Goal: Task Accomplishment & Management: Manage account settings

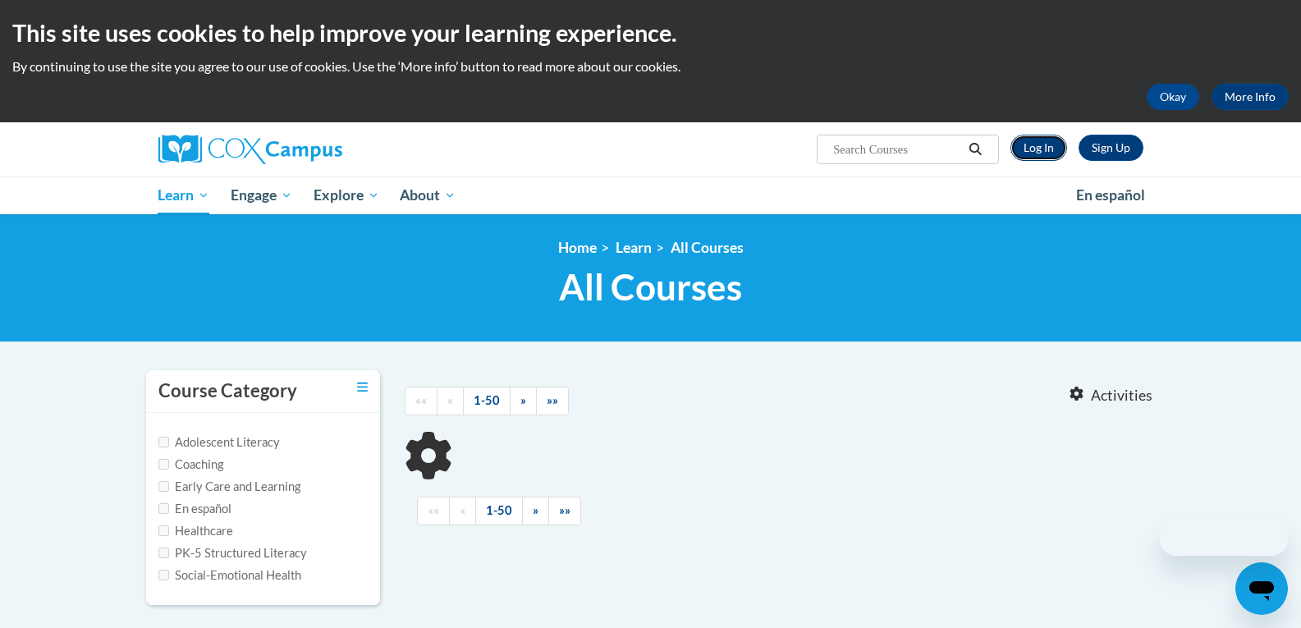
click at [1050, 148] on link "Log In" at bounding box center [1039, 148] width 57 height 26
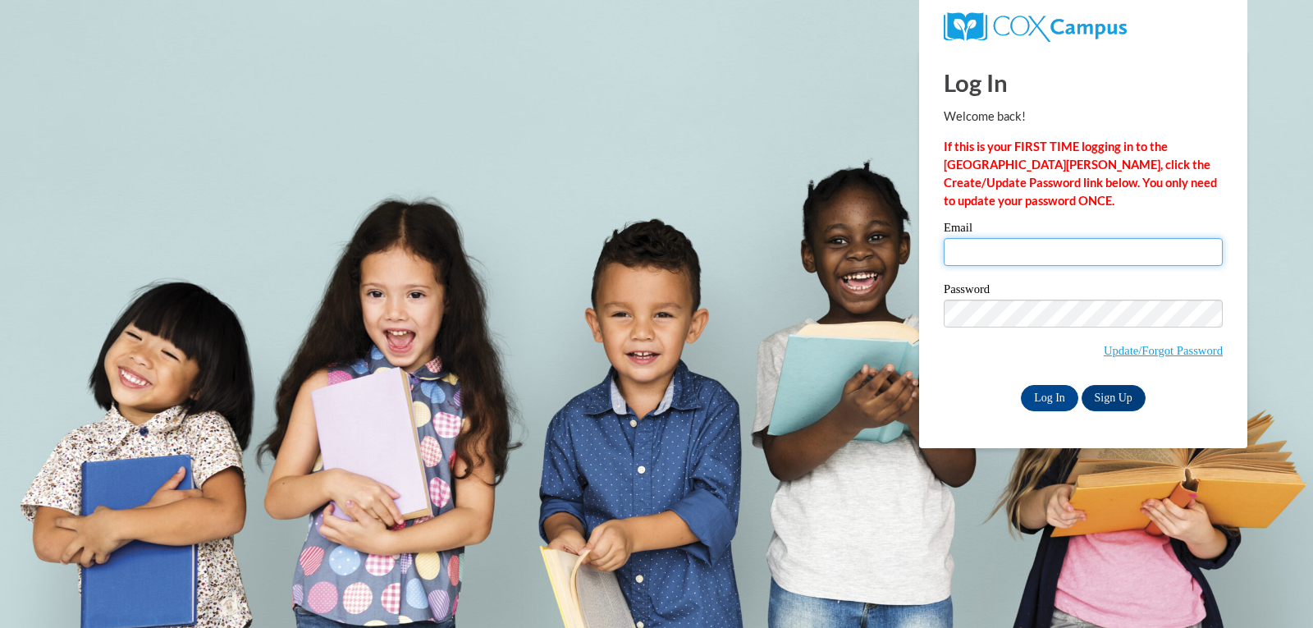
click at [1004, 246] on input "Email" at bounding box center [1083, 252] width 279 height 28
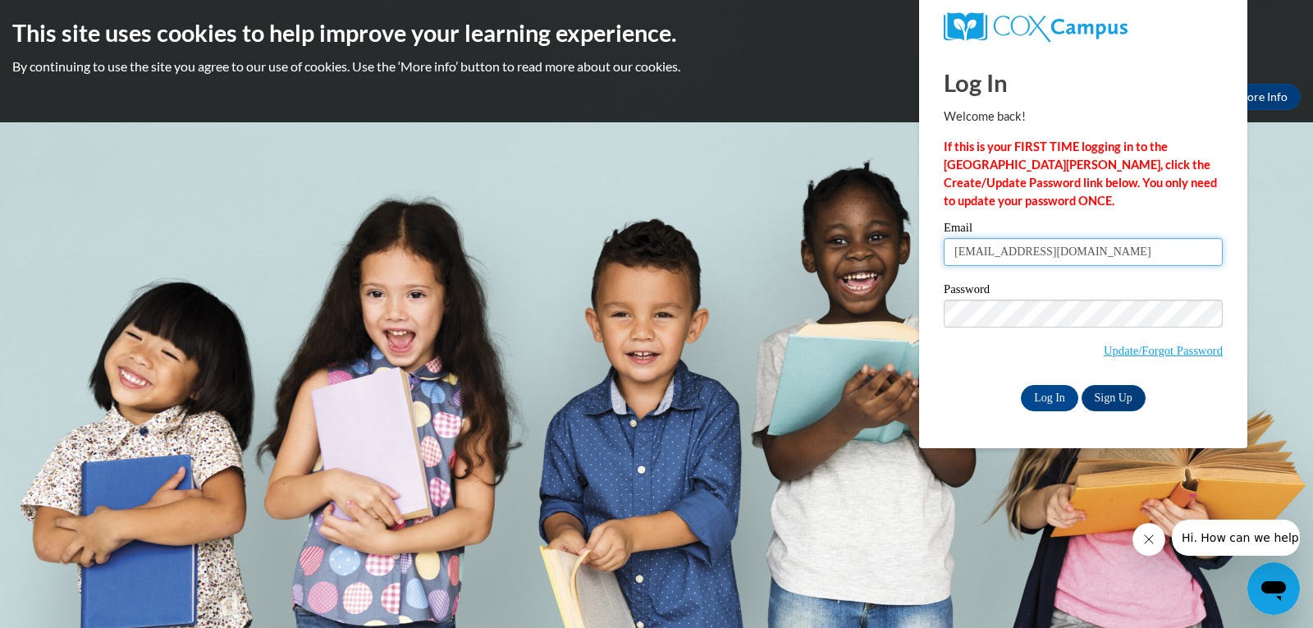
type input "[EMAIL_ADDRESS][DOMAIN_NAME]"
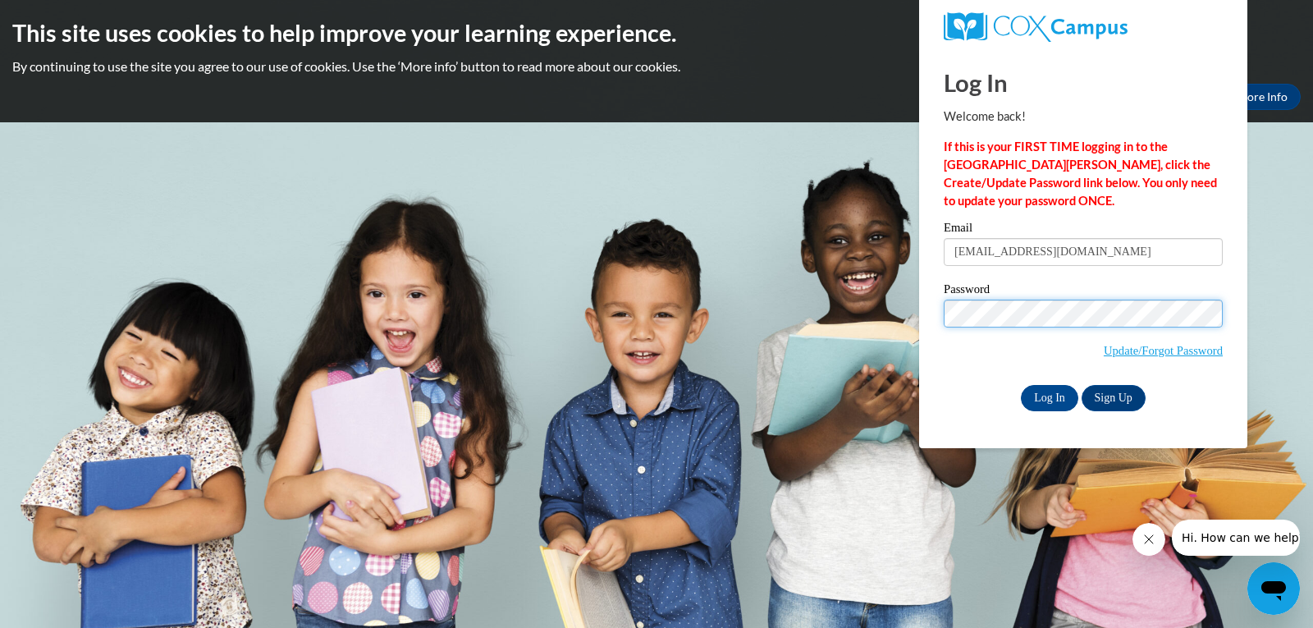
click at [1021, 385] on input "Log In" at bounding box center [1049, 398] width 57 height 26
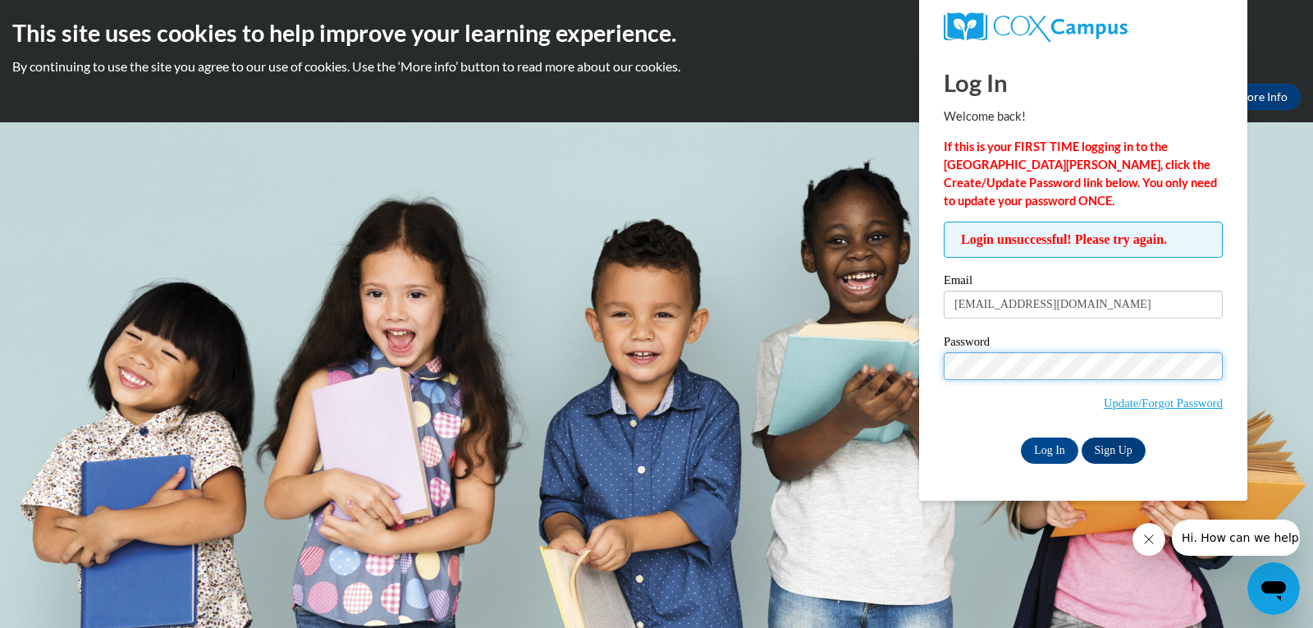
click at [1021, 438] on input "Log In" at bounding box center [1049, 451] width 57 height 26
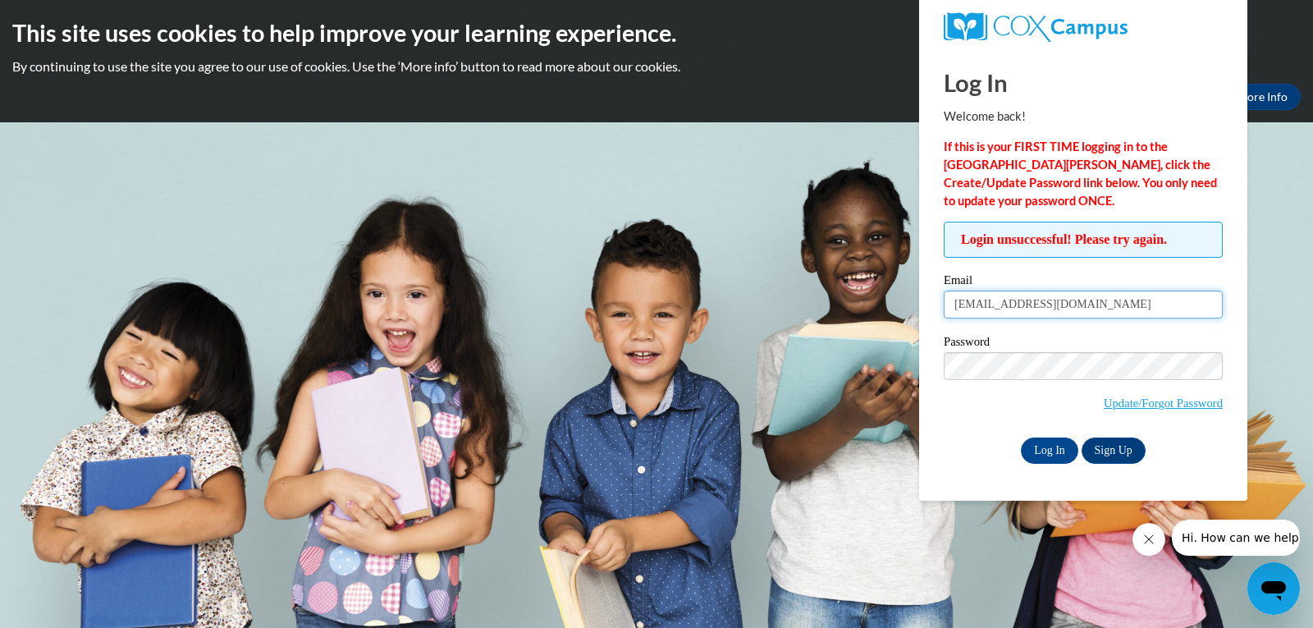
drag, startPoint x: 983, startPoint y: 308, endPoint x: 954, endPoint y: 307, distance: 28.7
click at [954, 307] on input "[EMAIL_ADDRESS][DOMAIN_NAME]" at bounding box center [1083, 305] width 279 height 28
type input "dstreicher@baypres.org"
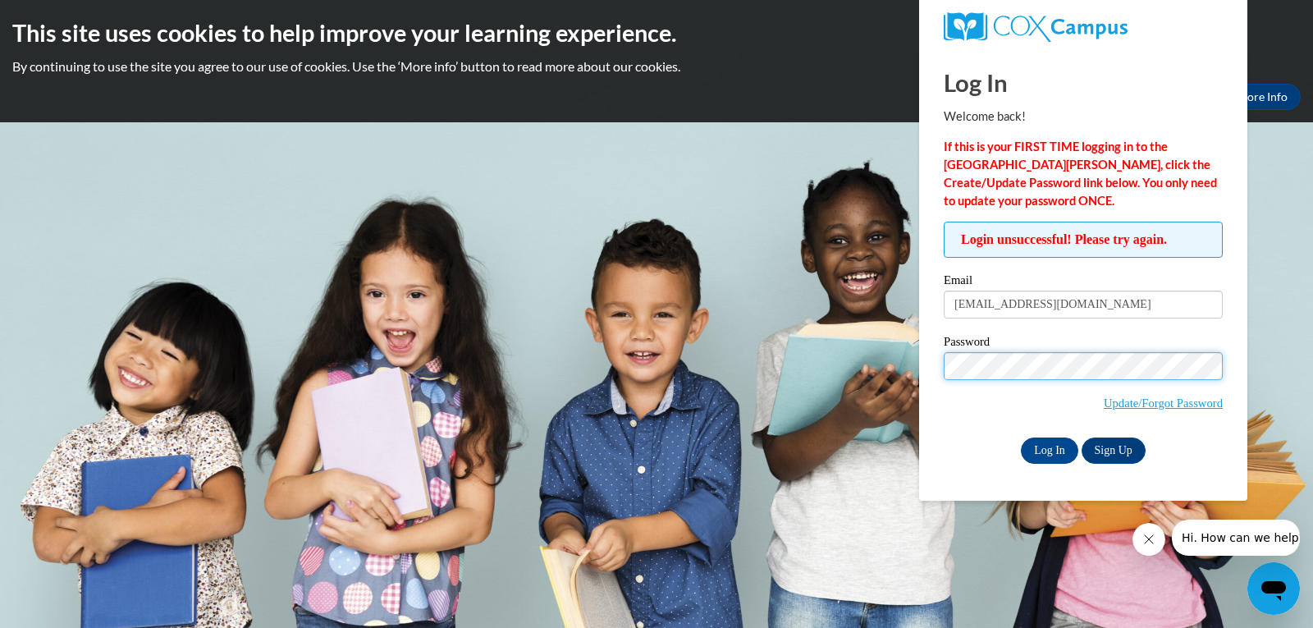
click at [1021, 438] on input "Log In" at bounding box center [1049, 451] width 57 height 26
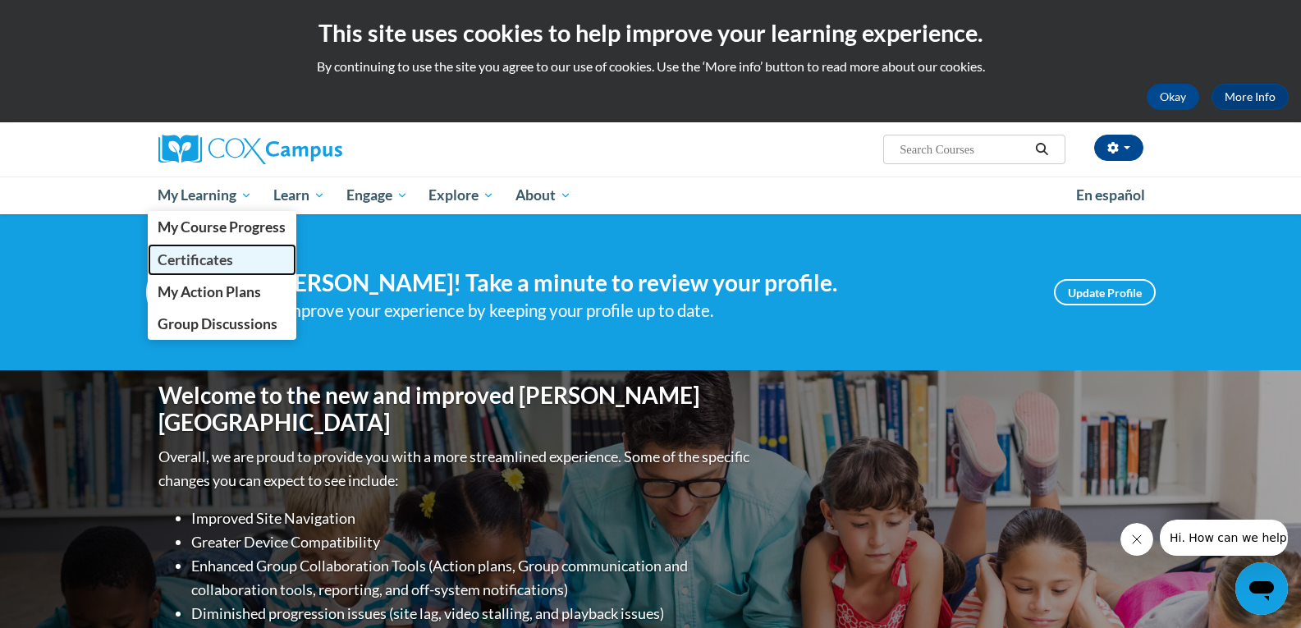
click at [199, 264] on span "Certificates" at bounding box center [196, 259] width 76 height 17
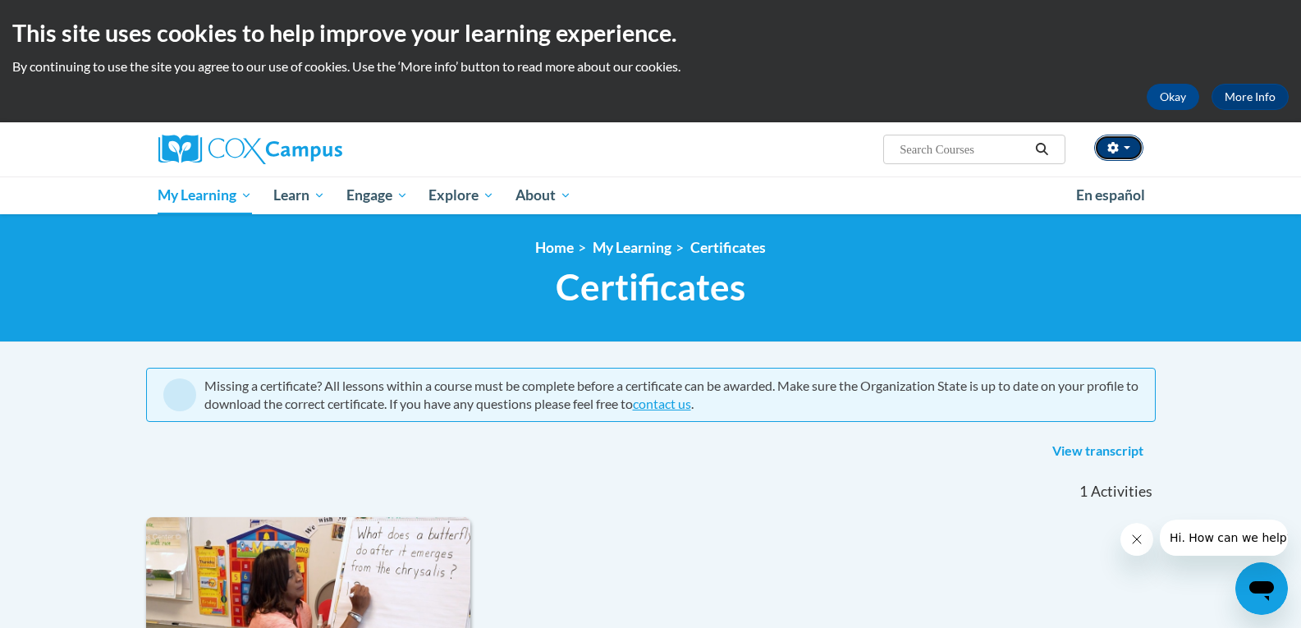
click at [1133, 145] on button "button" at bounding box center [1118, 148] width 49 height 26
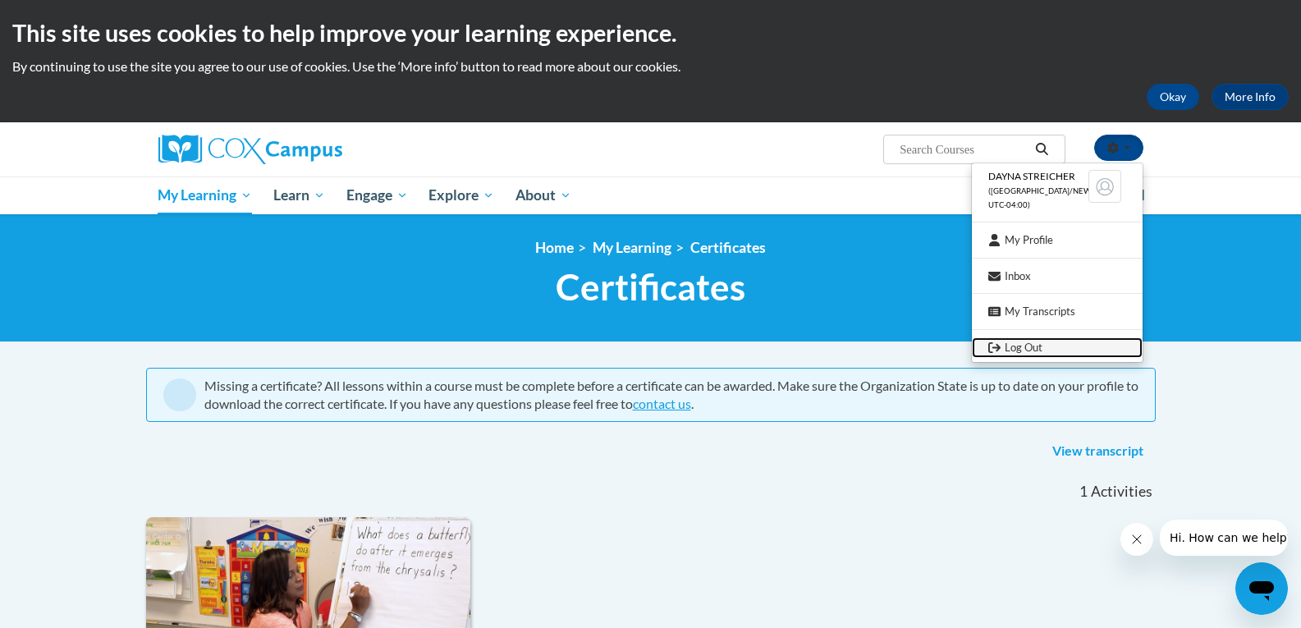
click at [1023, 346] on link "Log Out" at bounding box center [1057, 347] width 171 height 21
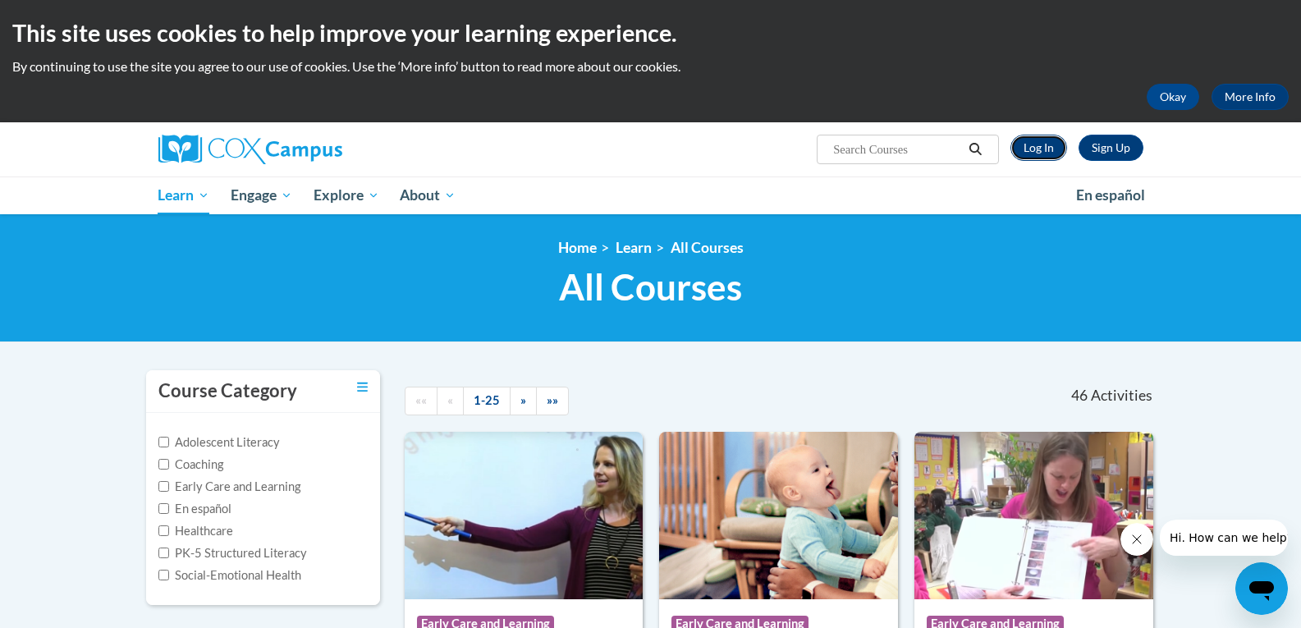
click at [1049, 152] on link "Log In" at bounding box center [1039, 148] width 57 height 26
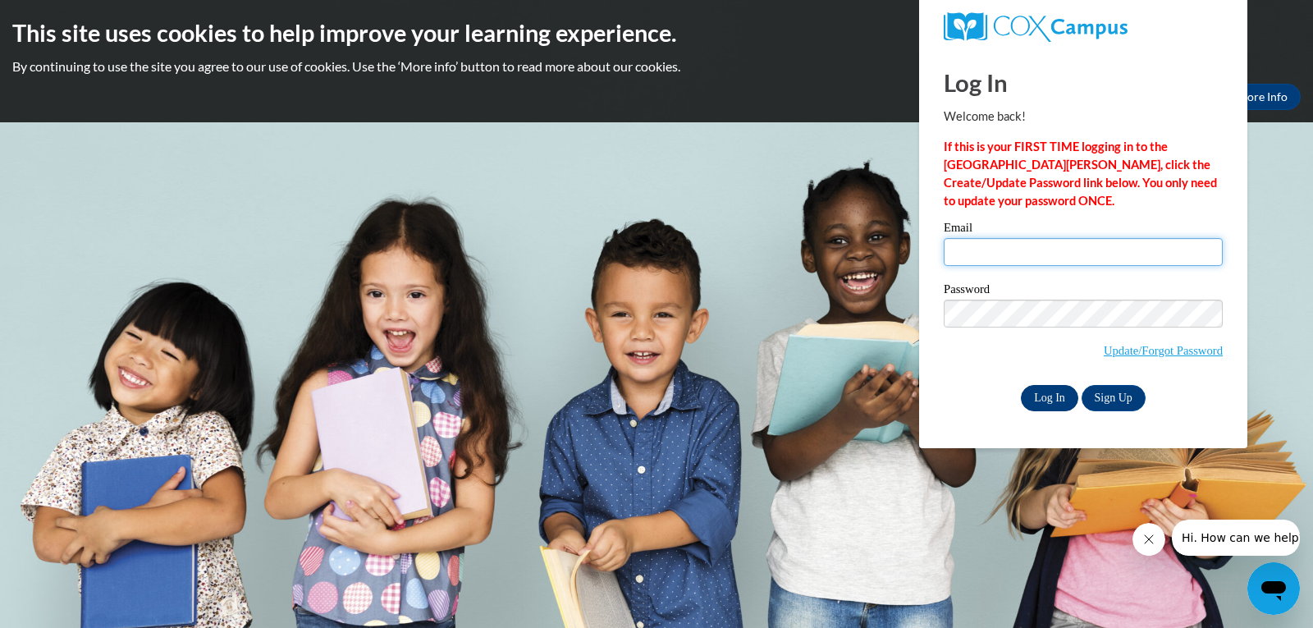
type input "dstreicher@baypres.org"
click at [1046, 394] on input "Log In" at bounding box center [1049, 398] width 57 height 26
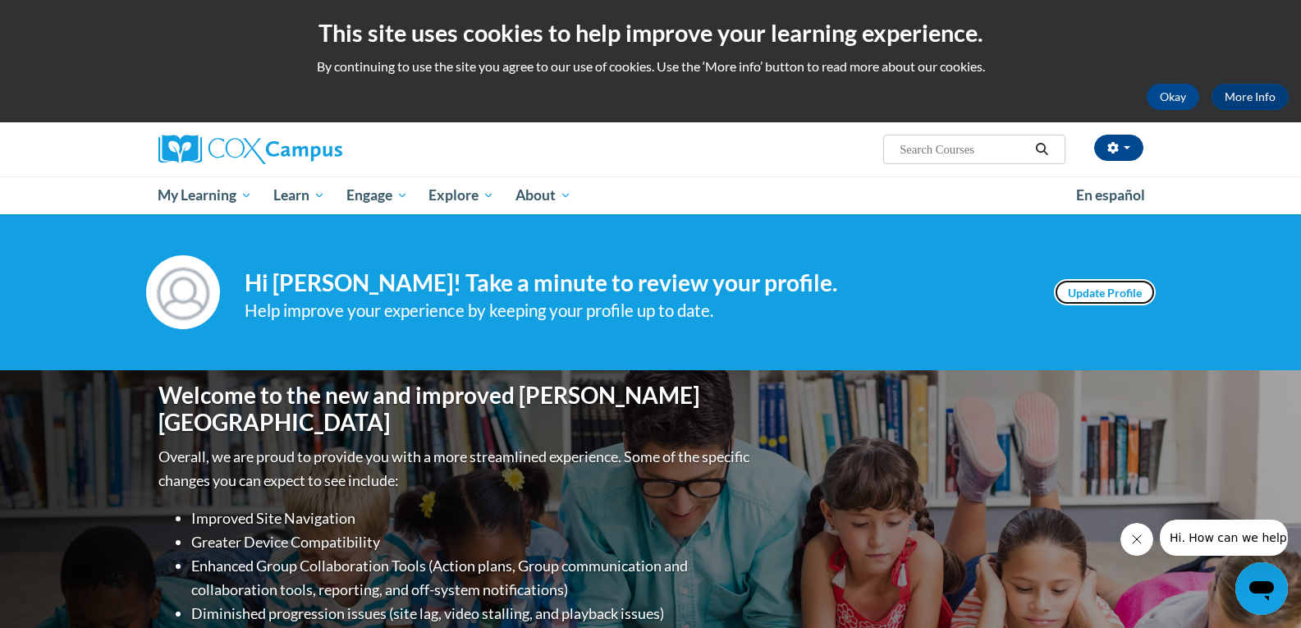
click at [1099, 293] on link "Update Profile" at bounding box center [1105, 292] width 102 height 26
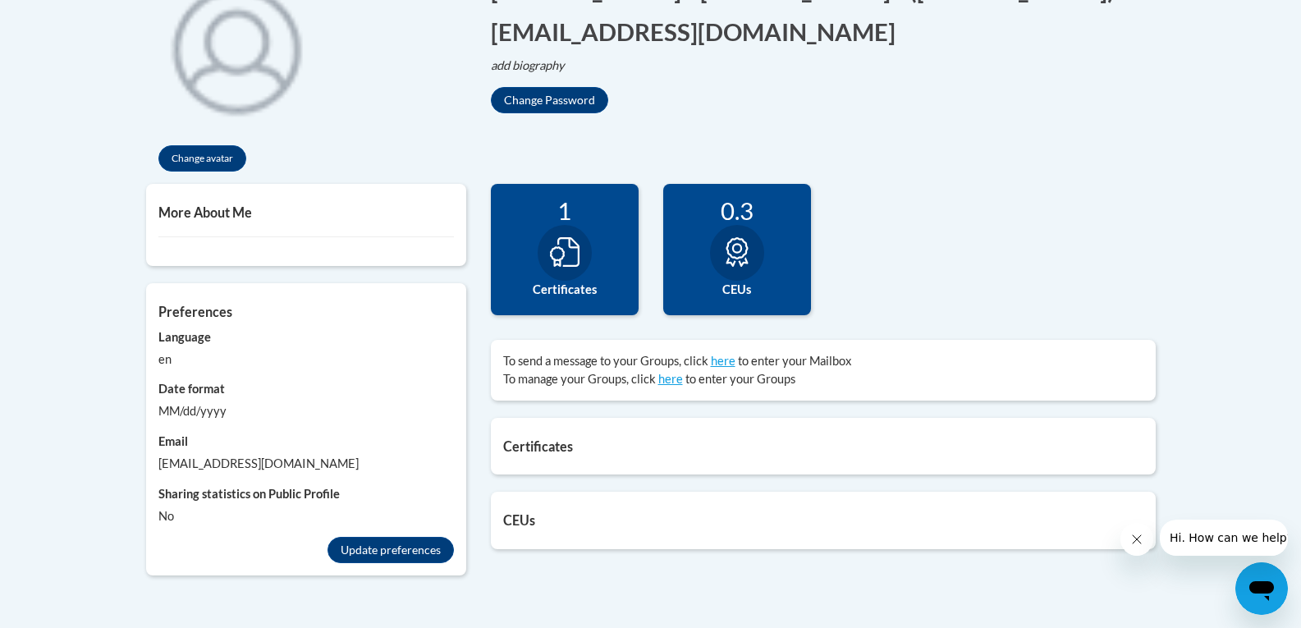
scroll to position [493, 0]
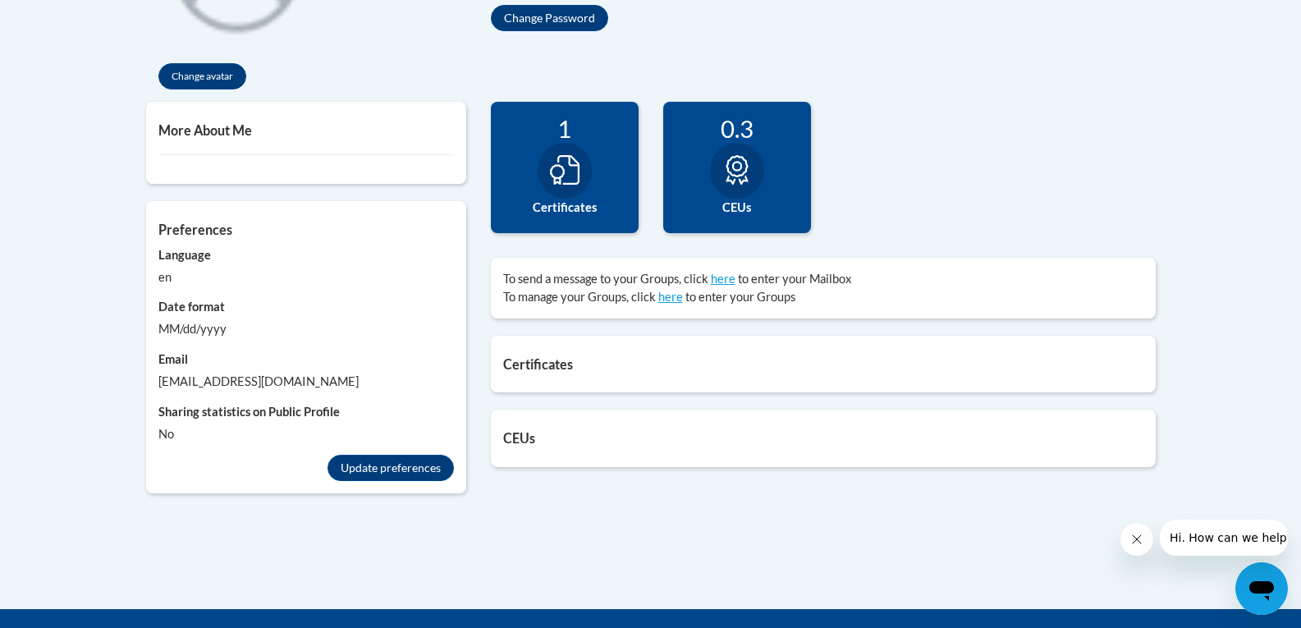
click at [676, 364] on h5 "Certificates" at bounding box center [823, 364] width 640 height 16
click at [556, 365] on h5 "Certificates" at bounding box center [823, 364] width 640 height 16
click at [531, 442] on h5 "CEUs" at bounding box center [823, 438] width 640 height 16
click at [742, 158] on icon at bounding box center [737, 170] width 22 height 30
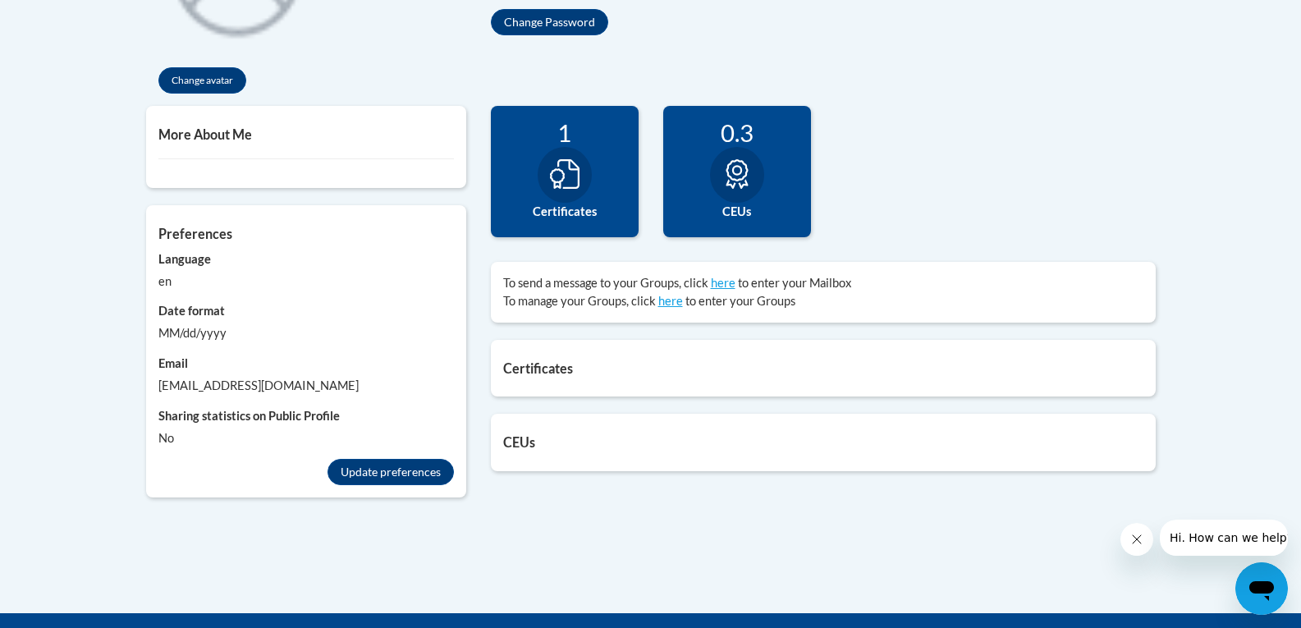
scroll to position [575, 0]
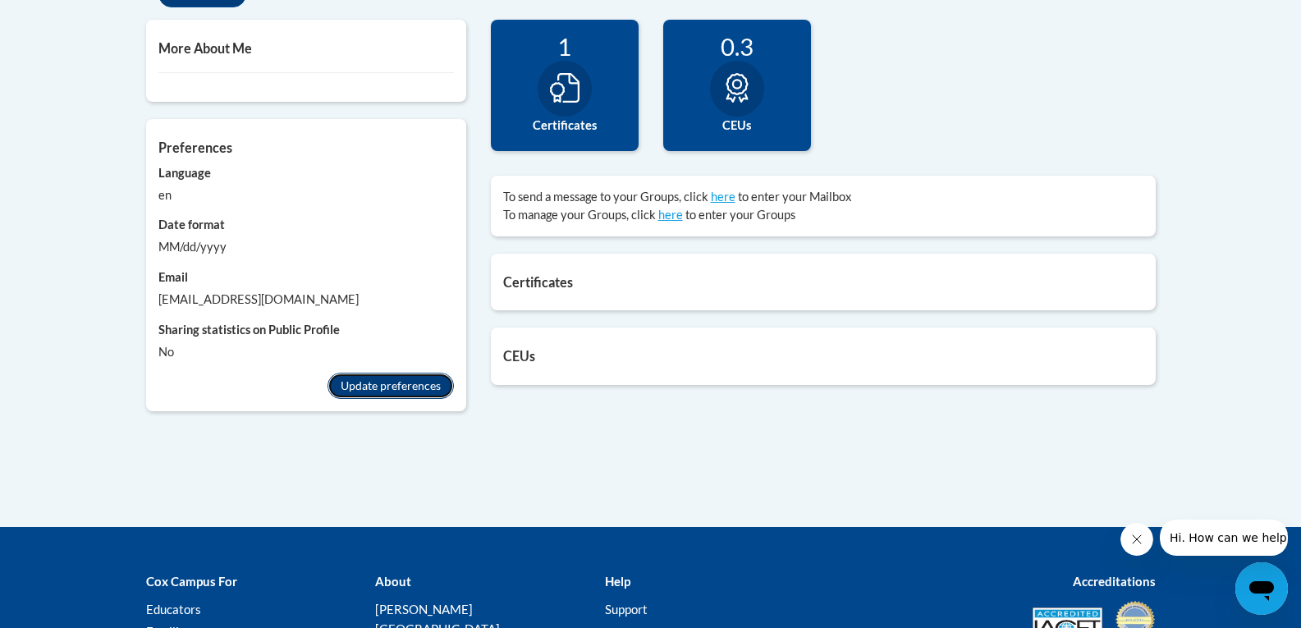
click at [397, 384] on button "Update preferences" at bounding box center [391, 386] width 126 height 26
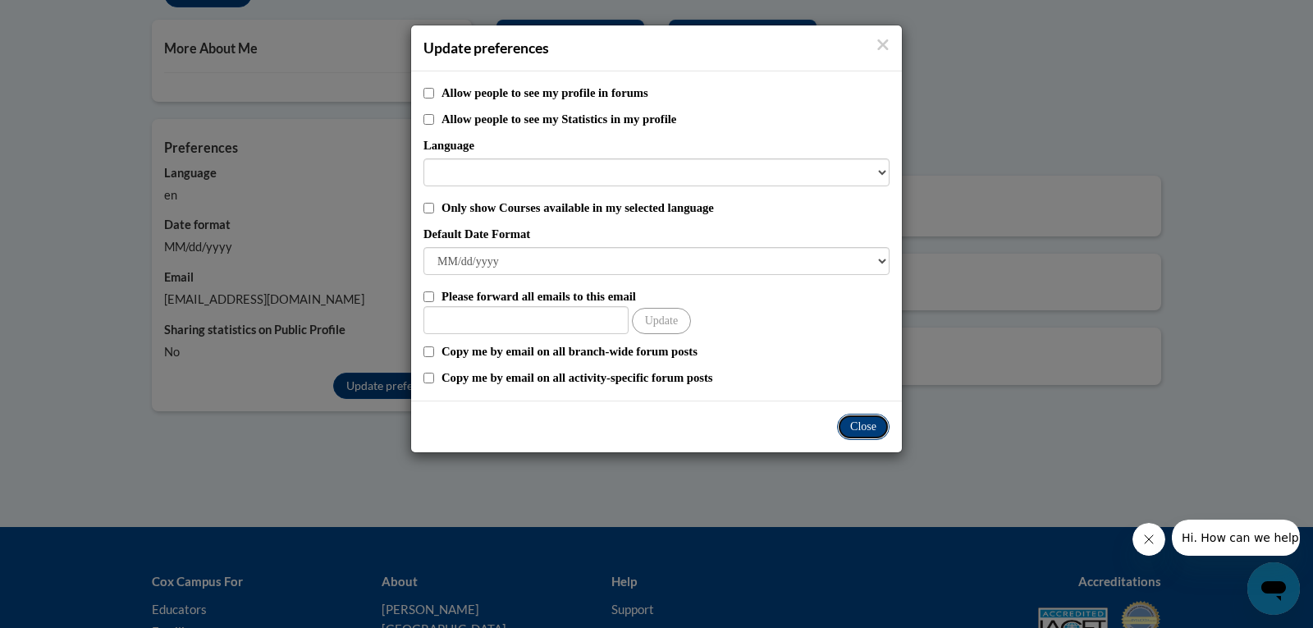
click at [866, 428] on button "Close" at bounding box center [863, 427] width 53 height 26
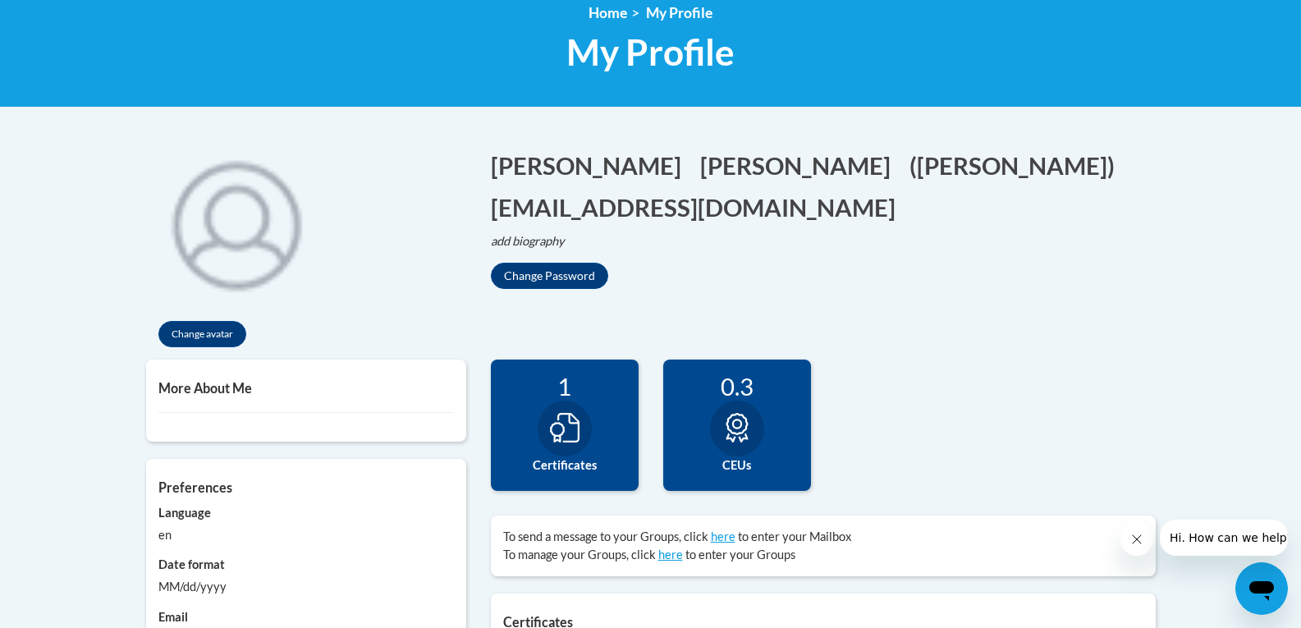
scroll to position [0, 0]
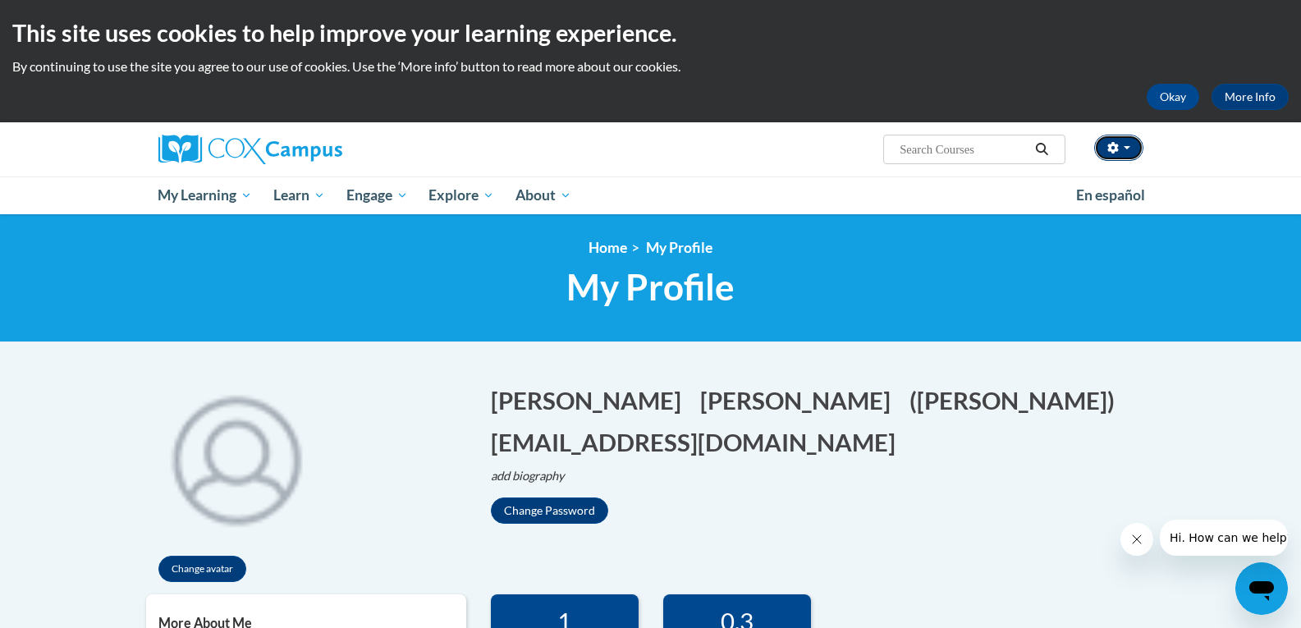
click at [1117, 143] on icon "button" at bounding box center [1112, 147] width 11 height 11
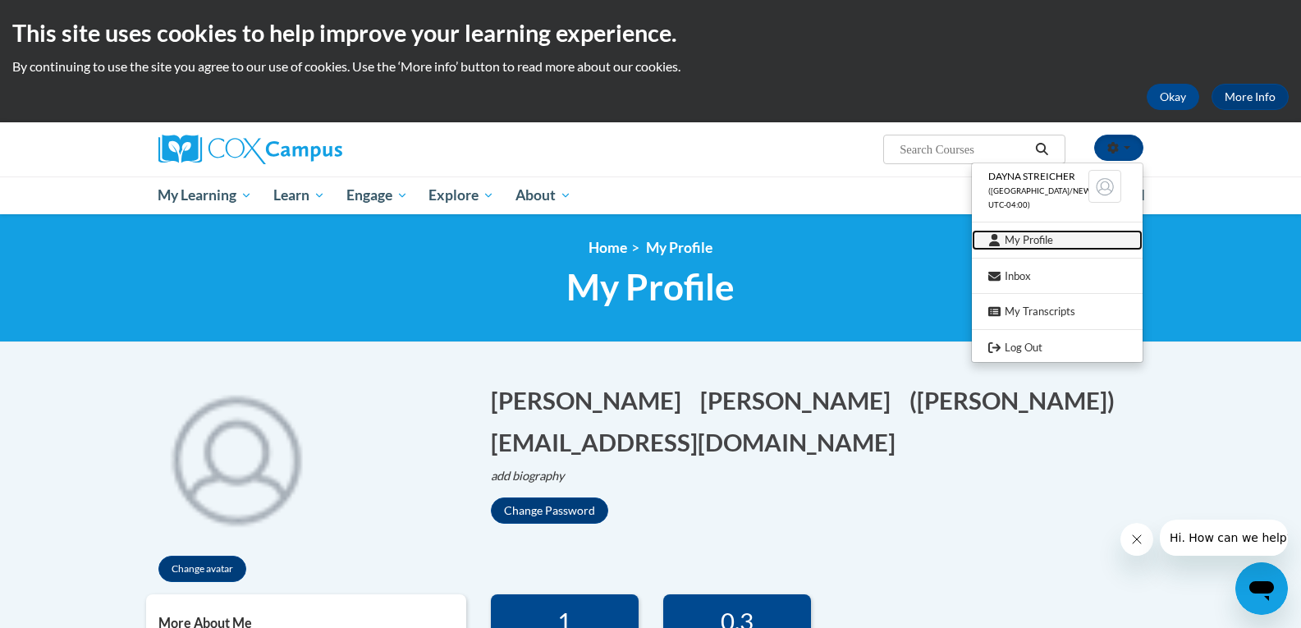
click at [1011, 239] on link "My Profile" at bounding box center [1057, 240] width 171 height 21
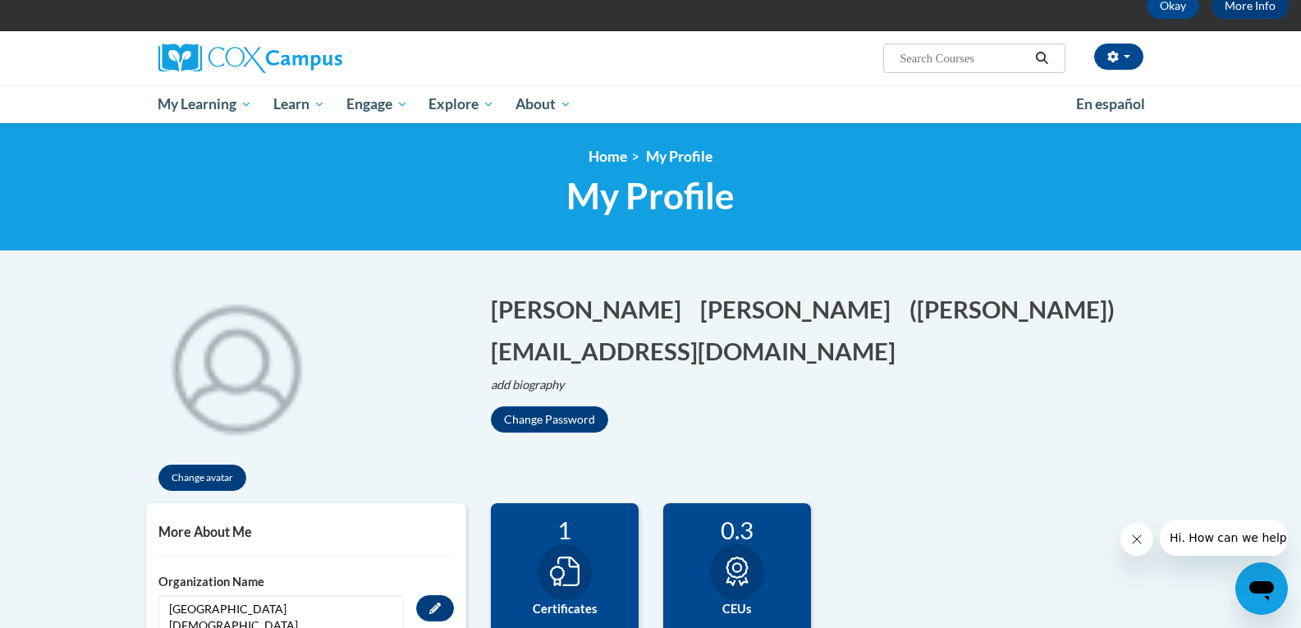
scroll to position [82, 0]
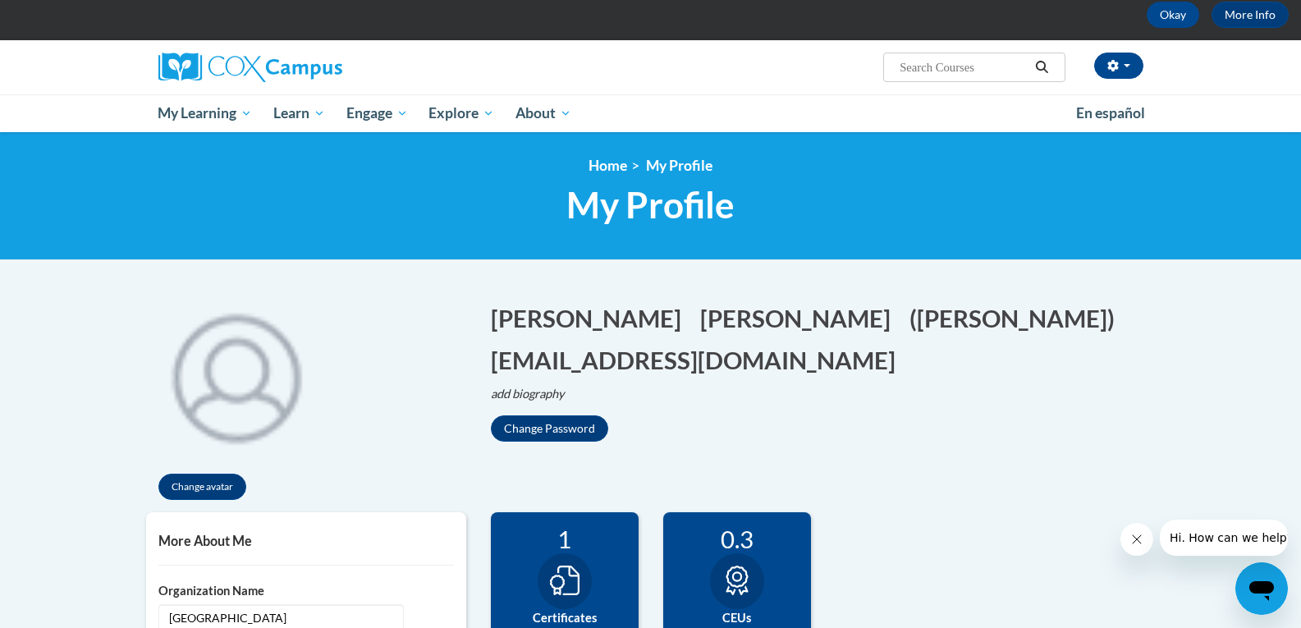
click at [1225, 534] on span "Hi. How can we help?" at bounding box center [1230, 537] width 123 height 13
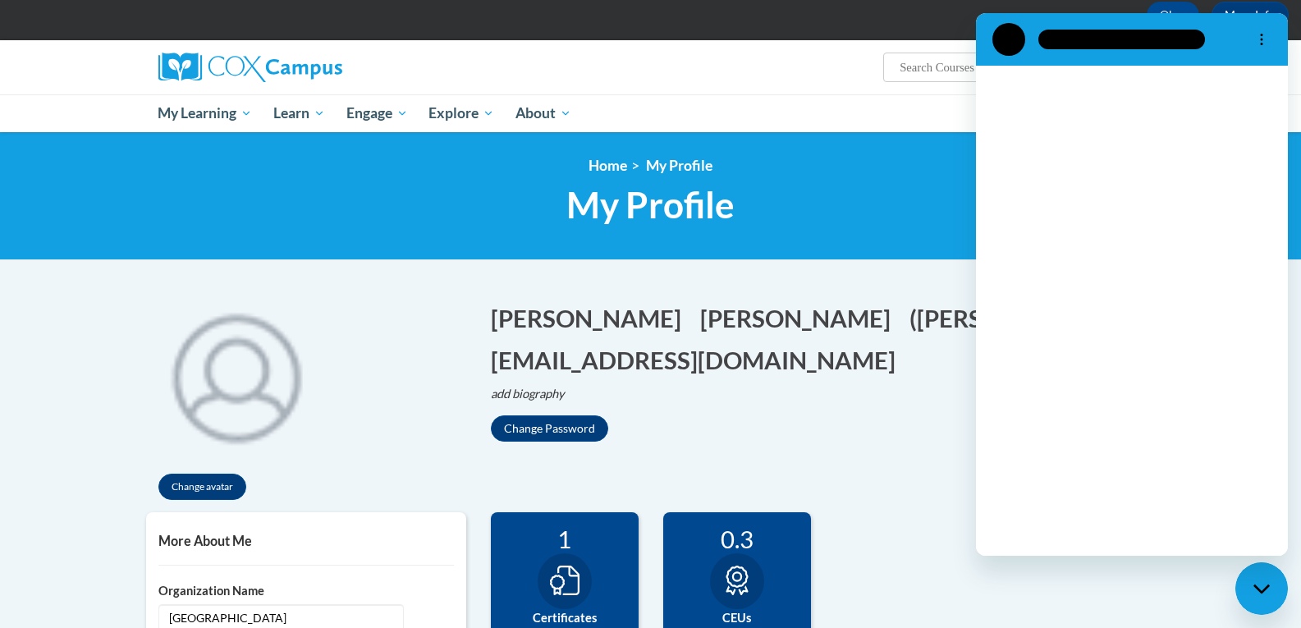
scroll to position [0, 0]
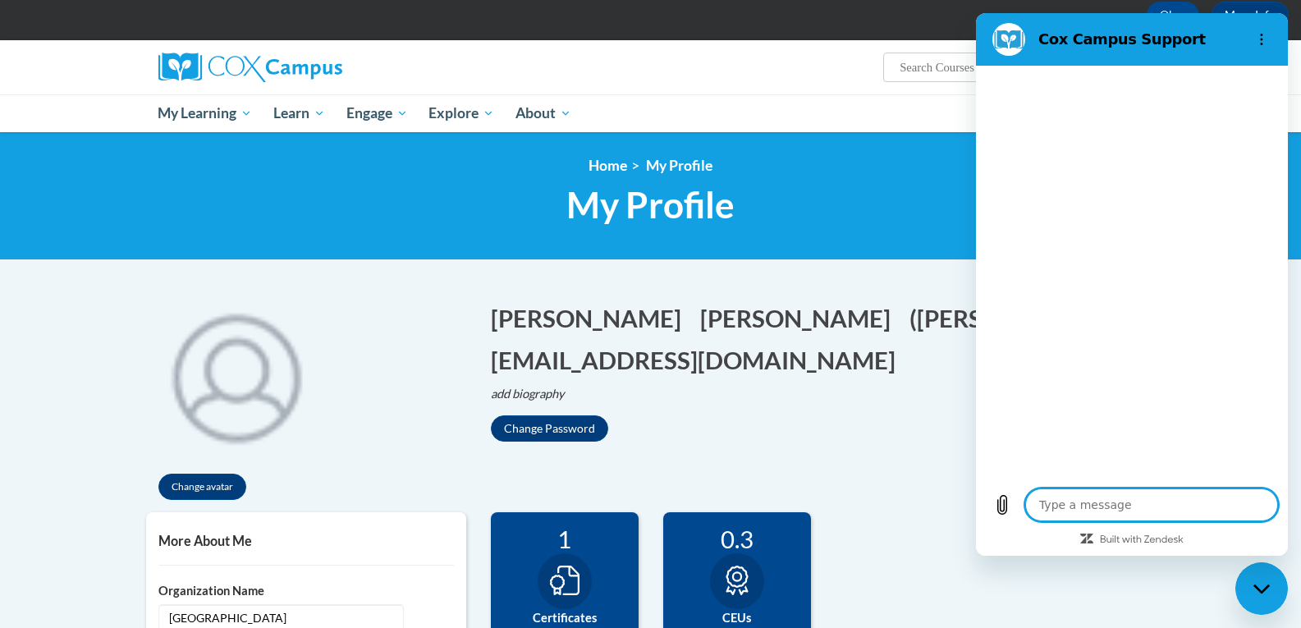
type textarea "x"
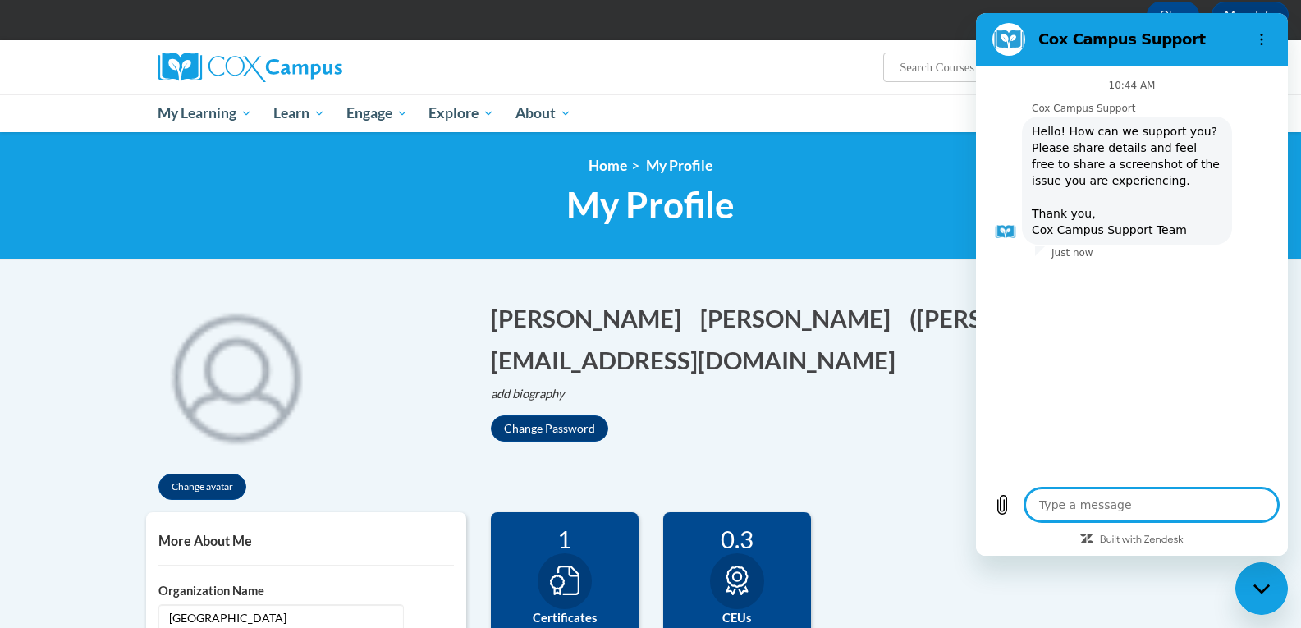
type textarea "M"
type textarea "x"
type textarea "My"
type textarea "x"
type textarea "My"
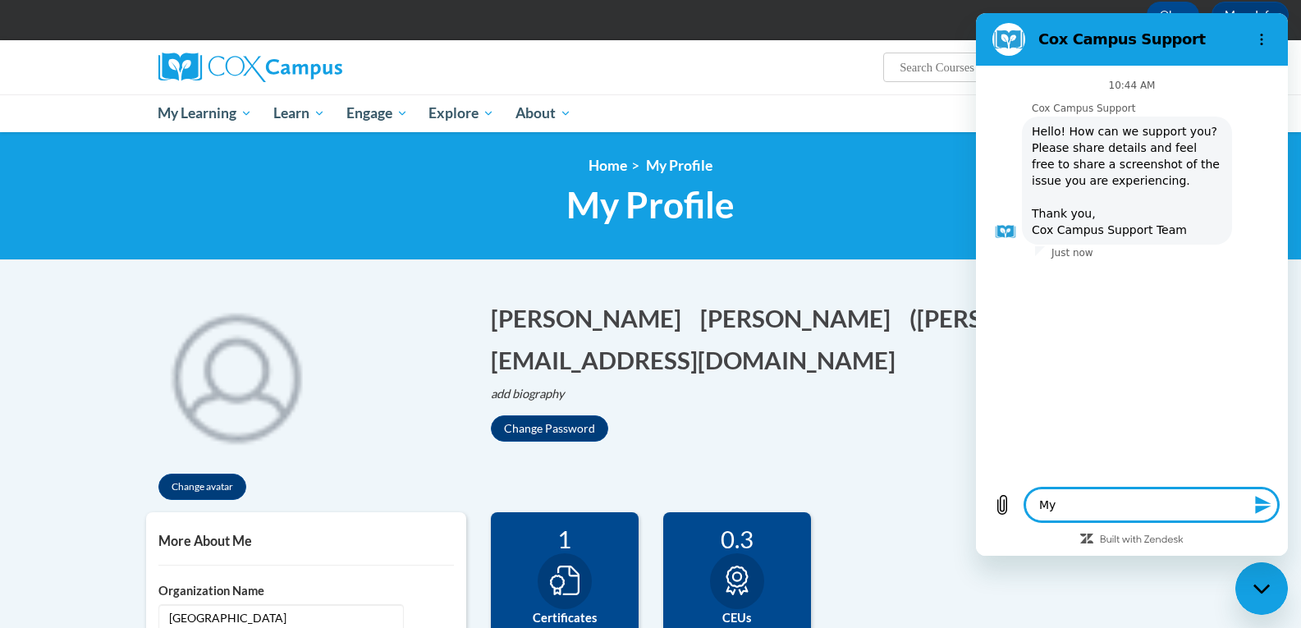
type textarea "x"
type textarea "My c"
type textarea "x"
type textarea "My co"
type textarea "x"
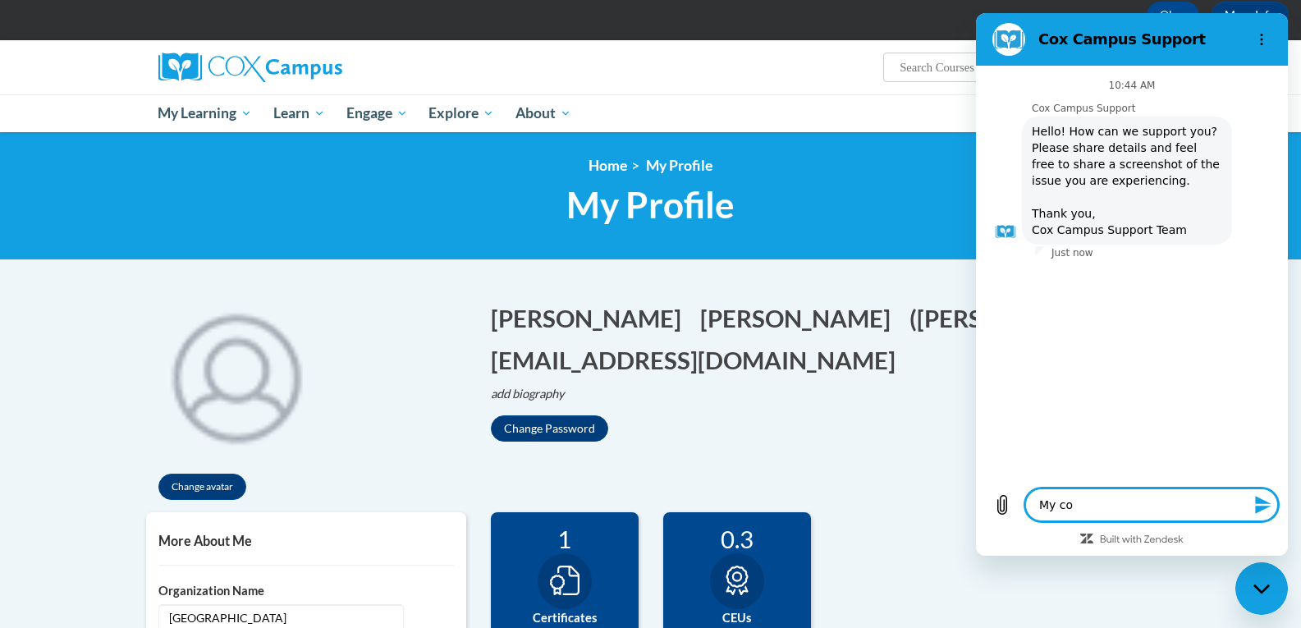
type textarea "My com"
type textarea "x"
type textarea "My como"
type textarea "x"
type textarea "My comol"
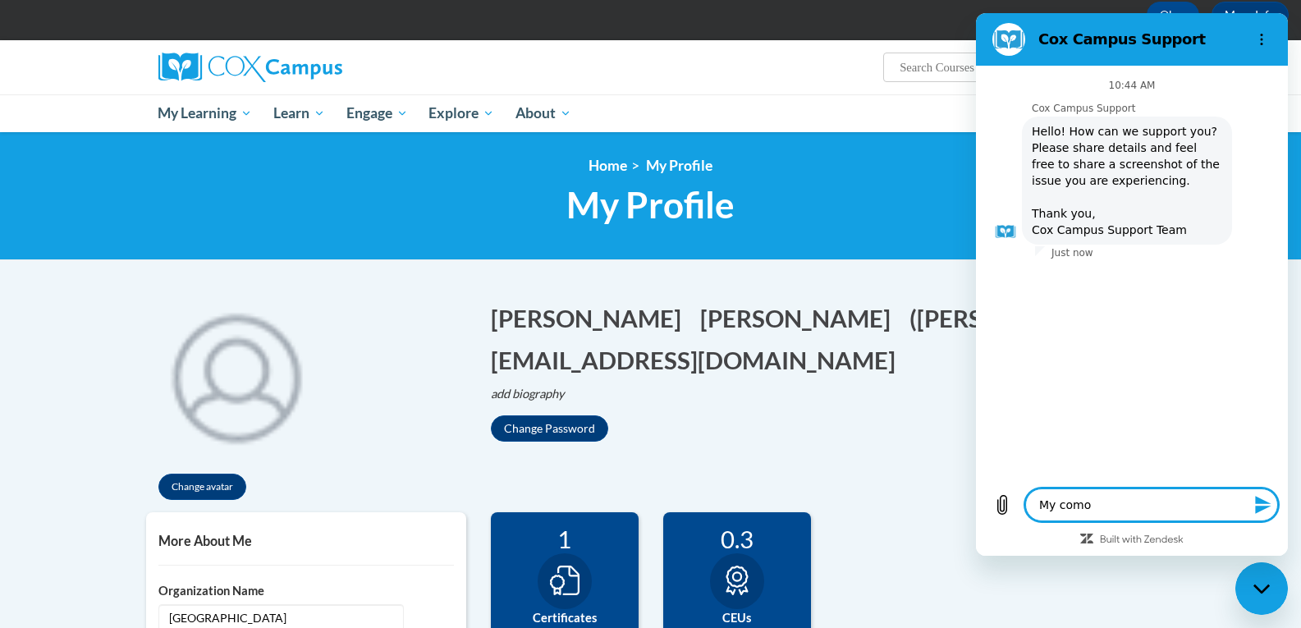
type textarea "x"
type textarea "My como"
type textarea "x"
type textarea "My com"
type textarea "x"
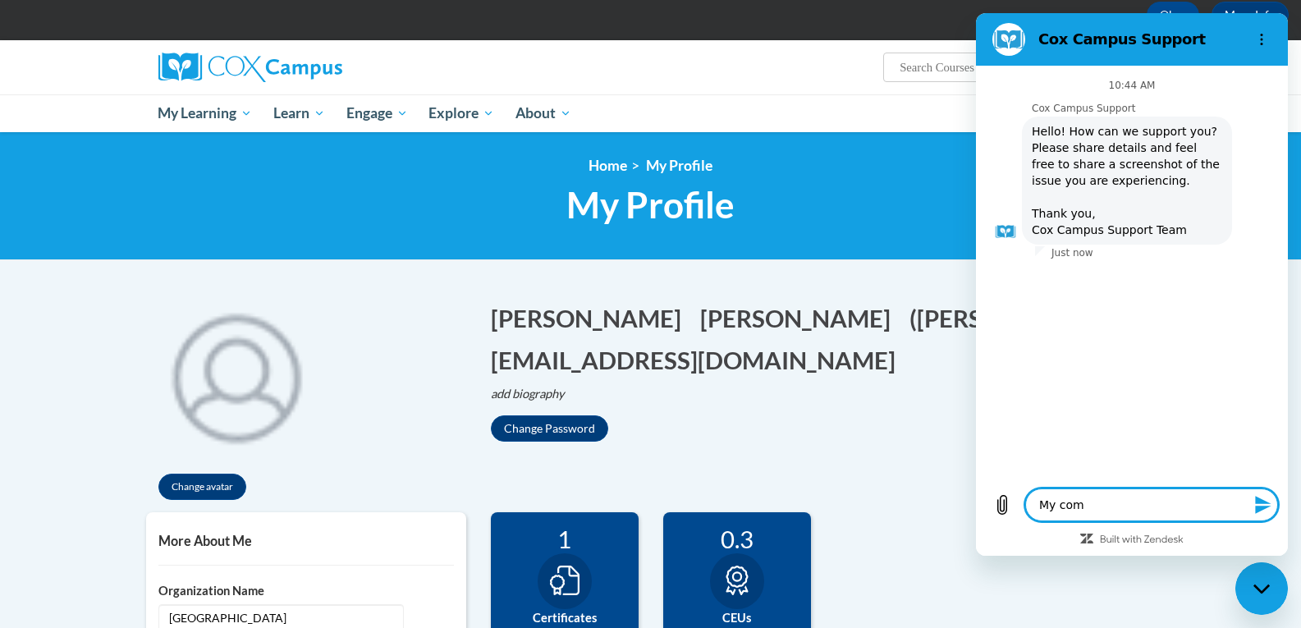
type textarea "My comp"
type textarea "x"
type textarea "My compl"
type textarea "x"
type textarea "My comple"
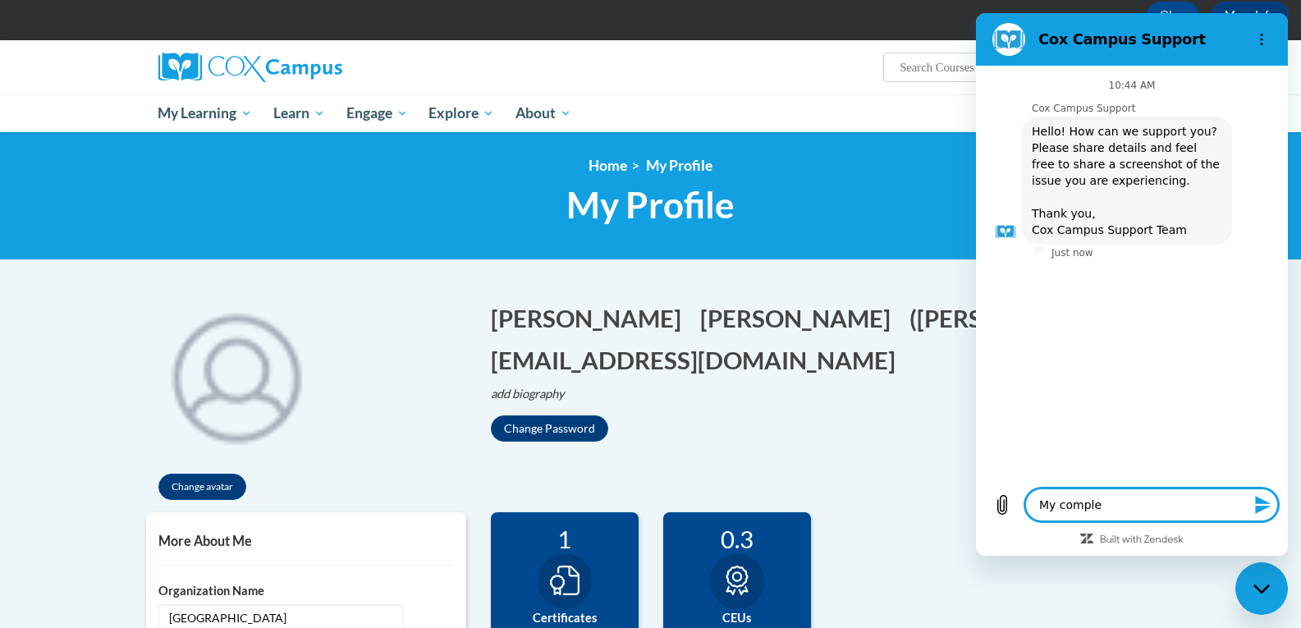
type textarea "x"
type textarea "My complet"
type textarea "x"
type textarea "My complete"
type textarea "x"
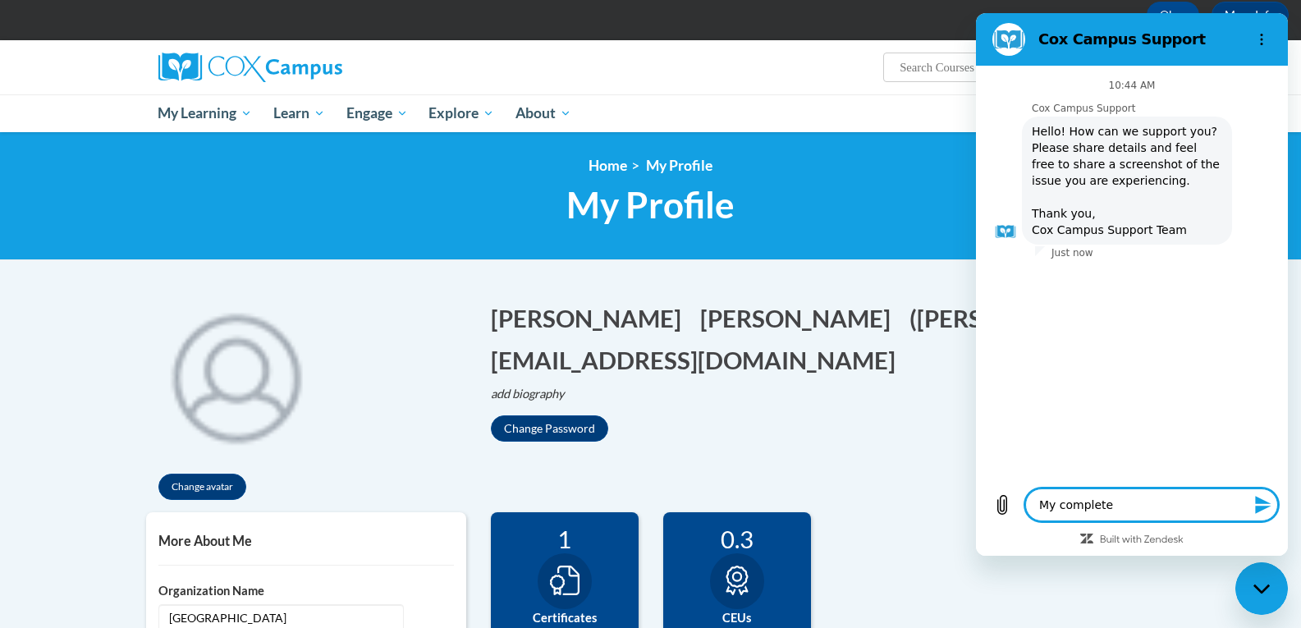
type textarea "My completed"
type textarea "x"
type textarea "My completed"
type textarea "x"
type textarea "My completed c"
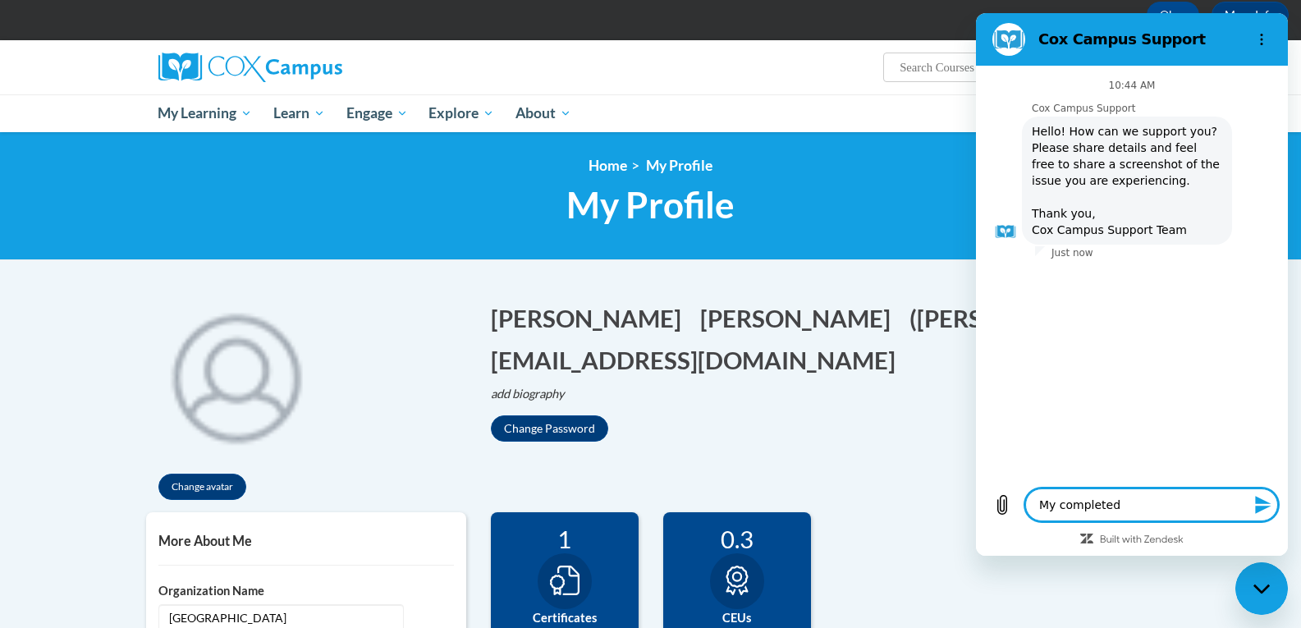
type textarea "x"
type textarea "My completed co"
type textarea "x"
type textarea "My completed cou"
type textarea "x"
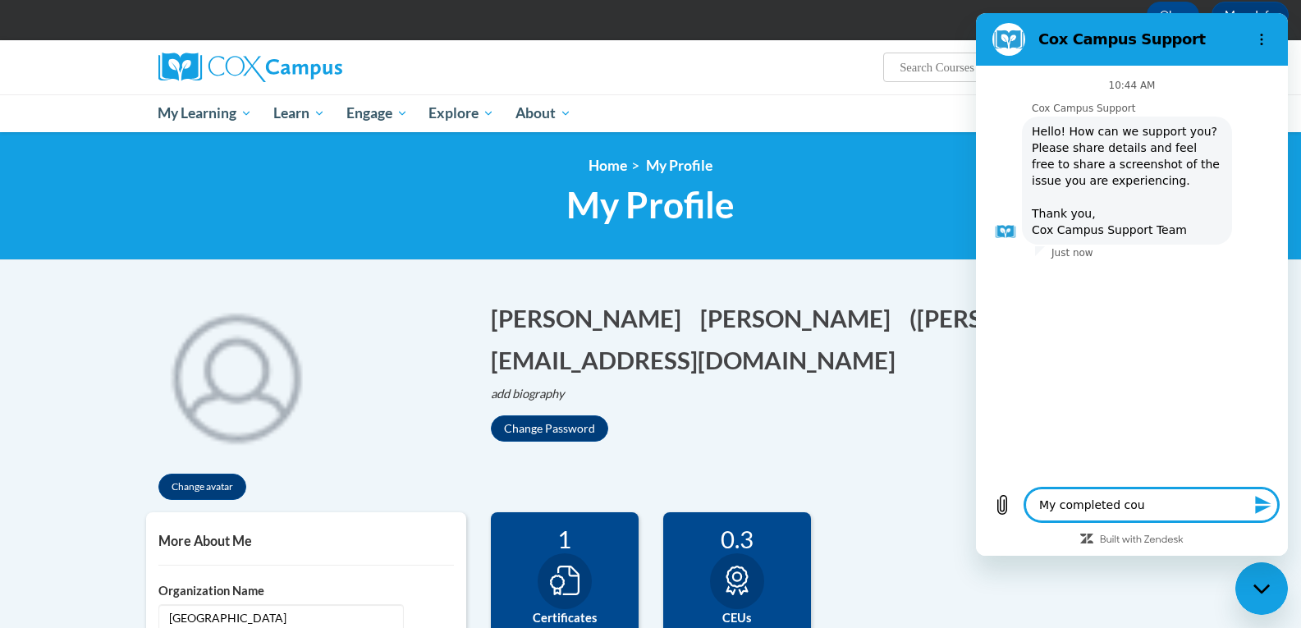
type textarea "My completed cour"
type textarea "x"
type textarea "My completed cours"
type textarea "x"
type textarea "My completed course"
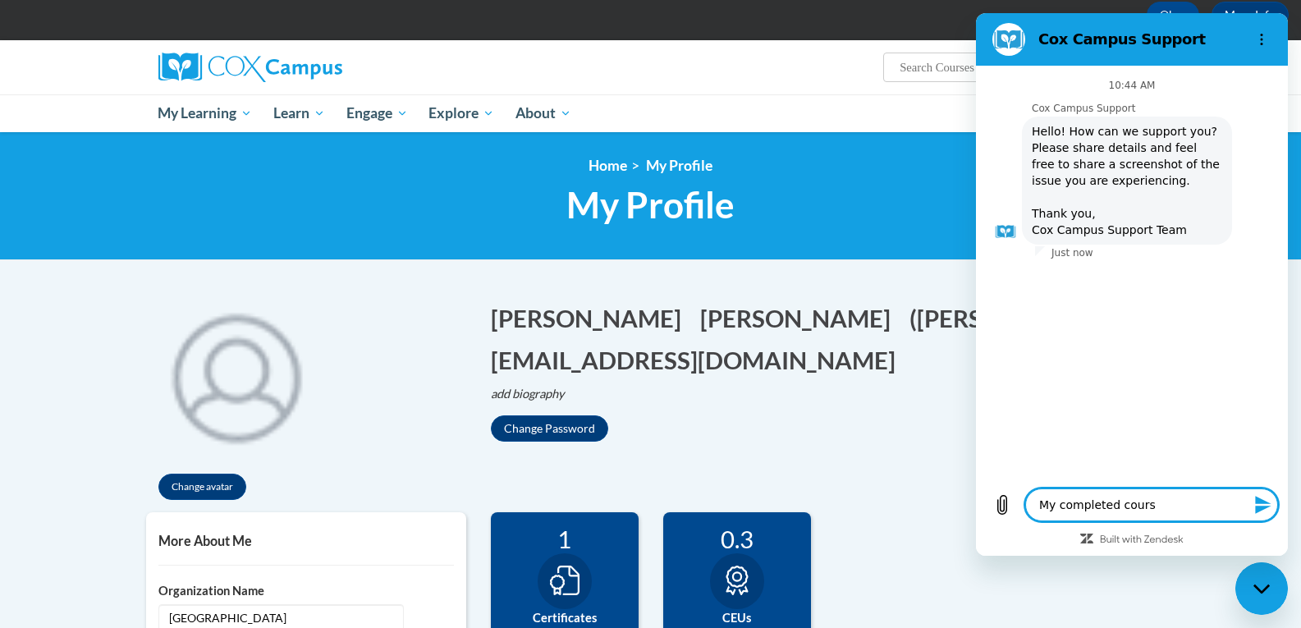
type textarea "x"
type textarea "My completed course"
type textarea "x"
type textarea "My completed course i"
type textarea "x"
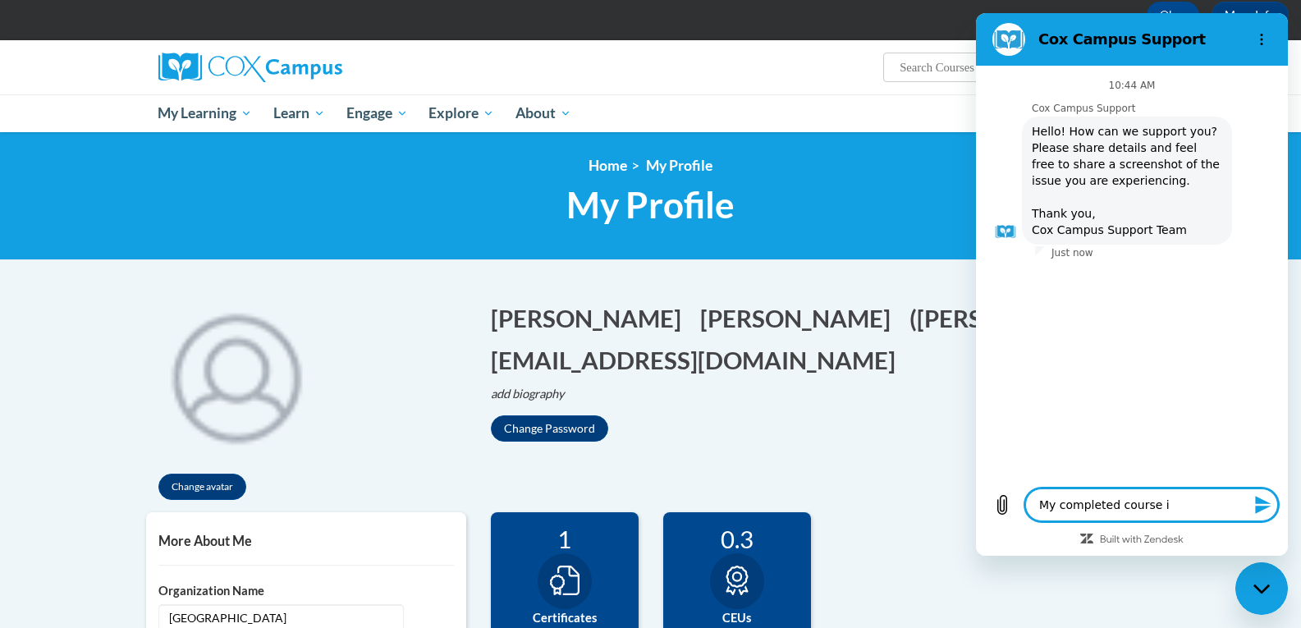
type textarea "My completed course is"
type textarea "x"
type textarea "My completed course is"
type textarea "x"
type textarea "My completed course is"
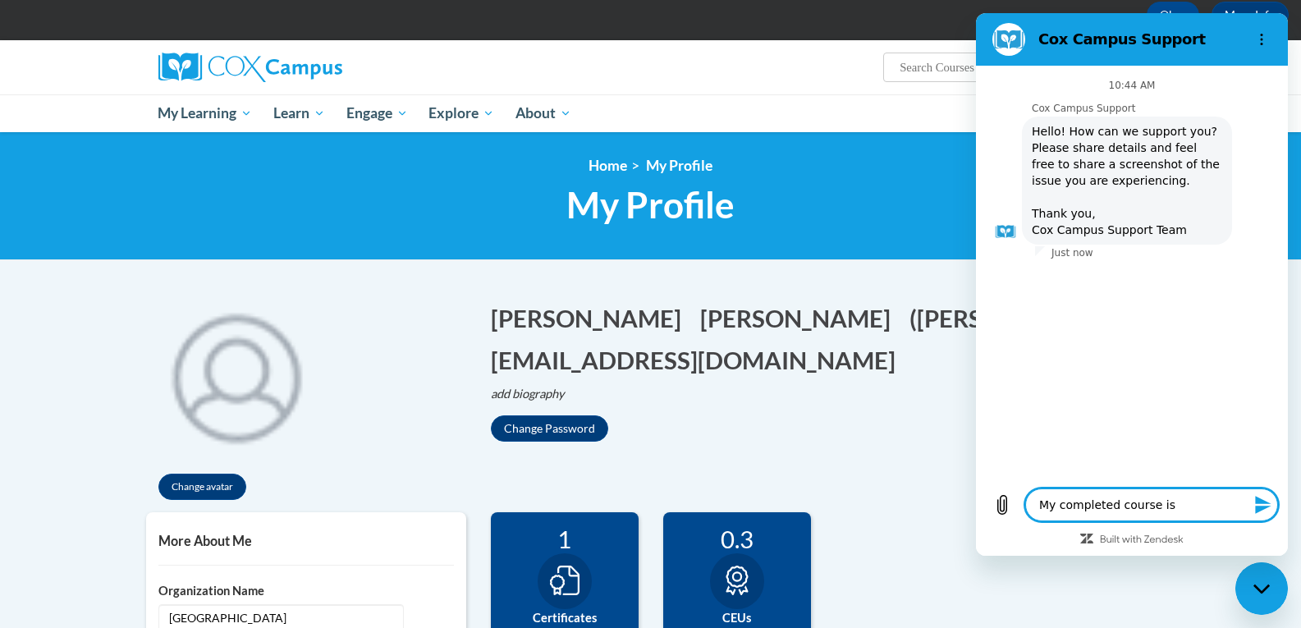
type textarea "x"
type textarea "My completed course is"
type textarea "x"
type textarea "My completed course is n"
type textarea "x"
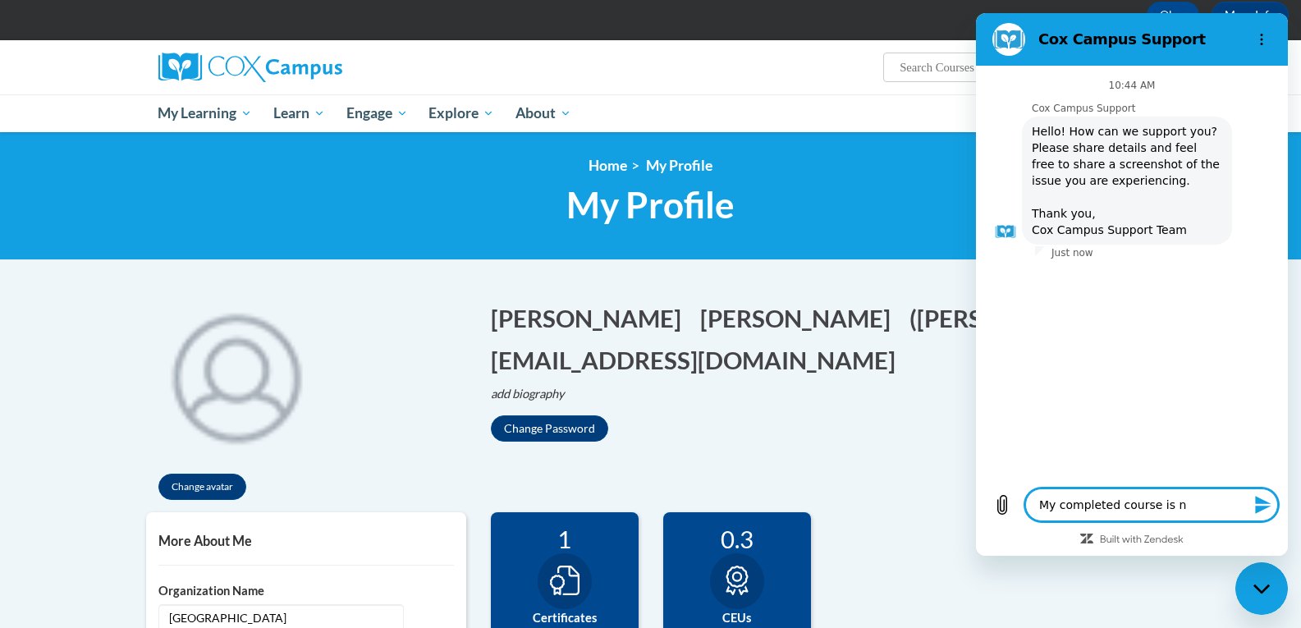
type textarea "My completed course is no"
type textarea "x"
type textarea "My completed course is not"
type textarea "x"
type textarea "My completed course is not"
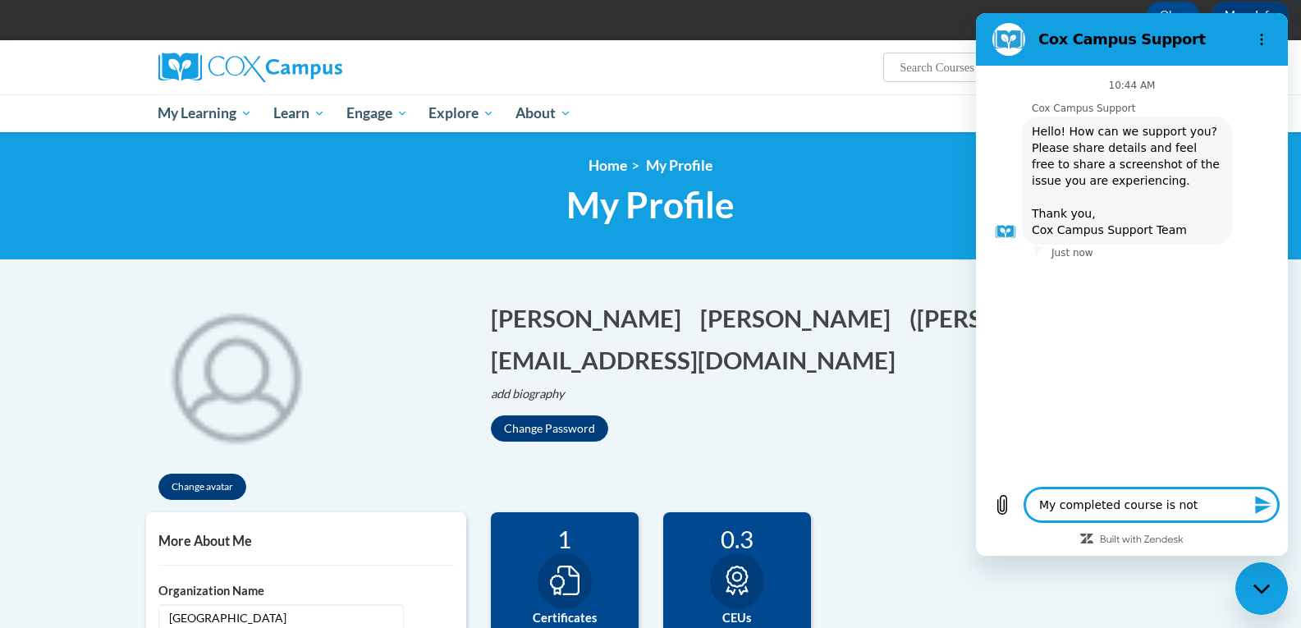
type textarea "x"
type textarea "My completed course is not s"
type textarea "x"
type textarea "My completed course is not sh"
type textarea "x"
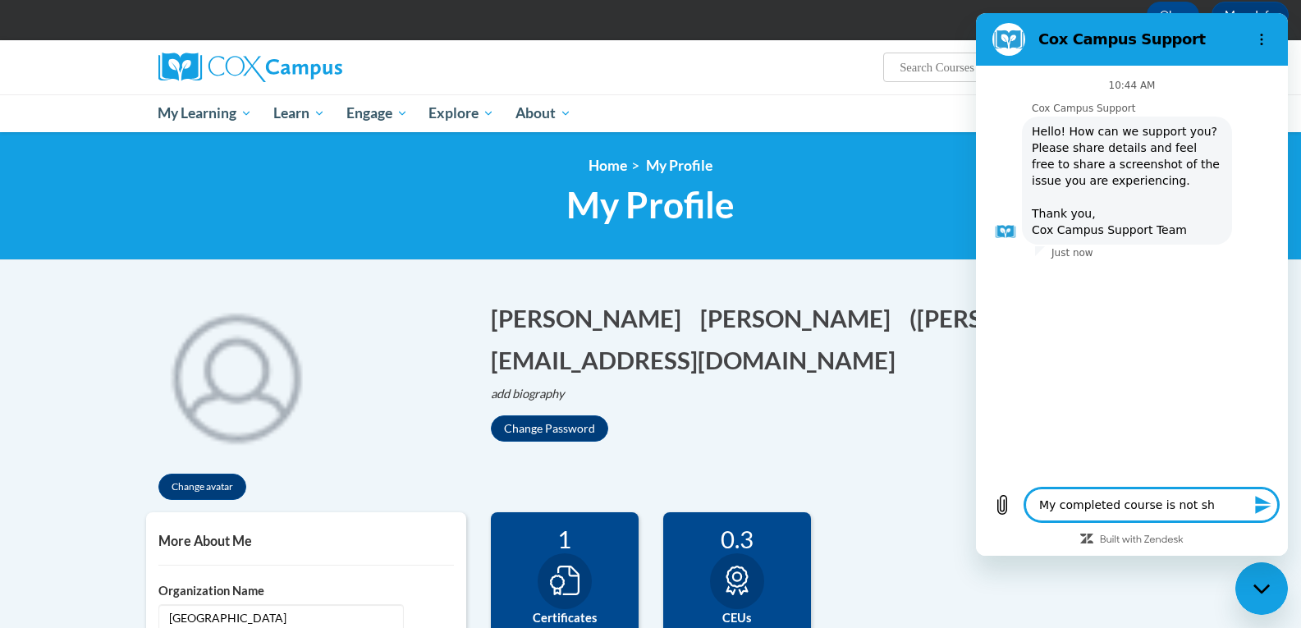
type textarea "My completed course is not sho"
type textarea "x"
type textarea "My completed course is not show"
type textarea "x"
type textarea "My completed course is not showi"
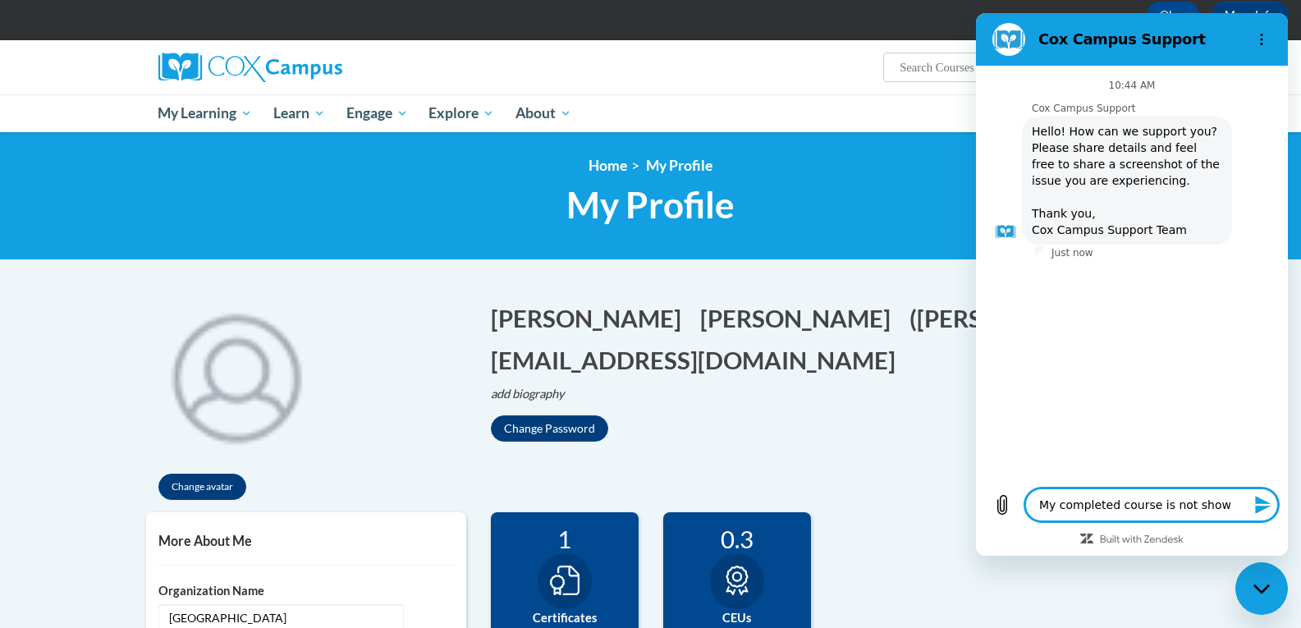
type textarea "x"
type textarea "My completed course is not showin"
type textarea "x"
type textarea "My completed course is not showing"
type textarea "x"
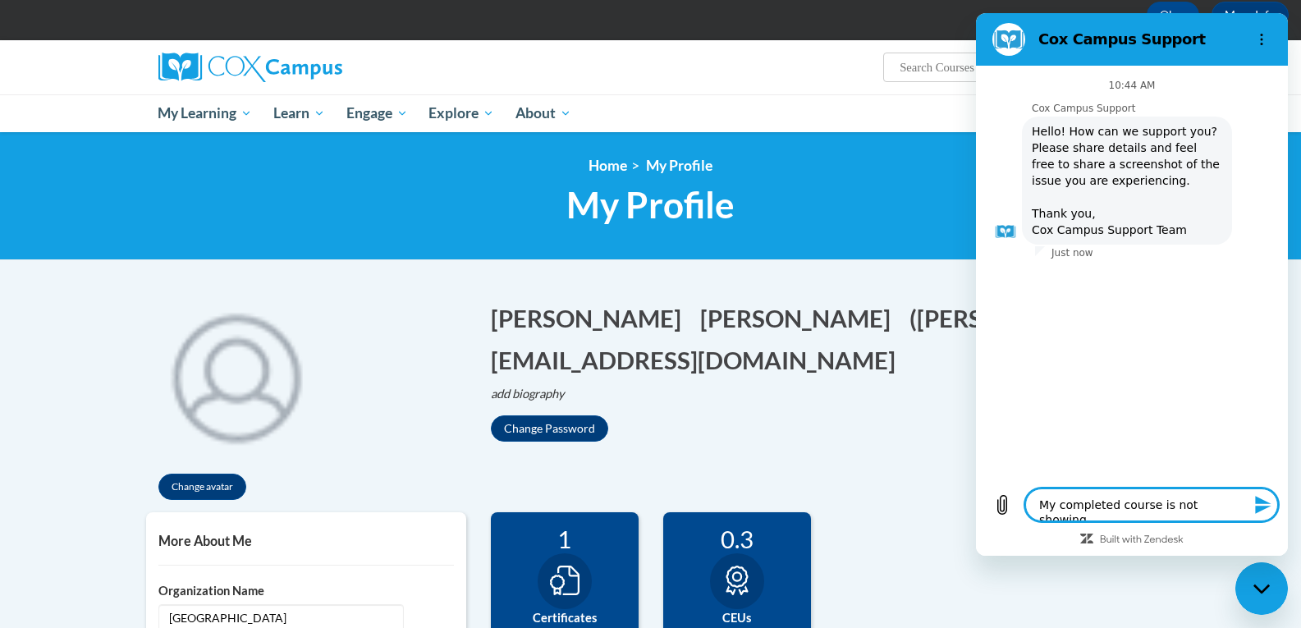
type textarea "My completed course is not showing"
type textarea "x"
type textarea "My completed course is not showing u"
type textarea "x"
type textarea "My completed course is not showing up"
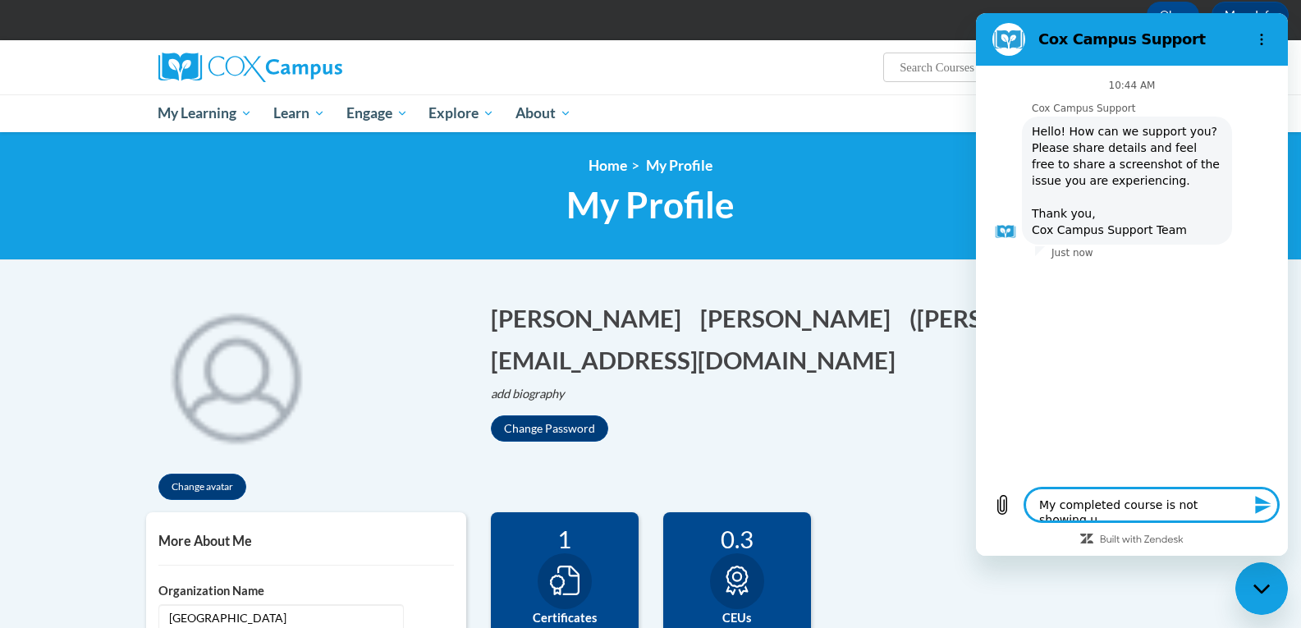
type textarea "x"
type textarea "My completed course is not showing up"
type textarea "x"
type textarea "My completed course is not showing up o"
type textarea "x"
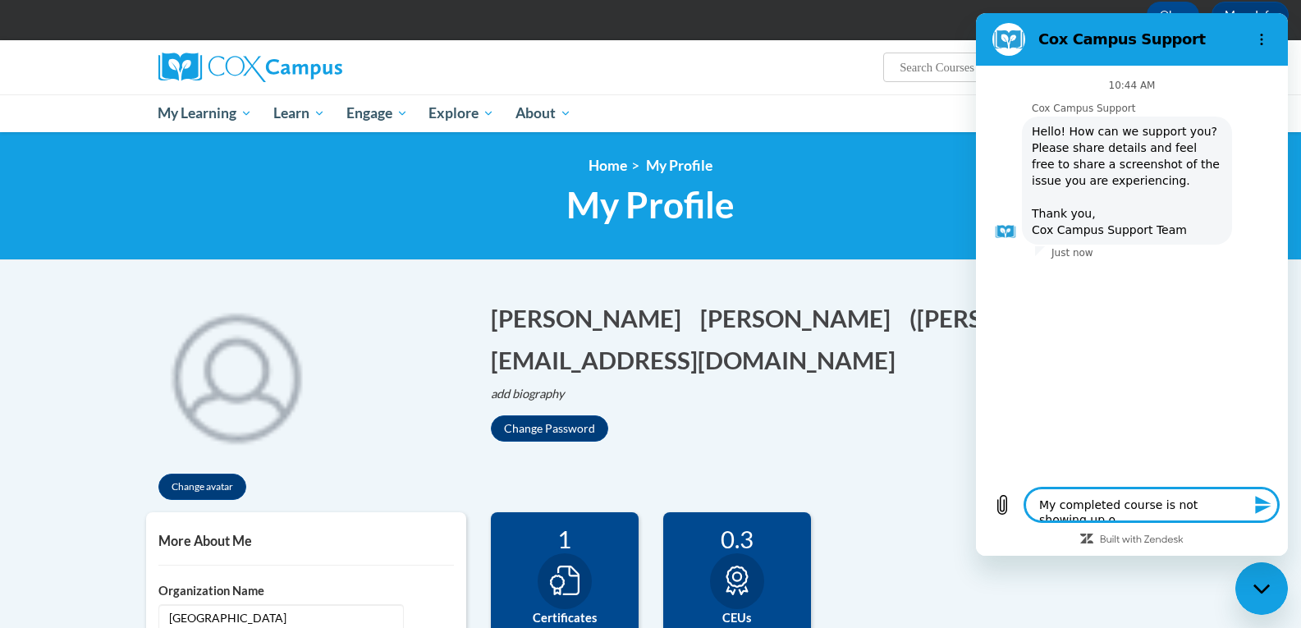
type textarea "My completed course is not showing up on"
type textarea "x"
type textarea "My completed course is not showing up on"
type textarea "x"
type textarea "My completed course is not showing up on m"
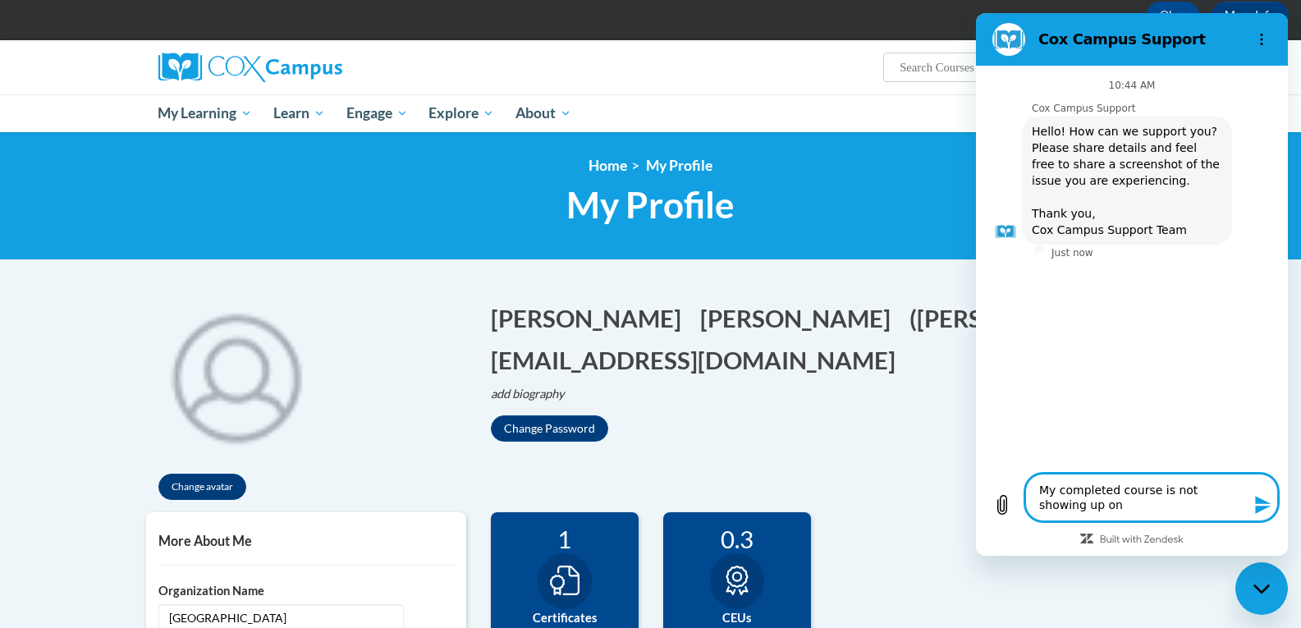
type textarea "x"
type textarea "My completed course is not showing up on my"
type textarea "x"
type textarea "My completed course is not showing up on my"
type textarea "x"
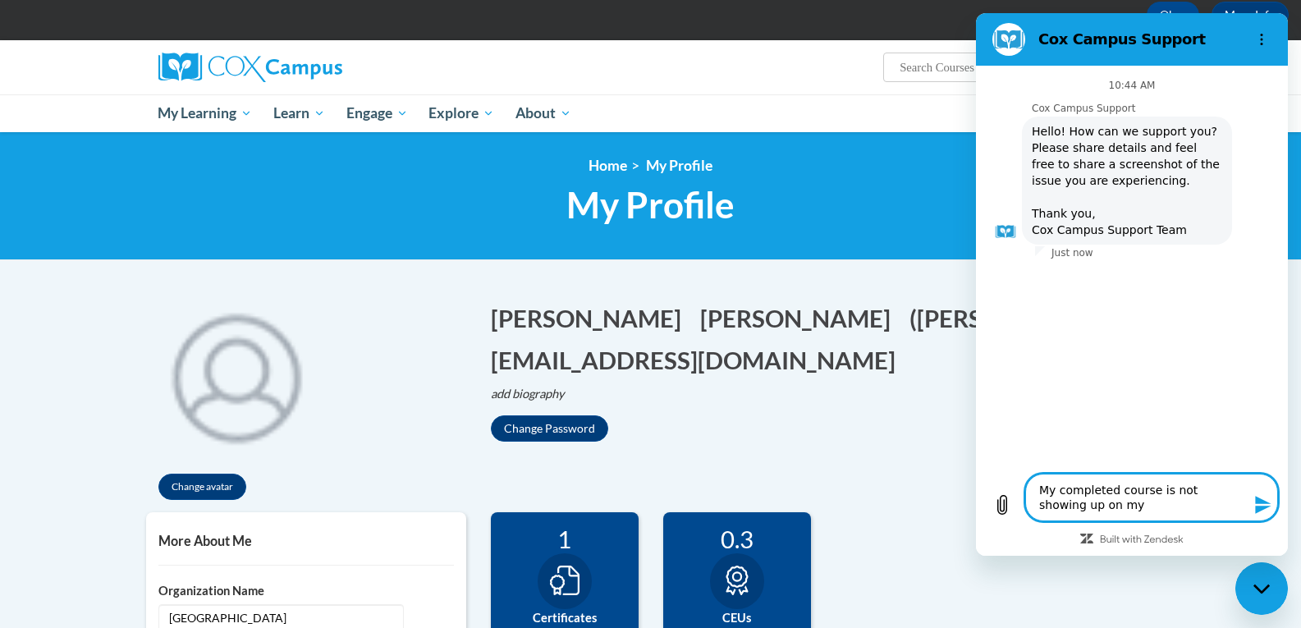
type textarea "My completed course is not showing up on my O"
type textarea "x"
type textarea "My completed course is not showing up on my OC"
type textarea "x"
type textarea "My completed course is not showing up on my OCC"
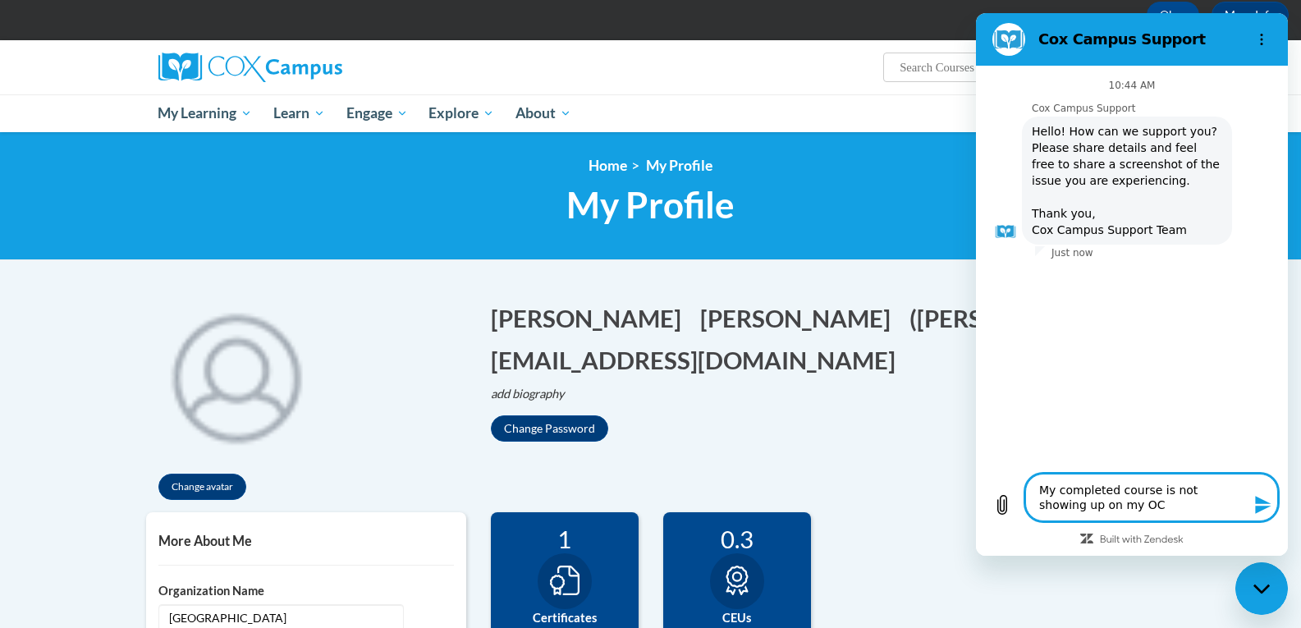
type textarea "x"
type textarea "My completed course is not showing up on my OCCR"
type textarea "x"
type textarea "My completed course is not showing up on my OCCRR"
type textarea "x"
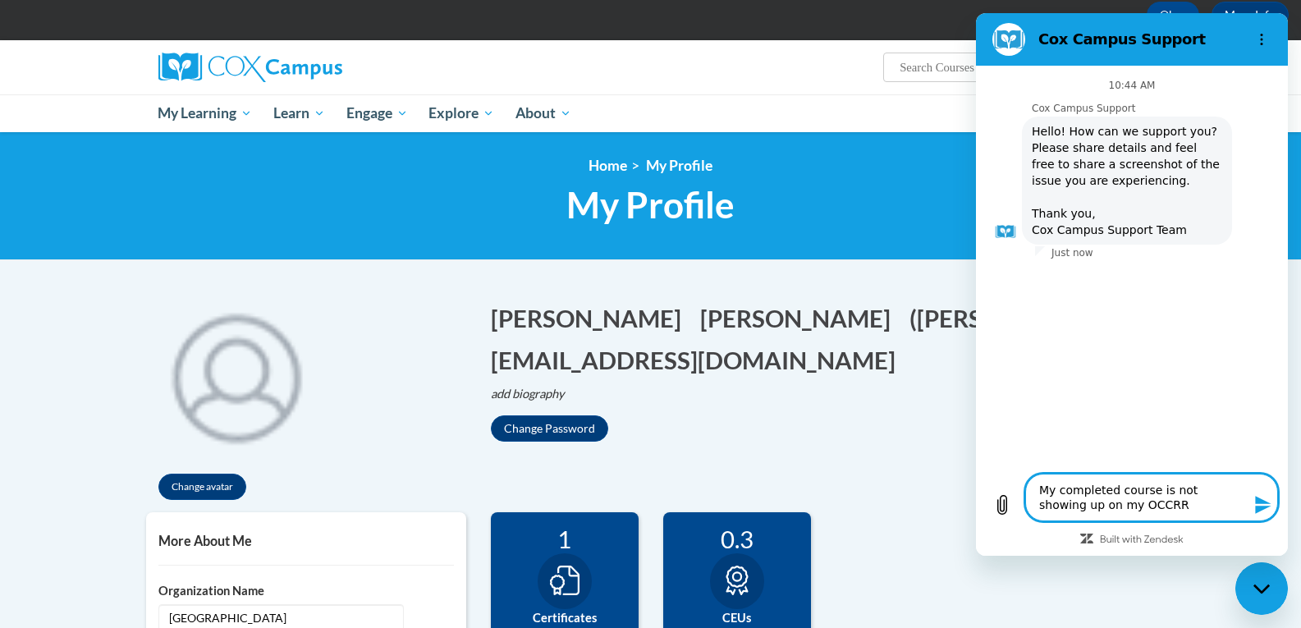
type textarea "My completed course is not showing up on my OCCRRA"
type textarea "x"
type textarea "My completed course is not showing up on my OCCRRA"
type textarea "x"
type textarea "My completed course is not showing up on my OCCRRA a"
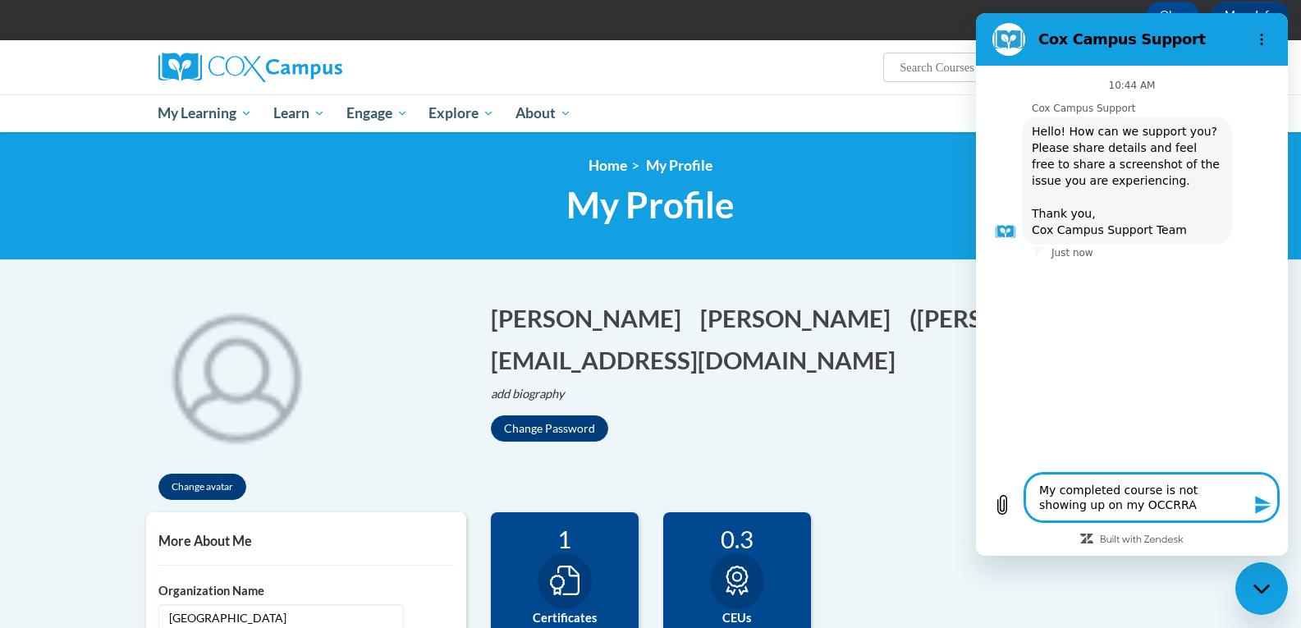
type textarea "x"
type textarea "My completed course is not showing up on my OCCRRA ac"
type textarea "x"
type textarea "My completed course is not showing up on my OCCRRA acc"
type textarea "x"
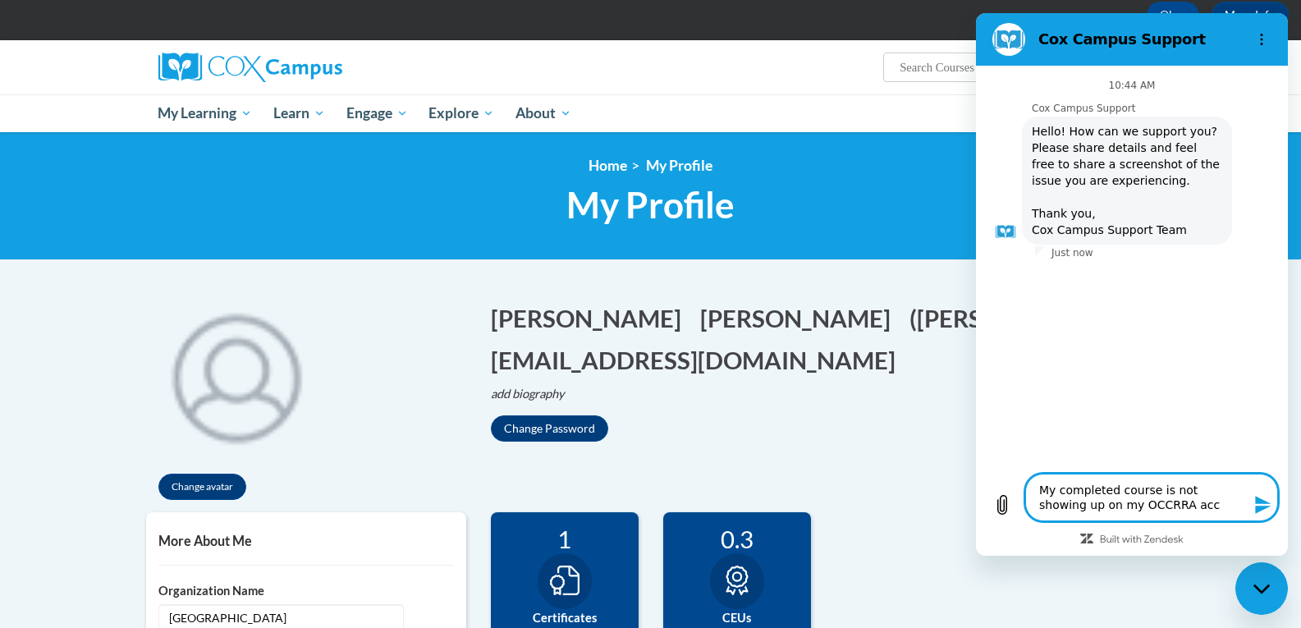
type textarea "My completed course is not showing up on my OCCRRA acco"
type textarea "x"
type textarea "My completed course is not showing up on my OCCRRA accou"
type textarea "x"
type textarea "My completed course is not showing up on my OCCRRA accoun"
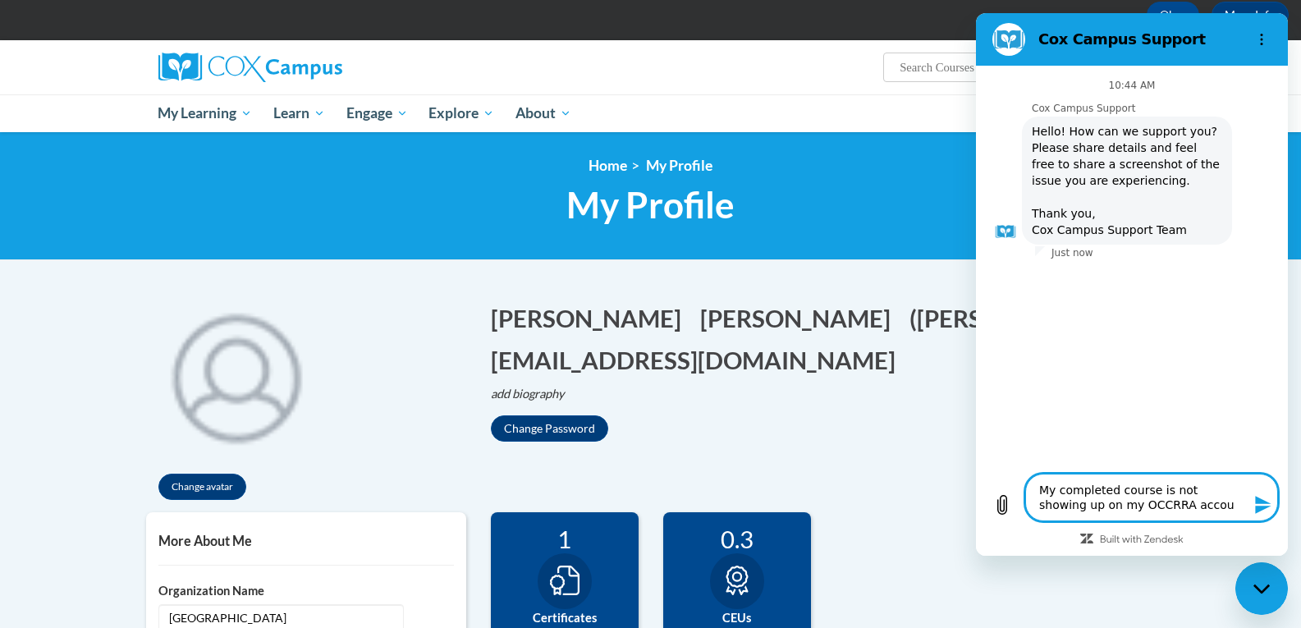
type textarea "x"
type textarea "My completed course is not showing up on my OCCRRA account"
type textarea "x"
type textarea "My completed course is not showing up on my OCCRRA account."
type textarea "x"
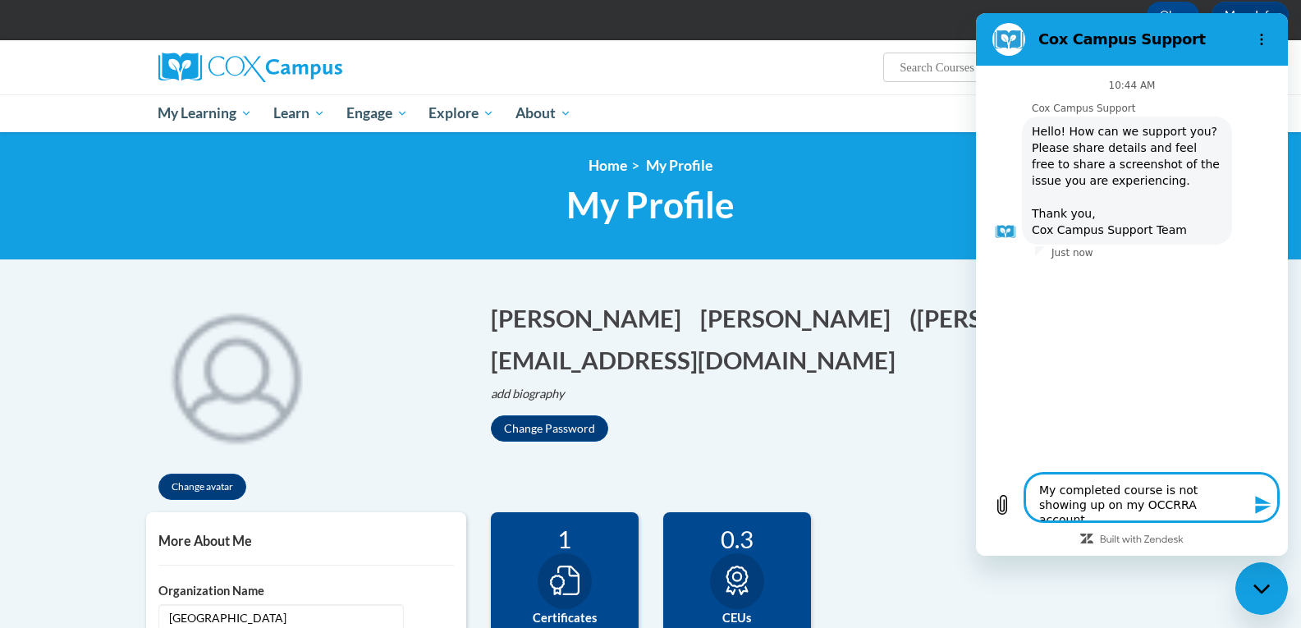
type textarea "My completed course is not showing up on my OCCRRA account."
type textarea "x"
type textarea "My completed course is not showing up on my OCCRRA account. I"
type textarea "x"
type textarea "My completed course is not showing up on my OCCRRA account. I'"
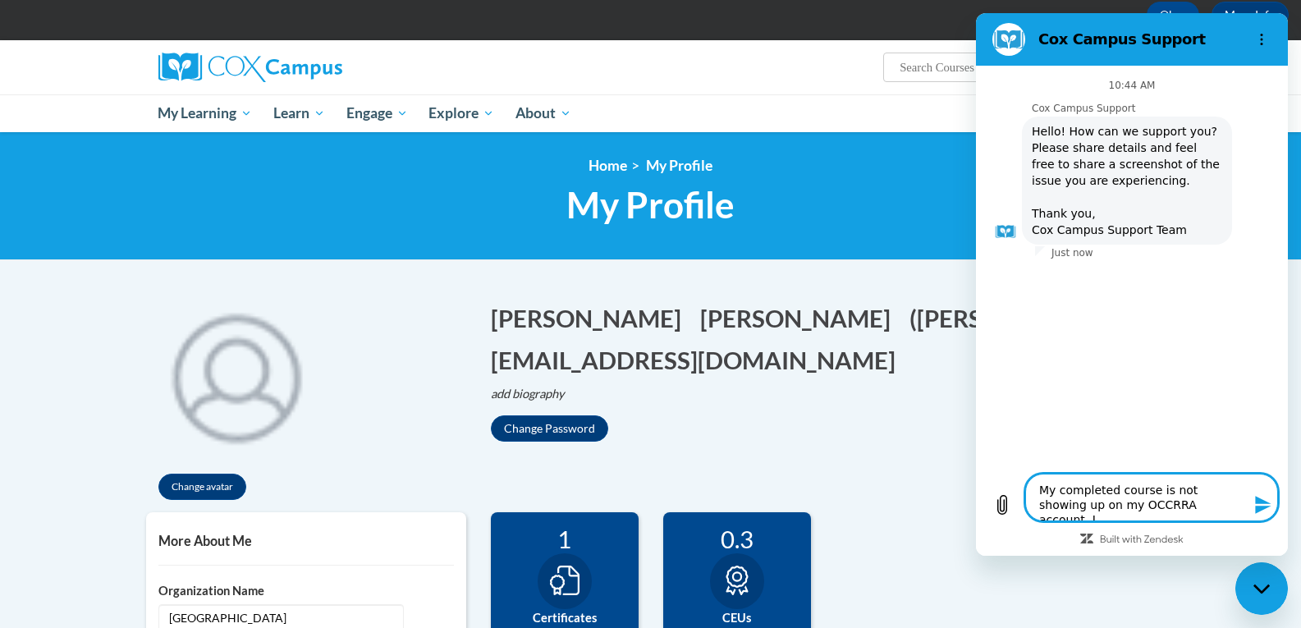
type textarea "x"
type textarea "My completed course is not showing up on my OCCRRA account. I'v"
type textarea "x"
type textarea "My completed course is not showing up on my OCCRRA account. I've"
type textarea "x"
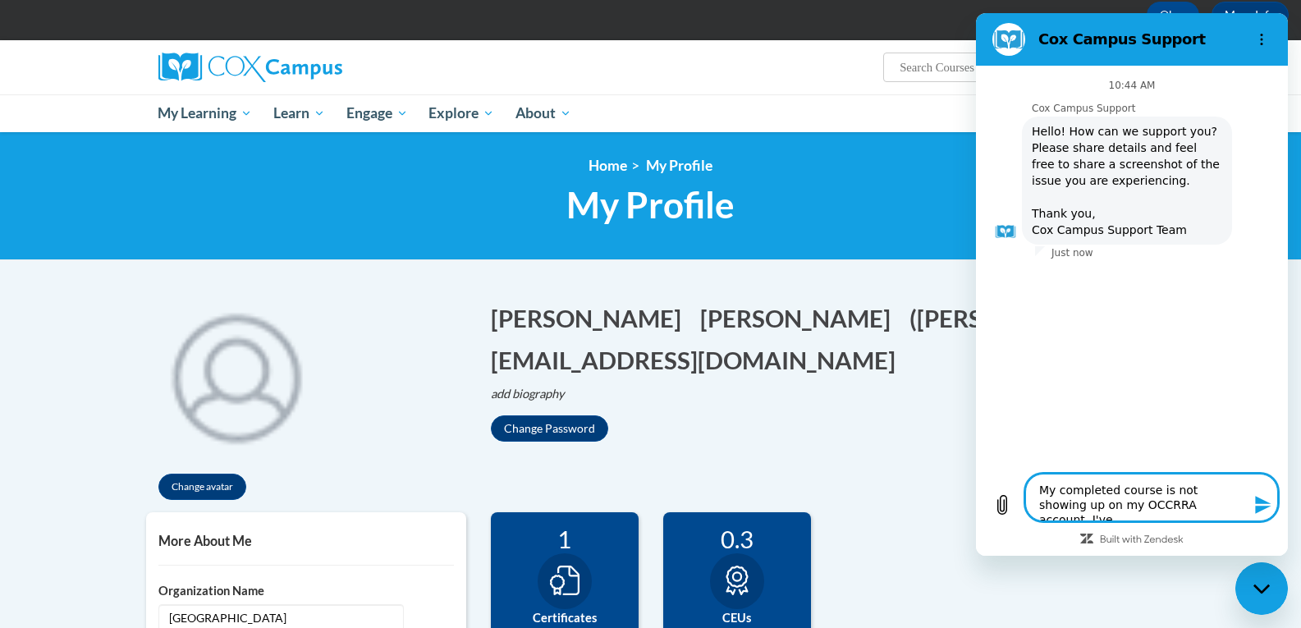
type textarea "My completed course is not showing up on my OCCRRA account. I've"
type textarea "x"
type textarea "My completed course is not showing up on my OCCRRA account. I've a"
type textarea "x"
type textarea "My completed course is not showing up on my OCCRRA account. I've ad"
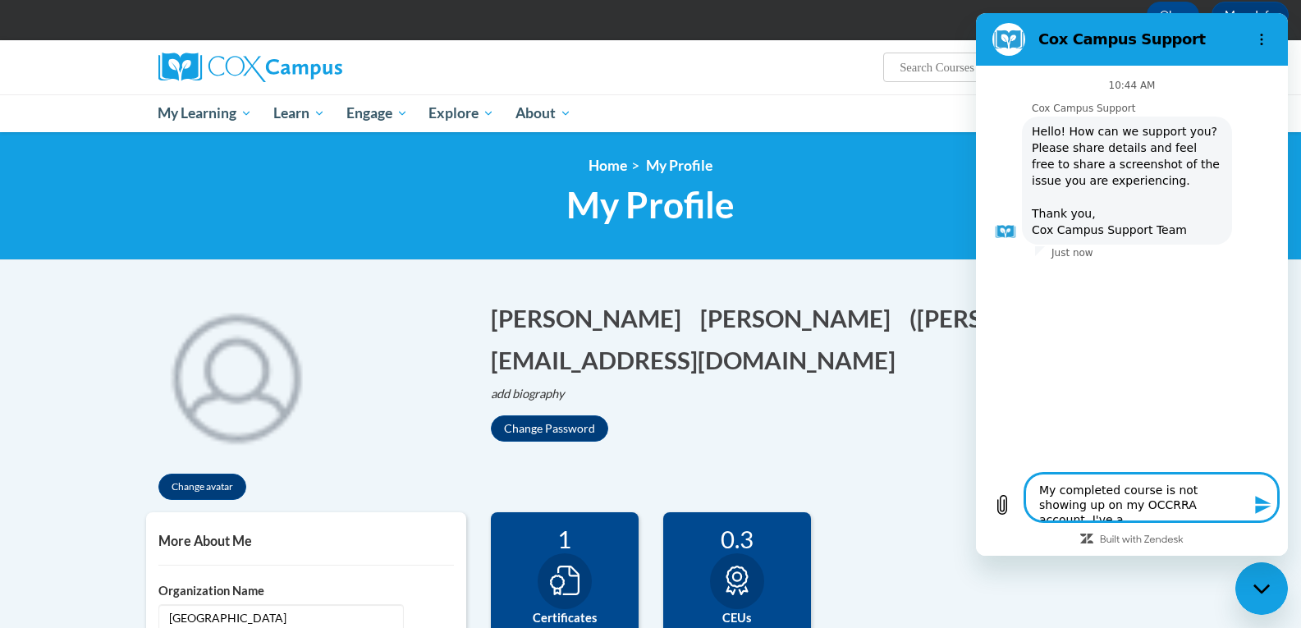
type textarea "x"
type textarea "My completed course is not showing up on my OCCRRA account. I've a"
type textarea "x"
type textarea "My completed course is not showing up on my OCCRRA account. I've at"
type textarea "x"
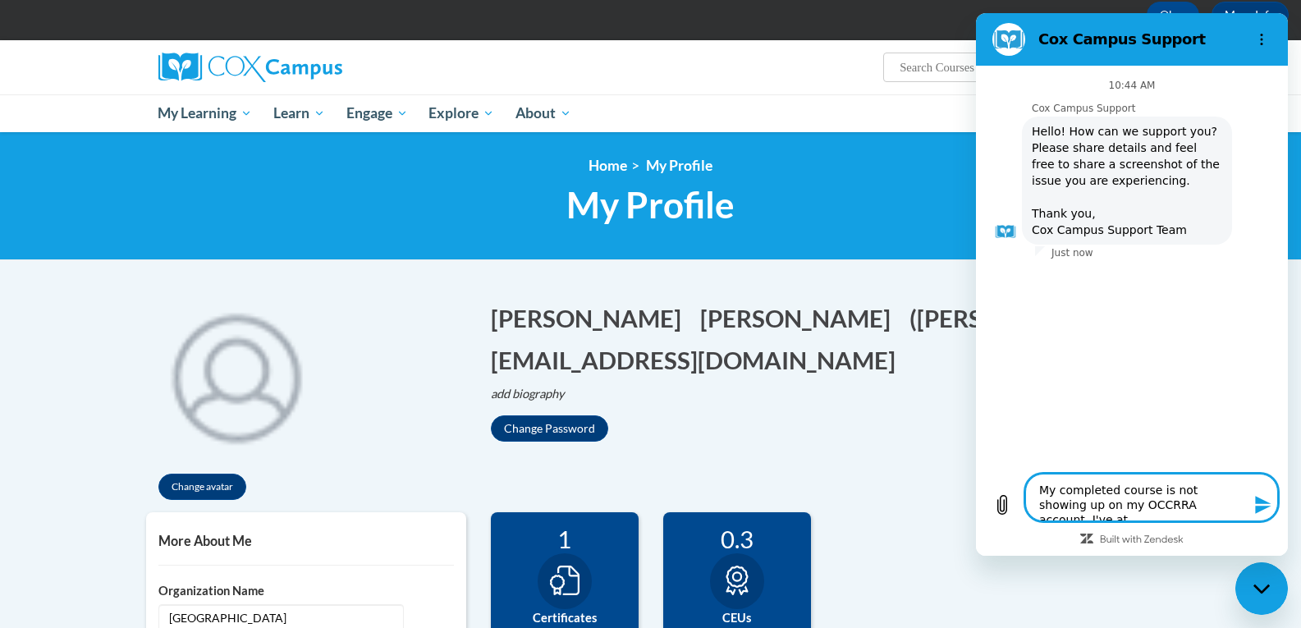
type textarea "My completed course is not showing up on my OCCRRA account. I've att"
type textarea "x"
type textarea "My completed course is not showing up on my OCCRRA account. I've atta"
type textarea "x"
type textarea "My completed course is not showing up on my OCCRRA account. I've attac"
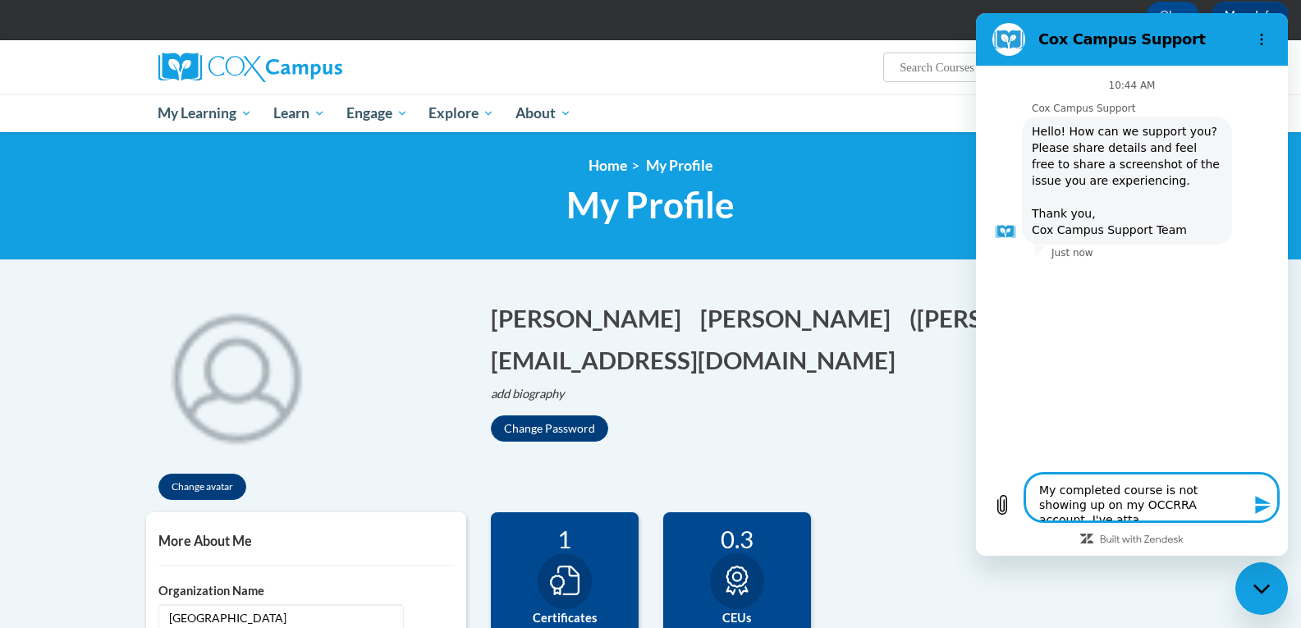
type textarea "x"
type textarea "My completed course is not showing up on my OCCRRA account. I've attach"
type textarea "x"
type textarea "My completed course is not showing up on my OCCRRA account. I've attache"
type textarea "x"
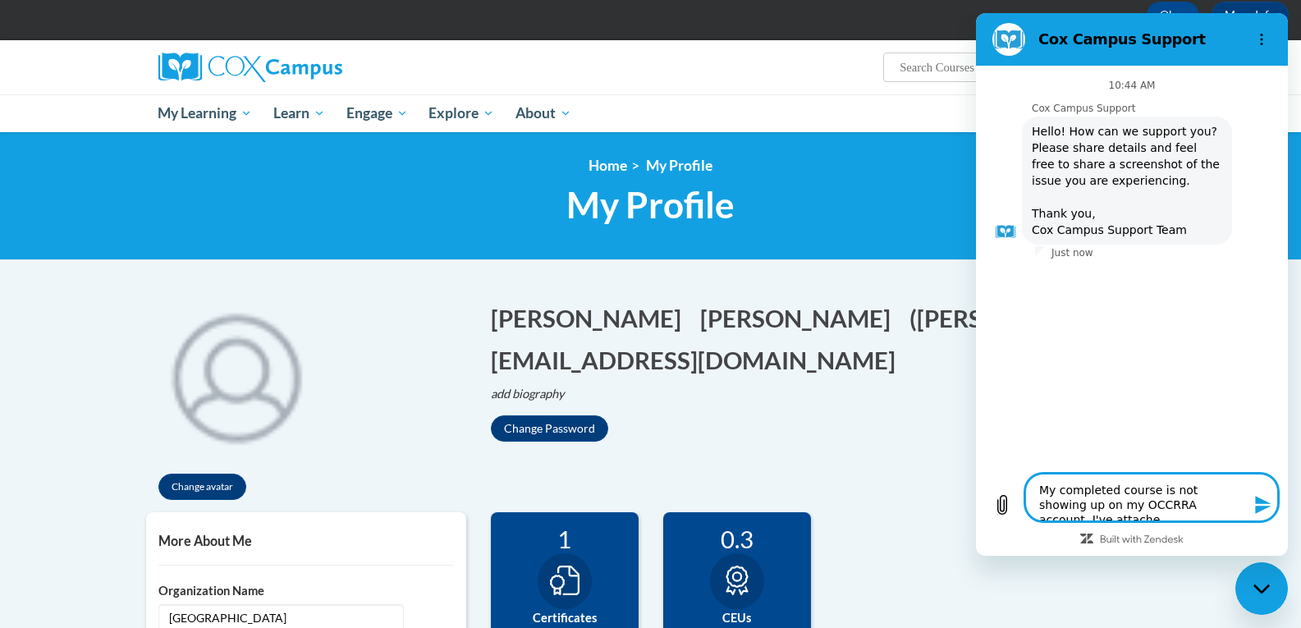
type textarea "My completed course is not showing up on my OCCRRA account. I've attached"
type textarea "x"
type textarea "My completed course is not showing up on my OCCRRA account. I've attached"
type textarea "x"
type textarea "My completed course is not showing up on my OCCRRA account. I've attached m"
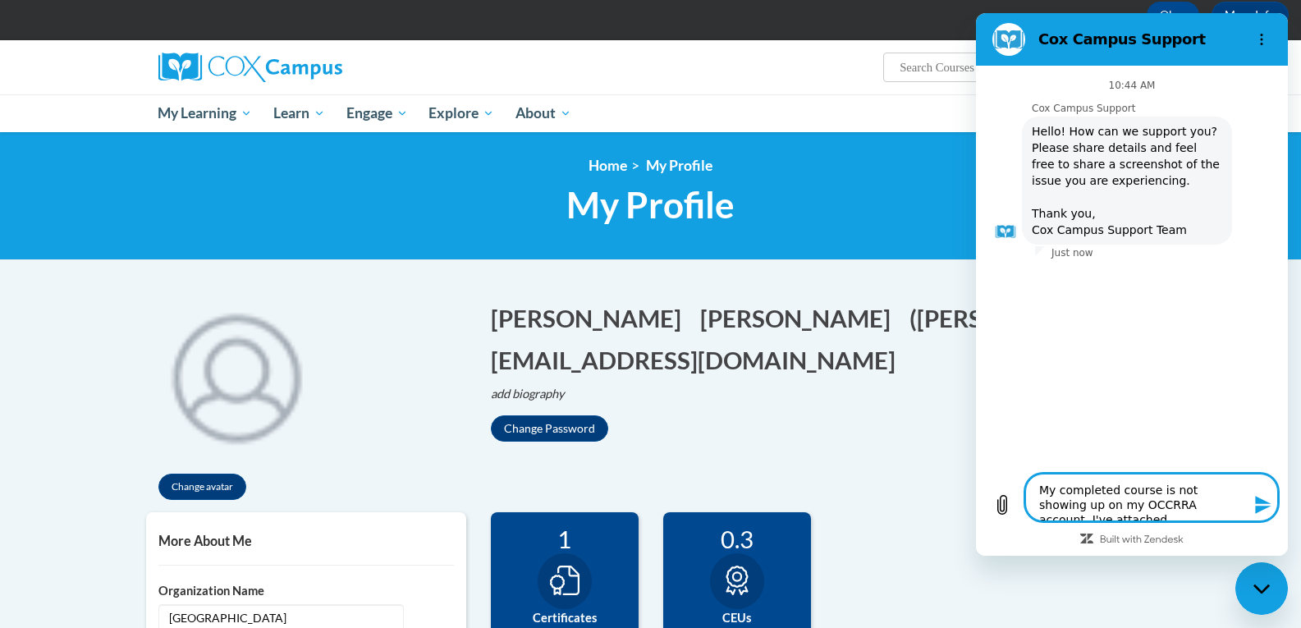
type textarea "x"
type textarea "My completed course is not showing up on my OCCRRA account. I've attached my"
type textarea "x"
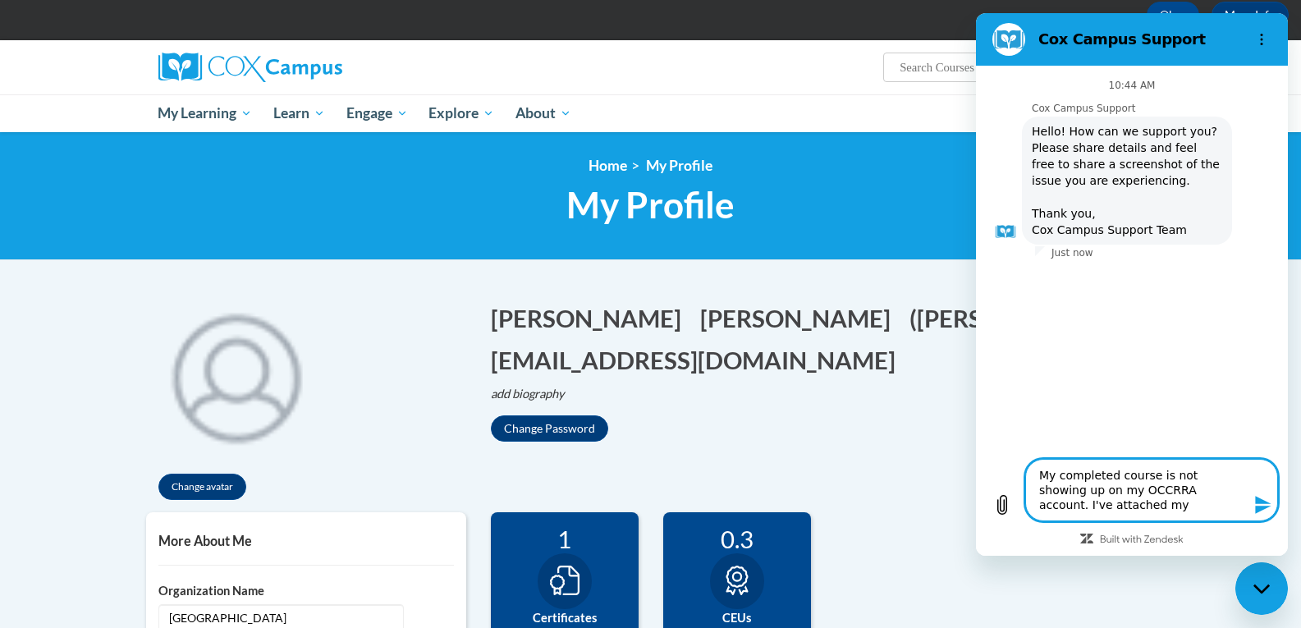
type textarea "My completed course is not showing up on my OCCRRA account. I've attached my"
type textarea "x"
type textarea "My completed course is not showing up on my OCCRRA account. I've attached my O"
type textarea "x"
type textarea "My completed course is not showing up on my OCCRRA account. I've attached my OC"
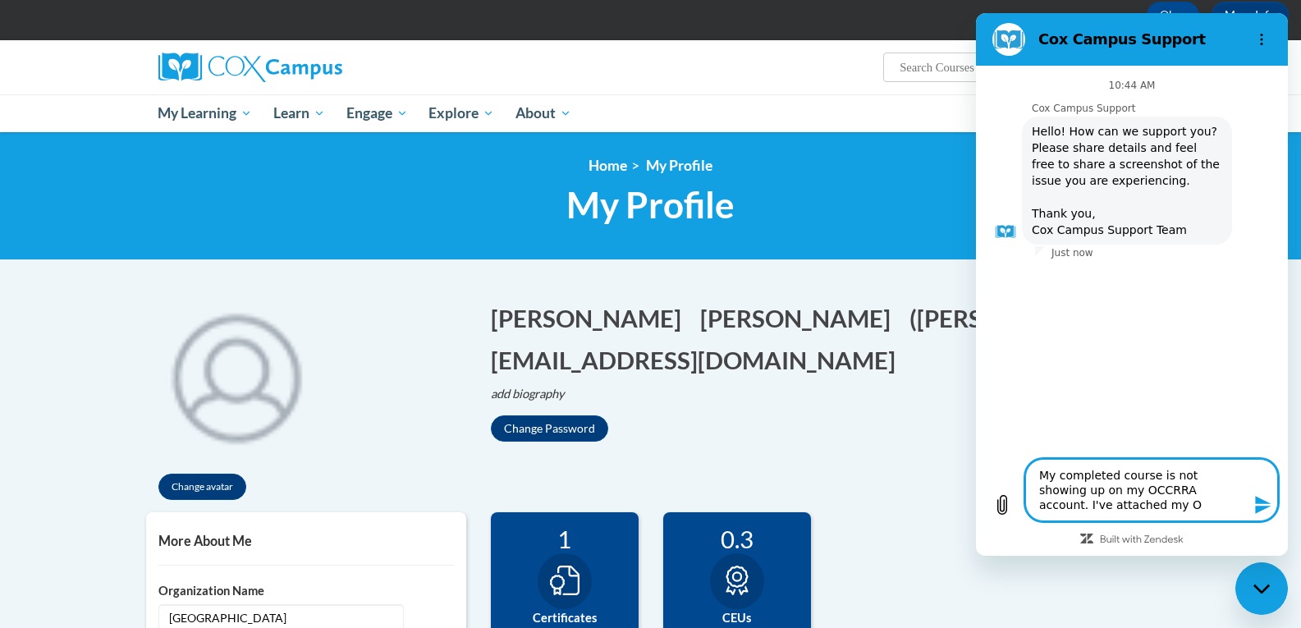
type textarea "x"
type textarea "My completed course is not showing up on my OCCRRA account. I've attached my OCC"
type textarea "x"
type textarea "My completed course is not showing up on my OCCRRA account. I've attached my OC…"
type textarea "x"
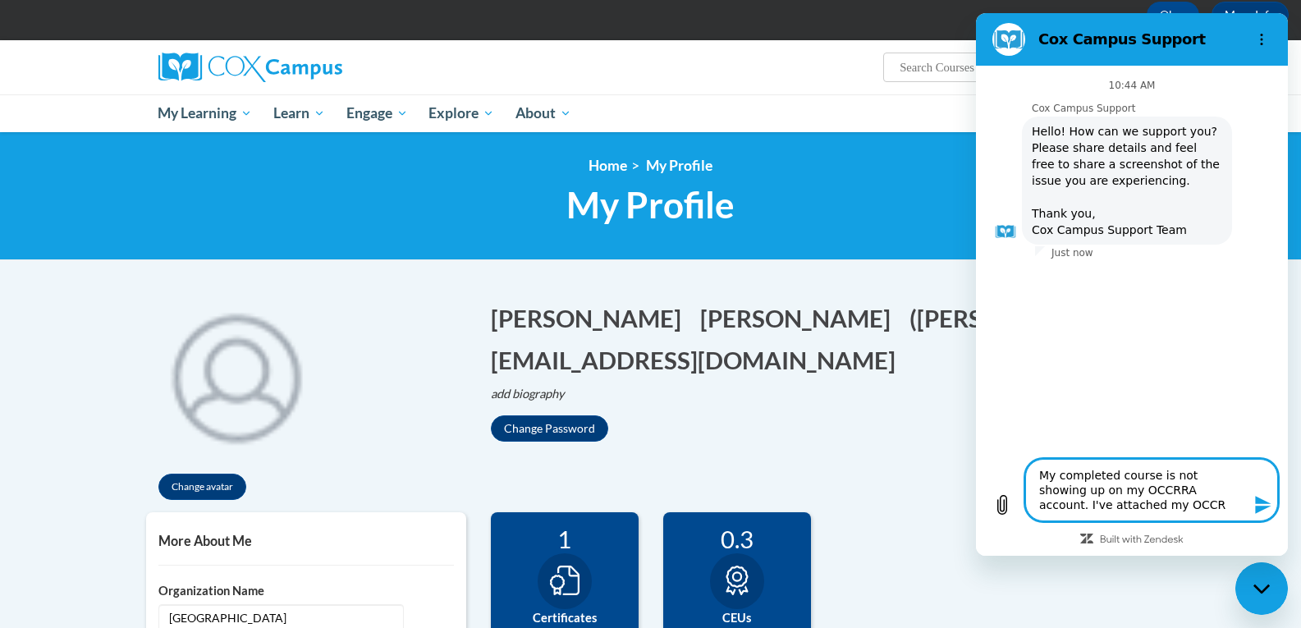
type textarea "My completed course is not showing up on my OCCRRA account. I've attached my OC…"
type textarea "x"
type textarea "My completed course is not showing up on my OCCRRA account. I've attached my OC…"
type textarea "x"
type textarea "My completed course is not showing up on my OCCRRA account. I've attached my OC…"
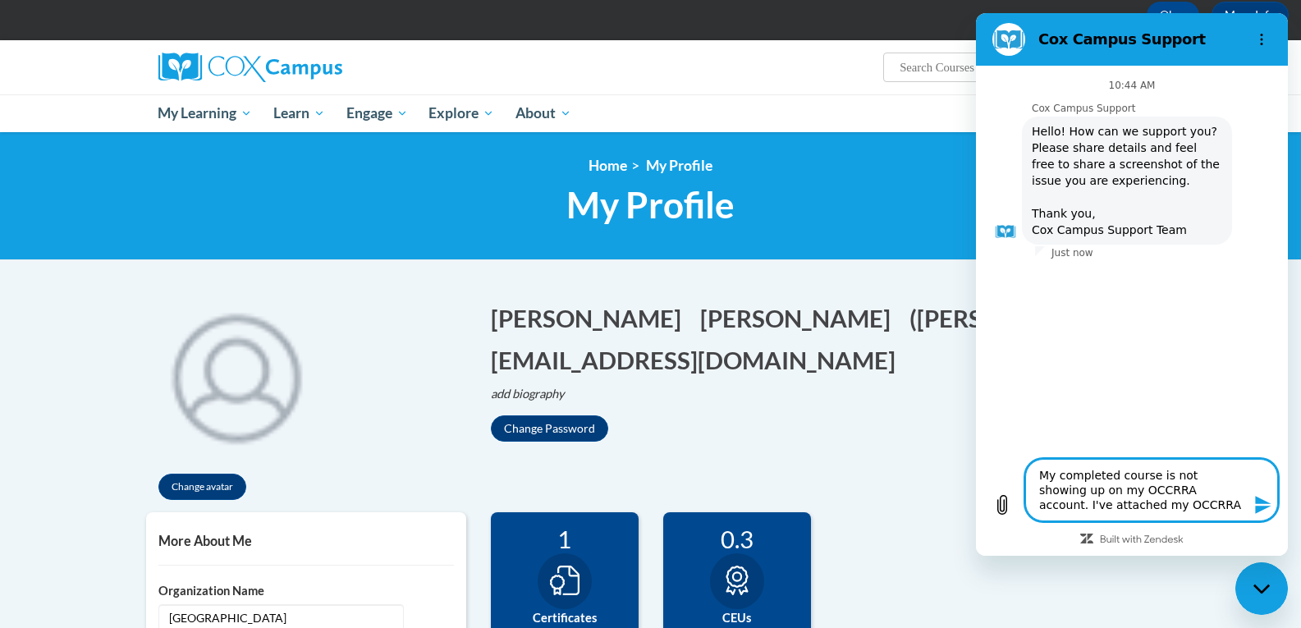
type textarea "x"
type textarea "My completed course is not showing up on my OCCRRA account. I've attached my OC…"
type textarea "x"
type textarea "My completed course is not showing up on my OCCRRA account. I've attached my OC…"
type textarea "x"
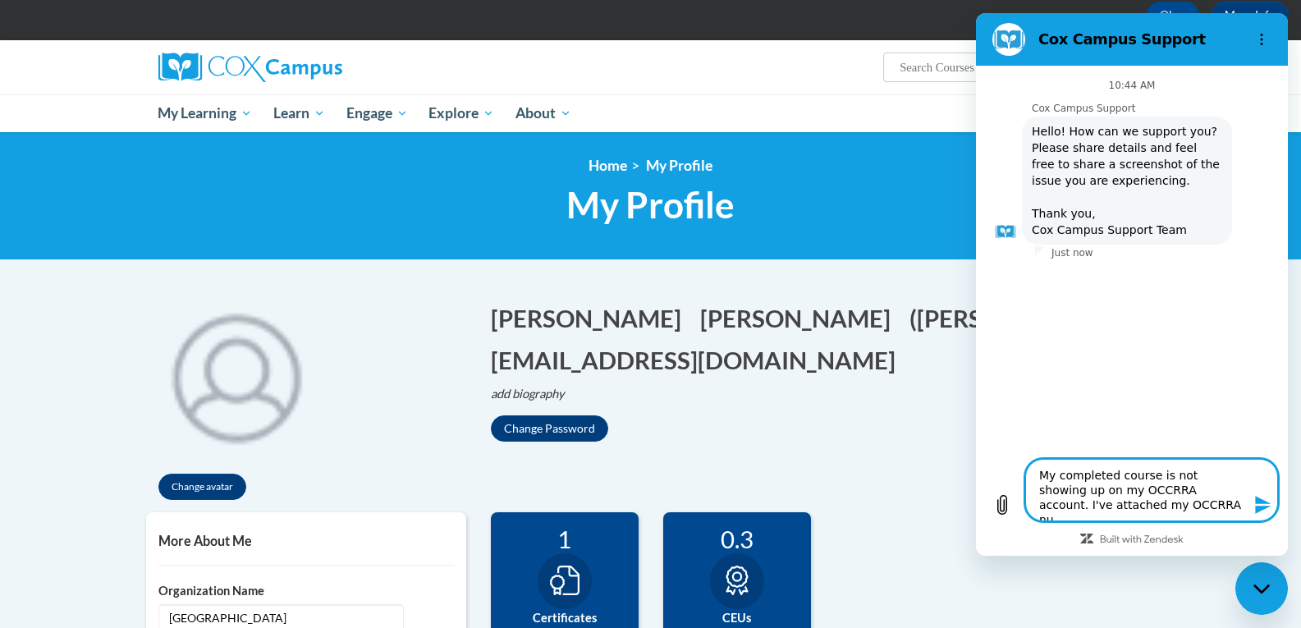
type textarea "My completed course is not showing up on my OCCRRA account. I've attached my OC…"
type textarea "x"
type textarea "My completed course is not showing up on my OCCRRA account. I've attached my OC…"
type textarea "x"
type textarea "My completed course is not showing up on my OCCRRA account. I've attached my OC…"
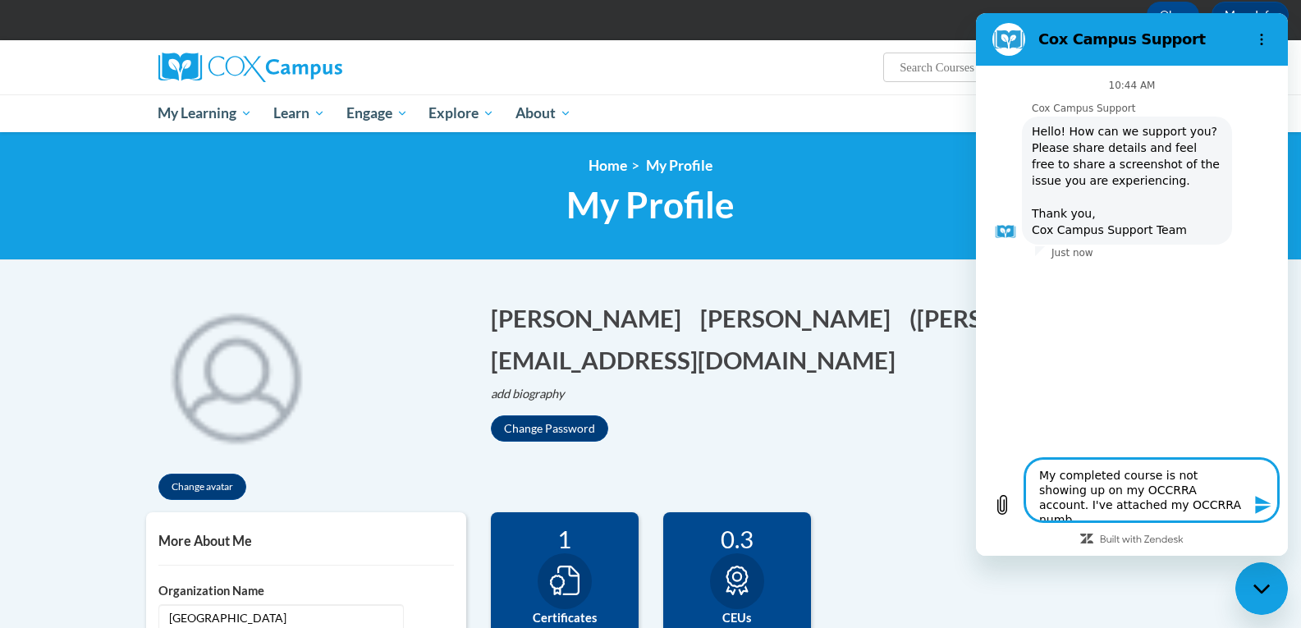
type textarea "x"
type textarea "My completed course is not showing up on my OCCRRA account. I've attached my OC…"
type textarea "x"
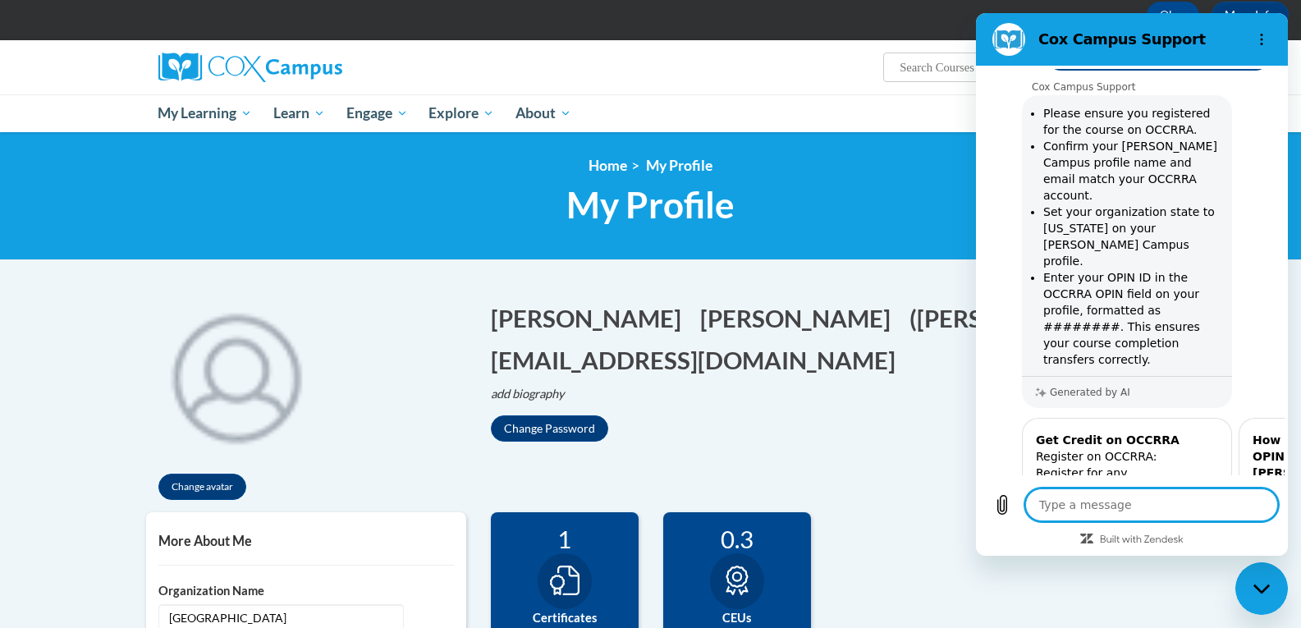
scroll to position [262, 0]
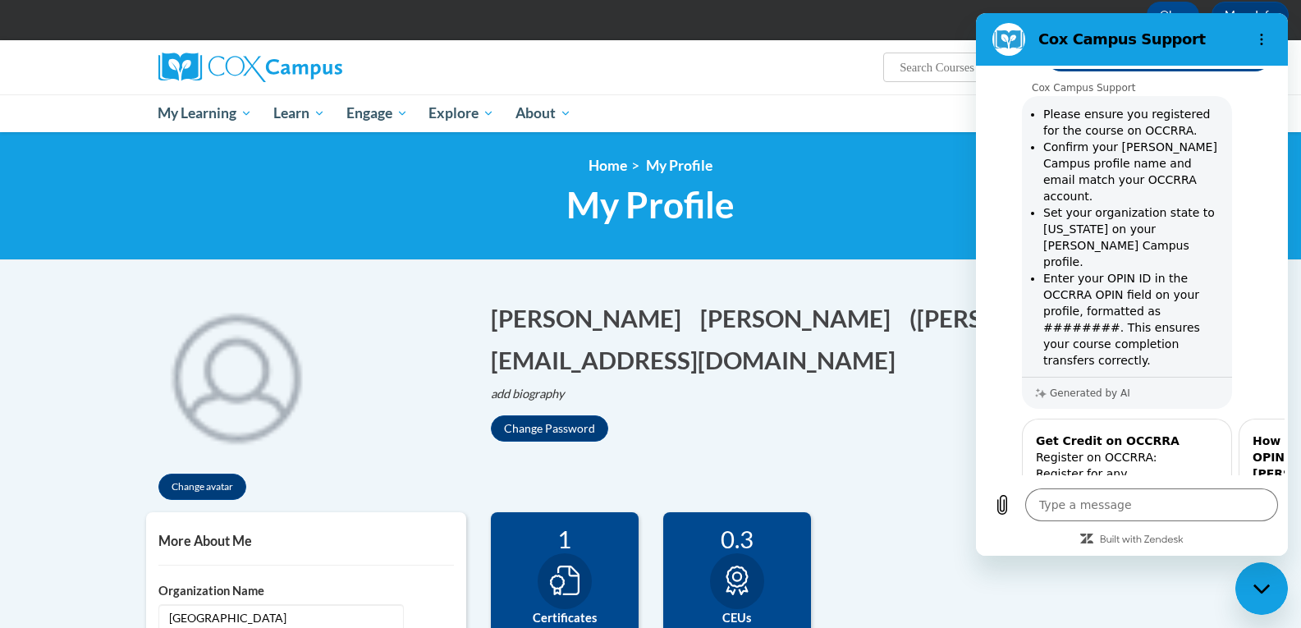
click at [1249, 523] on icon "Next item" at bounding box center [1255, 529] width 13 height 13
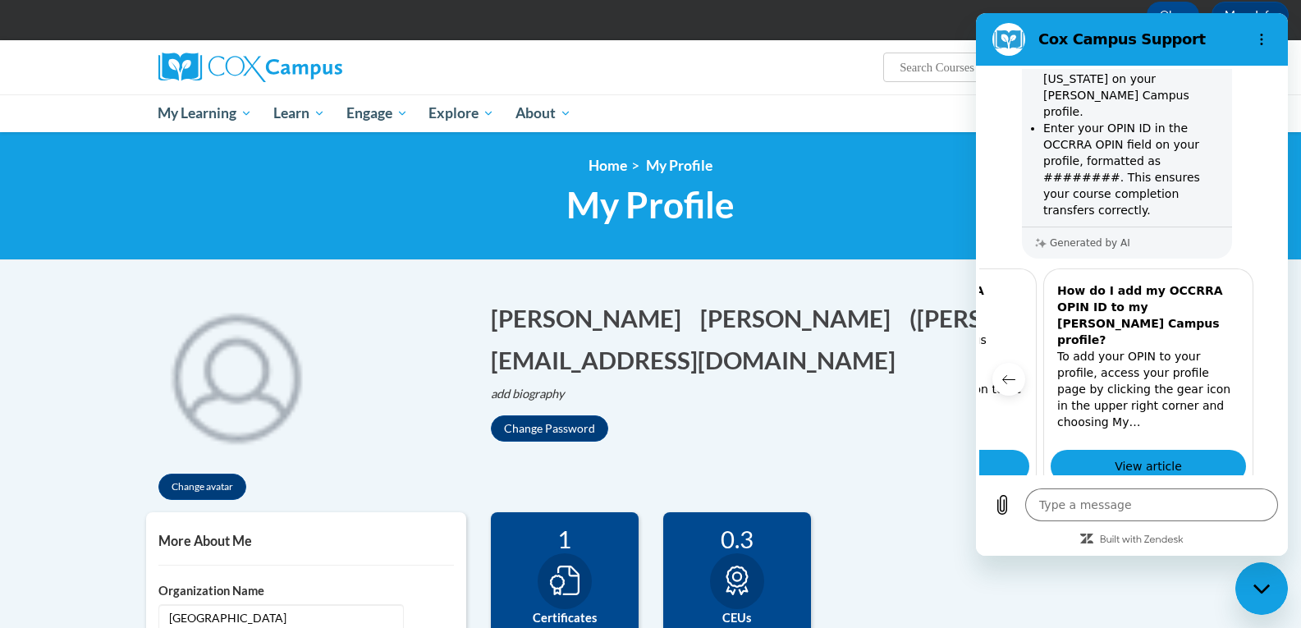
scroll to position [426, 0]
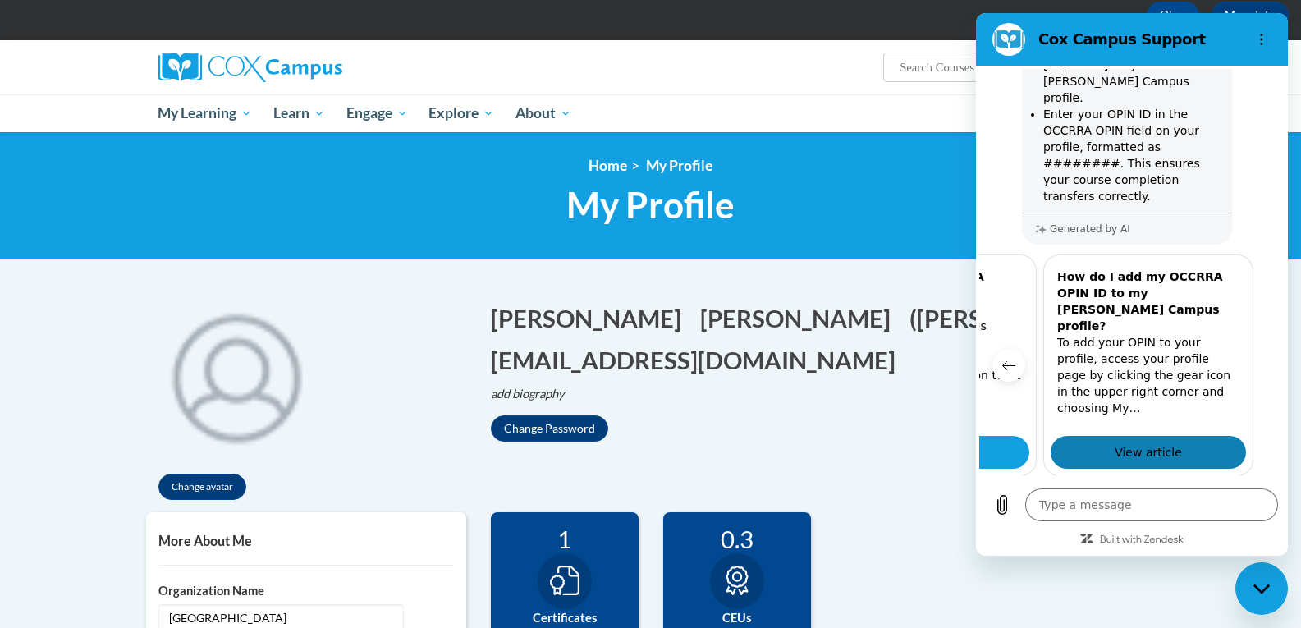
click at [1116, 442] on span "View article" at bounding box center [1148, 452] width 67 height 20
drag, startPoint x: 1040, startPoint y: 37, endPoint x: 921, endPoint y: 102, distance: 135.6
click at [976, 102] on html "Cox Campus Support 10:44 AM Cox Campus Support Cox Campus Support says: Hello! …" at bounding box center [1132, 284] width 312 height 543
click at [898, 89] on div "Dayna Streicher (America/New_York UTC-04:00) My Profile Inbox My Transcripts Lo…" at bounding box center [651, 67] width 1034 height 54
click at [887, 106] on ul "My Learning My Learning My Course Progress Certificates My Action Plans Group D…" at bounding box center [607, 113] width 918 height 38
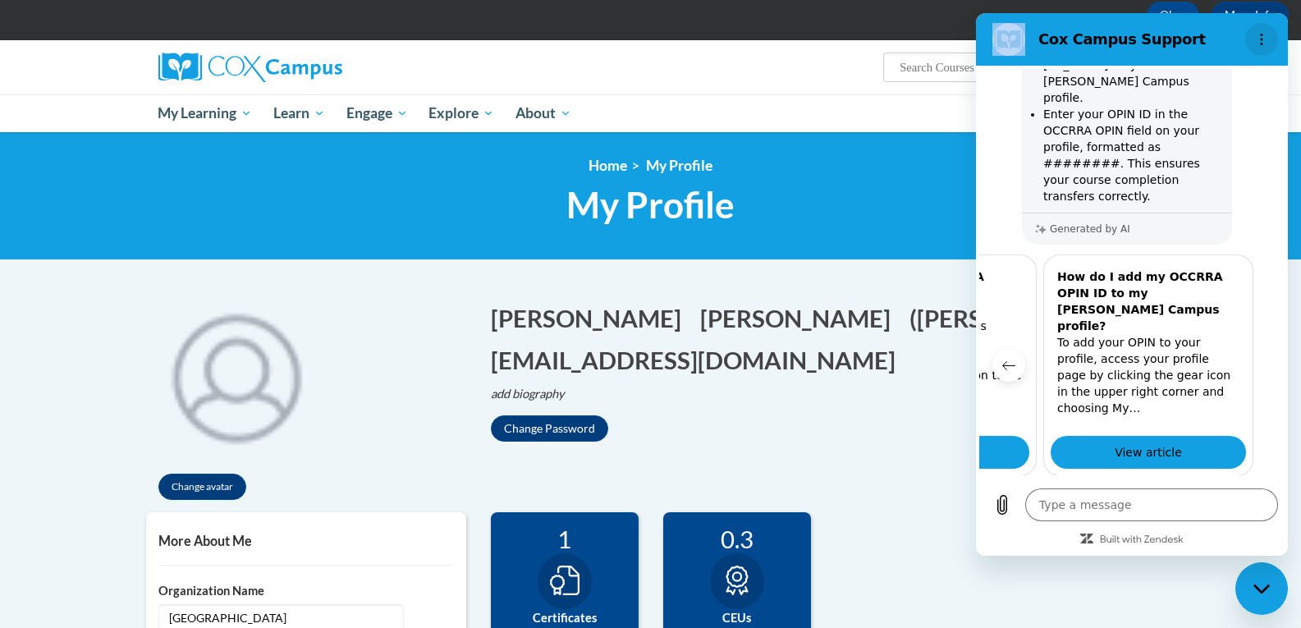
click at [1262, 34] on circle "Options menu" at bounding box center [1262, 35] width 2 height 2
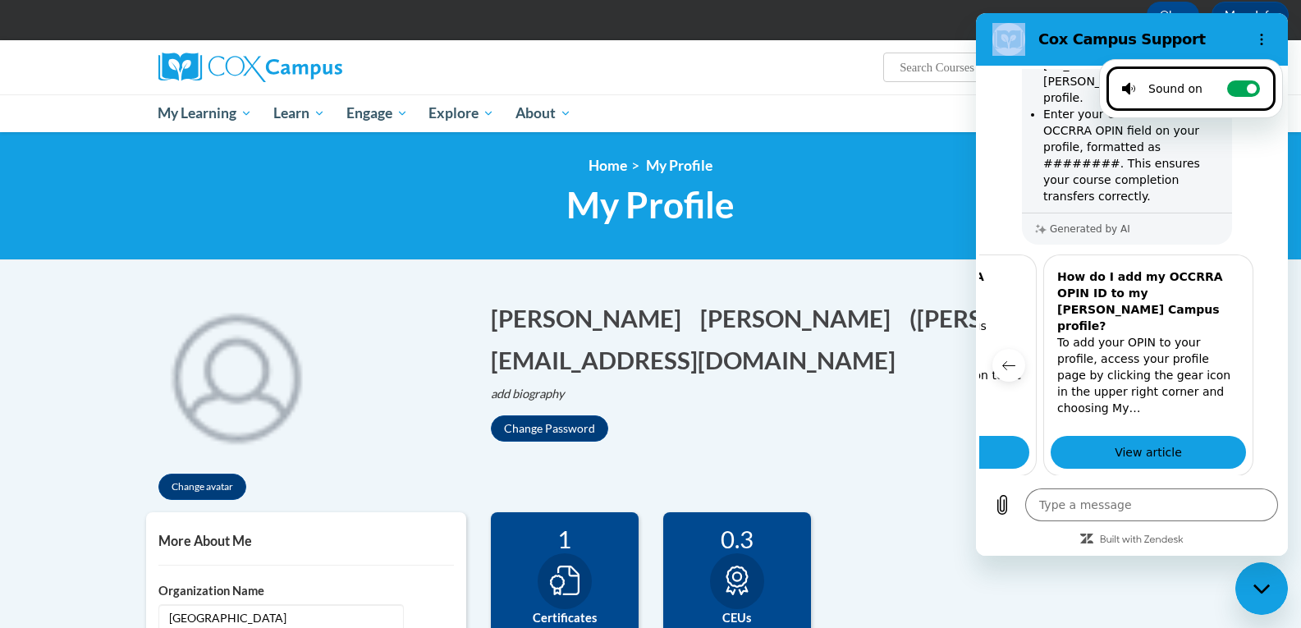
click at [1153, 89] on div "Sound on" at bounding box center [1162, 88] width 80 height 16
type textarea "x"
checkbox input "false"
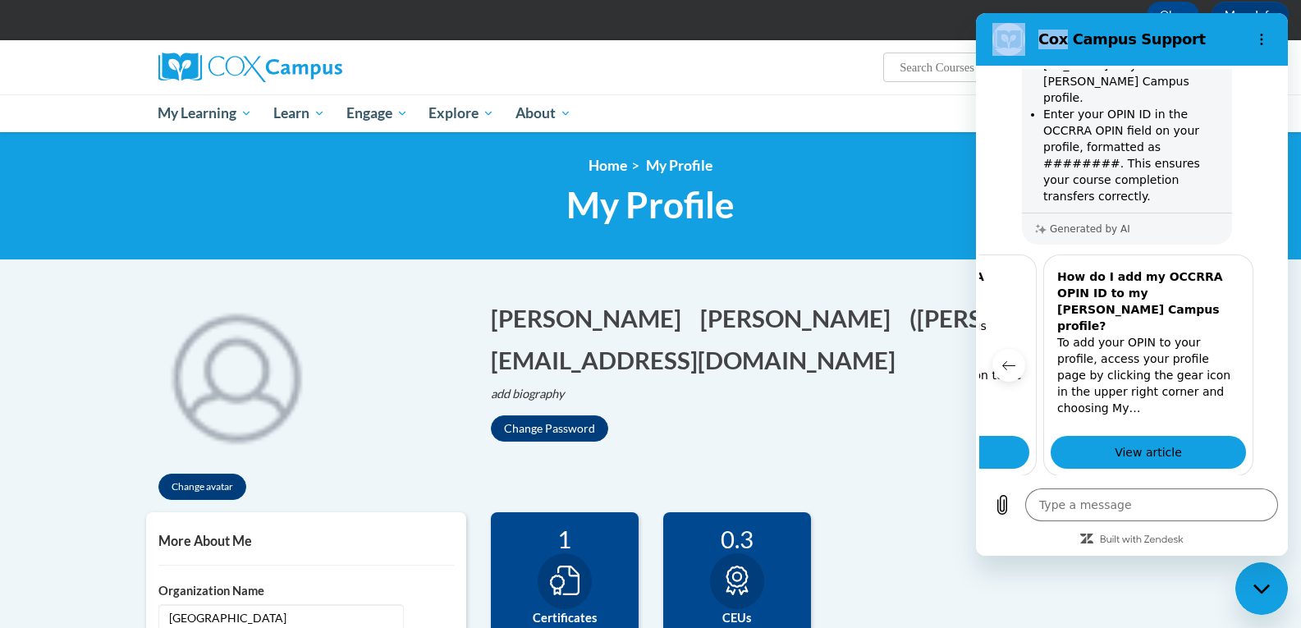
drag, startPoint x: 1062, startPoint y: 44, endPoint x: 965, endPoint y: 108, distance: 115.7
click at [976, 108] on html "Cox Campus Support 10:44 AM Cox Campus Support Cox Campus Support says: Hello! …" at bounding box center [1132, 284] width 312 height 543
click at [1262, 601] on div "Close messaging window" at bounding box center [1261, 588] width 49 height 49
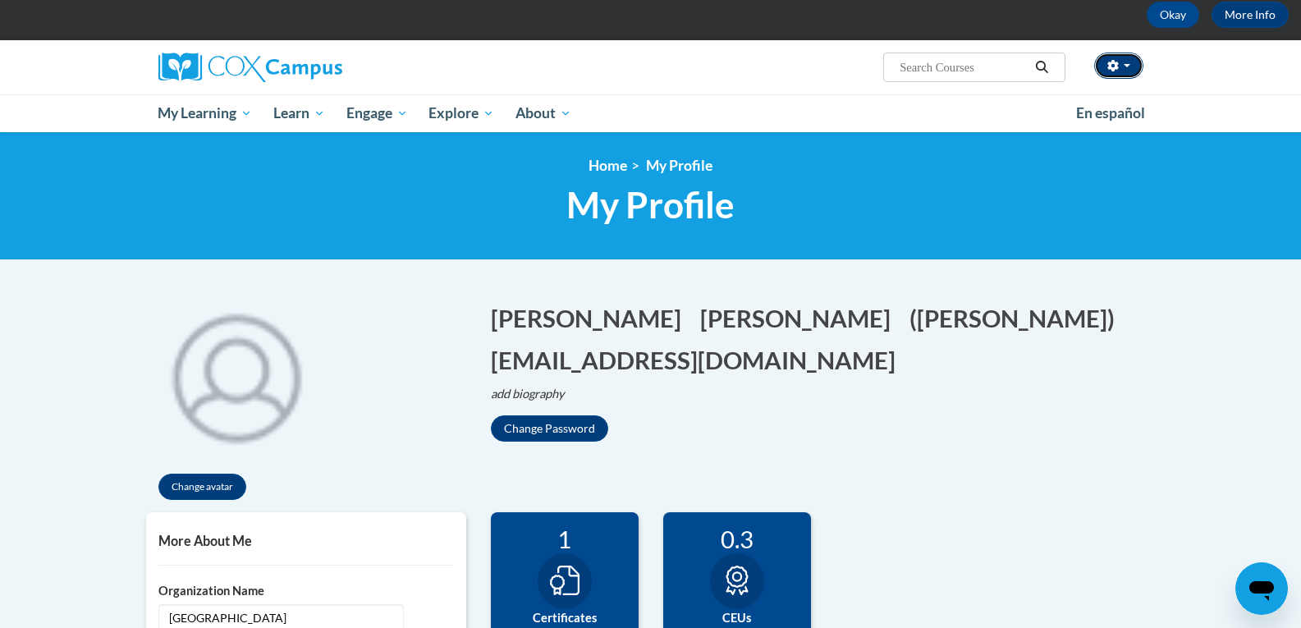
click at [1135, 71] on button "button" at bounding box center [1118, 66] width 49 height 26
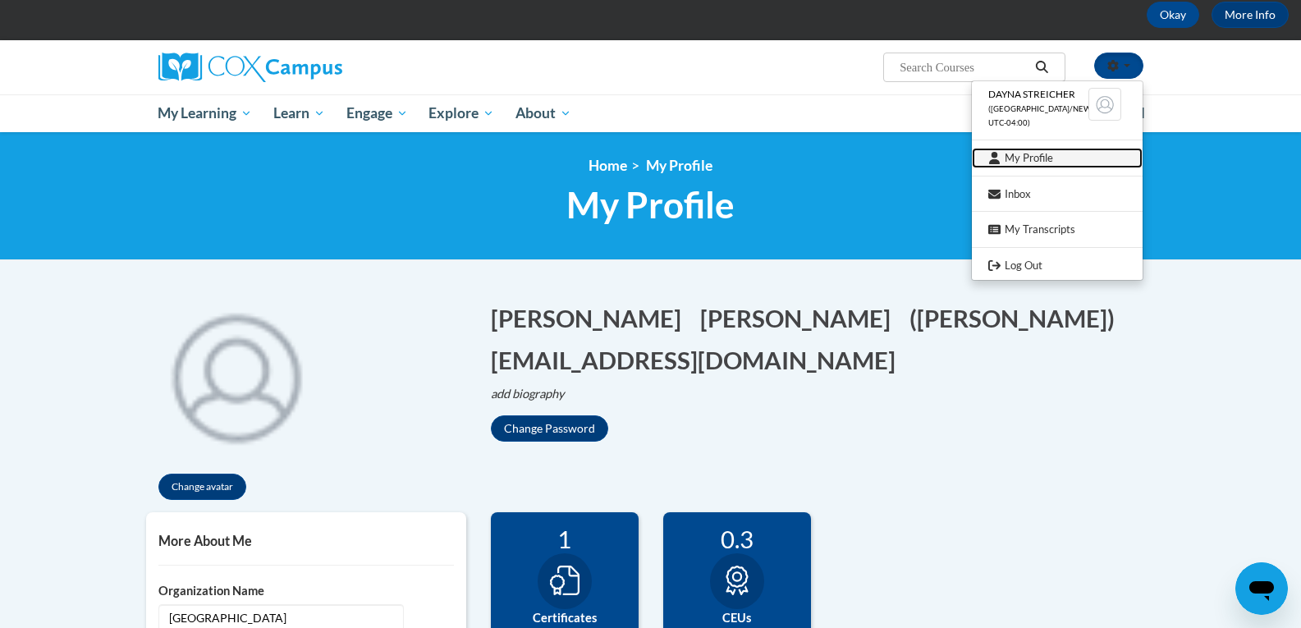
click at [1010, 156] on link "My Profile" at bounding box center [1057, 158] width 171 height 21
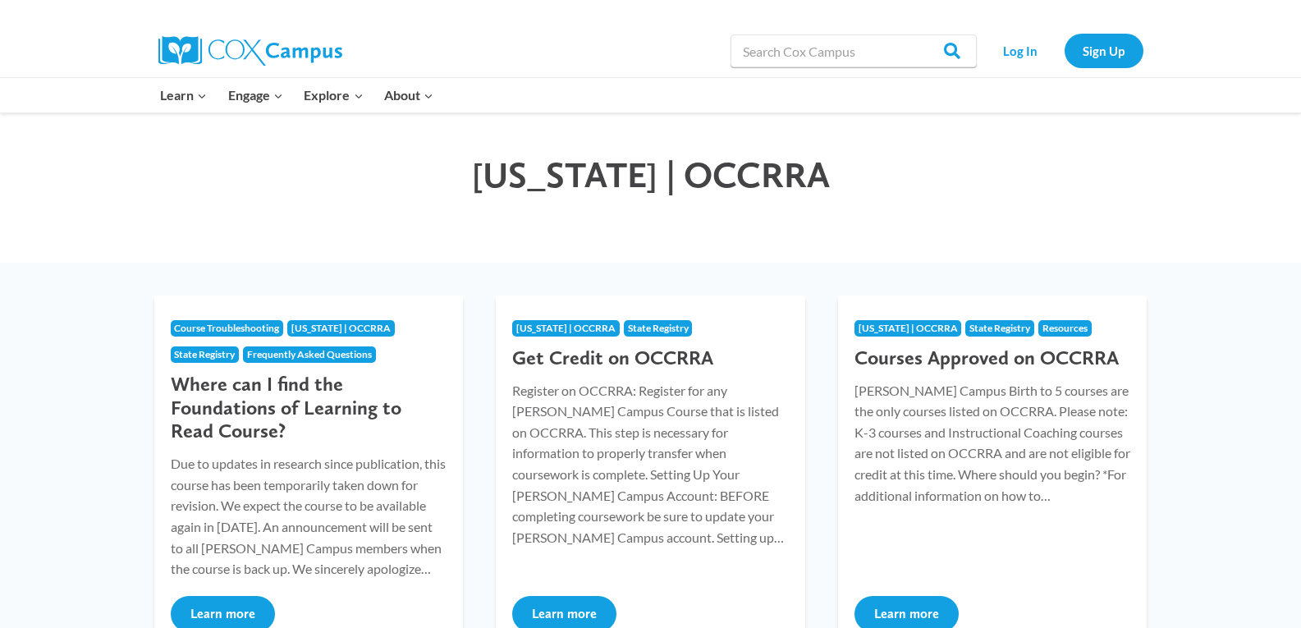
scroll to position [82, 0]
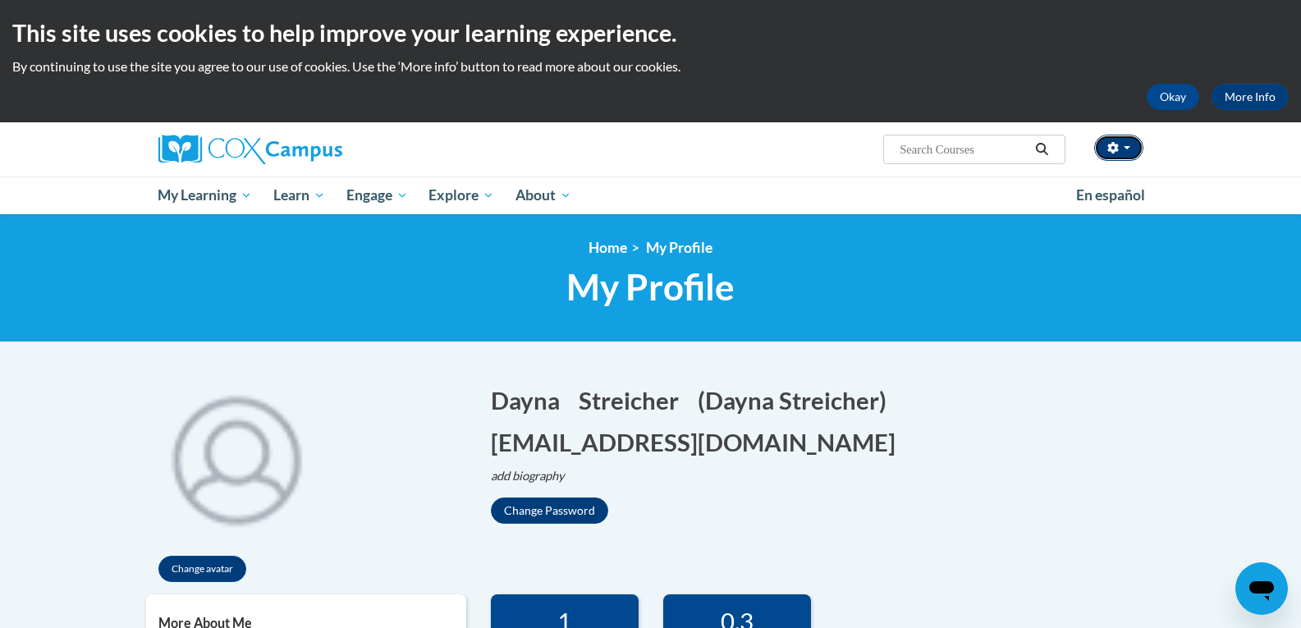
click at [1132, 140] on button "button" at bounding box center [1118, 148] width 49 height 26
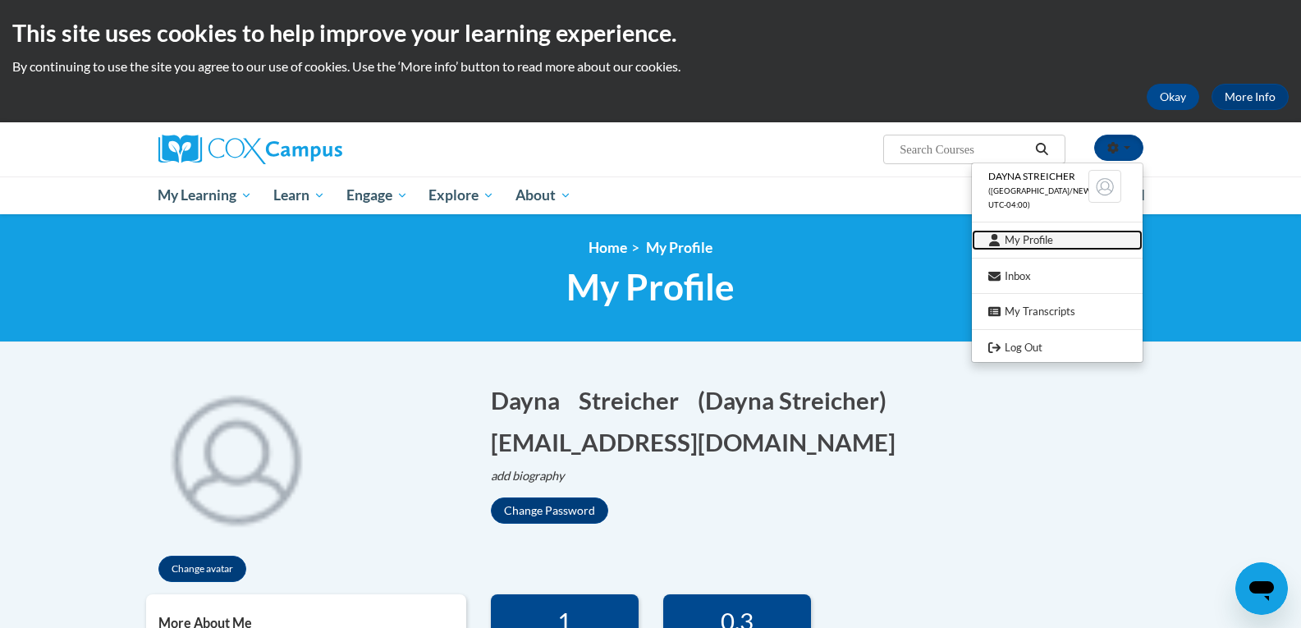
click at [1049, 246] on link "My Profile" at bounding box center [1057, 240] width 171 height 21
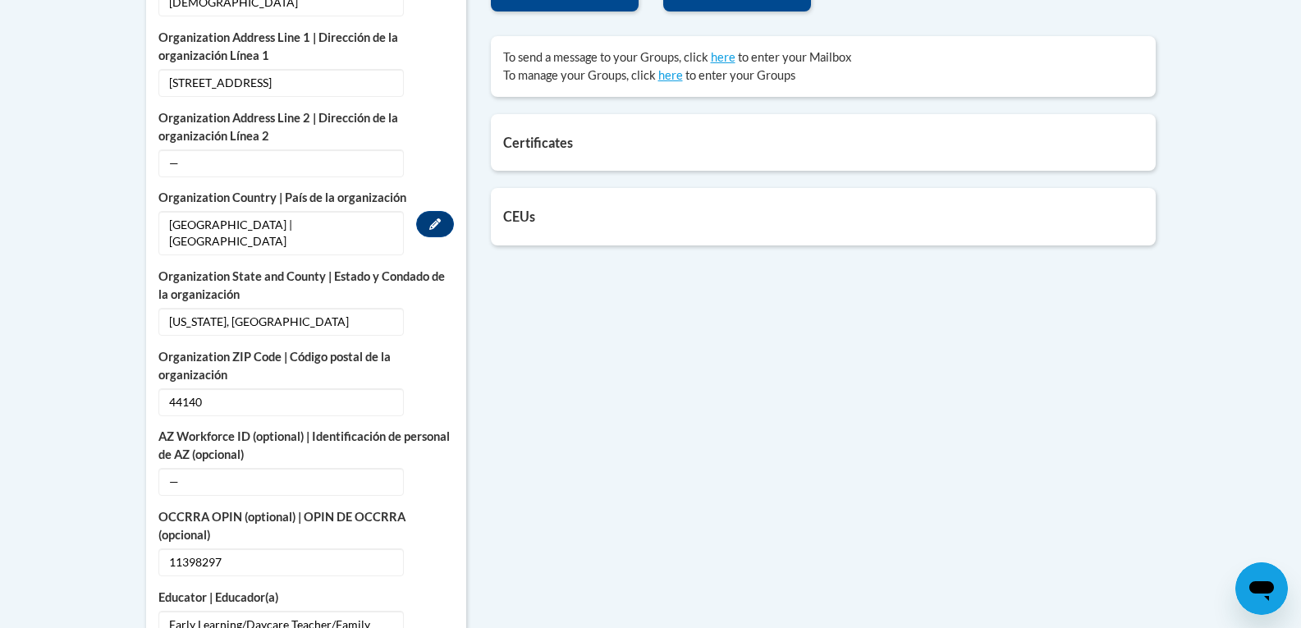
scroll to position [821, 0]
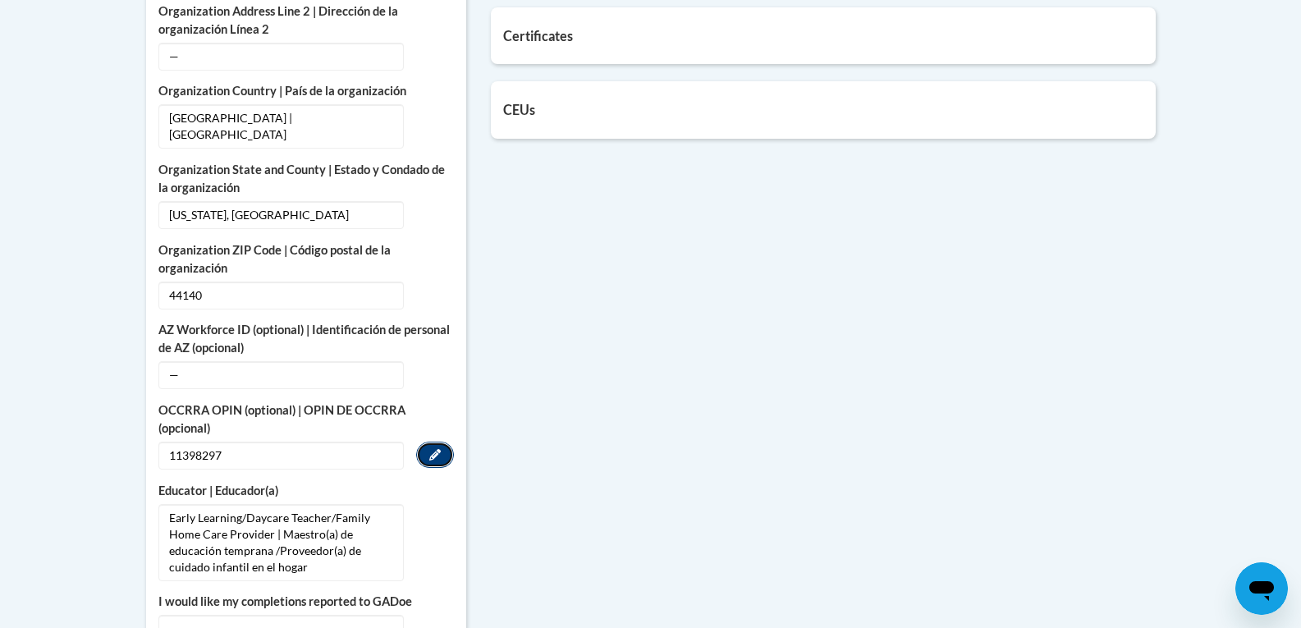
click at [434, 442] on button "Edit" at bounding box center [435, 455] width 38 height 26
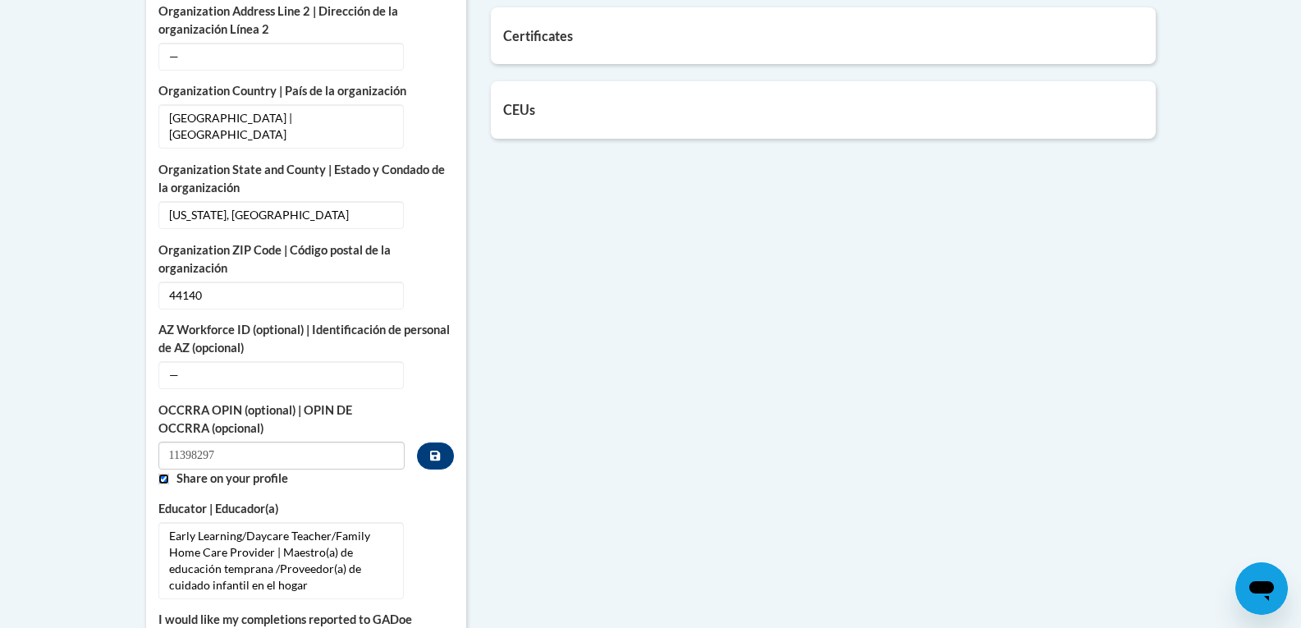
click at [163, 474] on input "Custom profile fields" at bounding box center [163, 479] width 11 height 11
checkbox input "true"
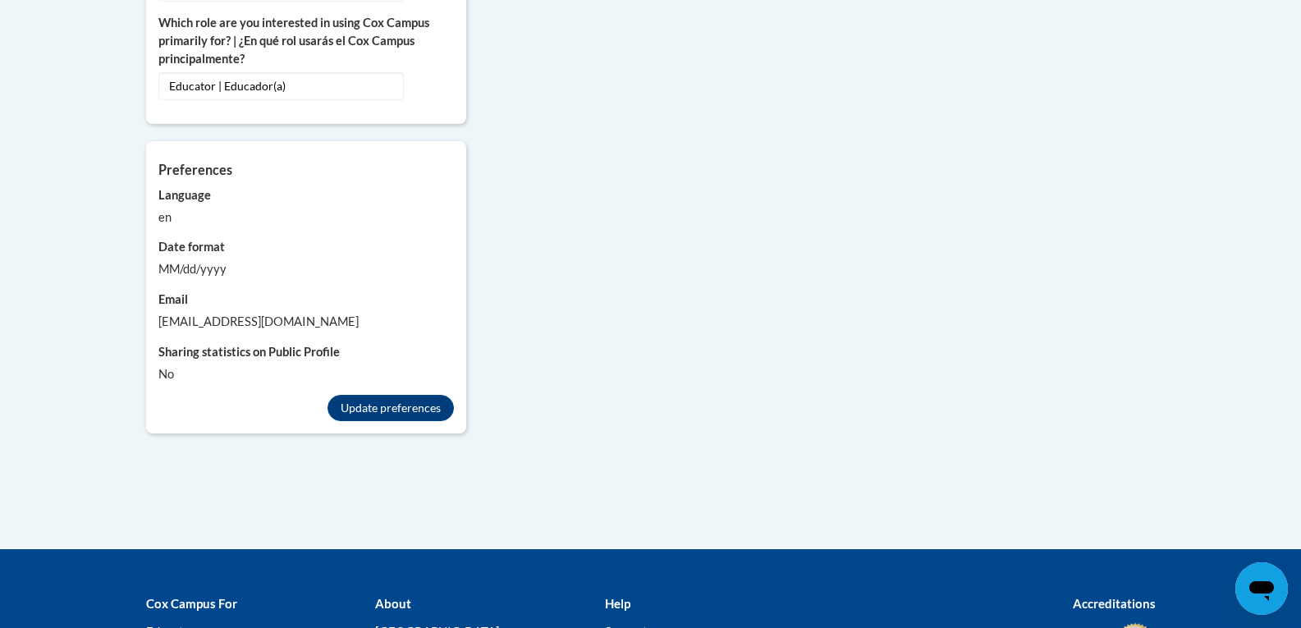
scroll to position [1560, 0]
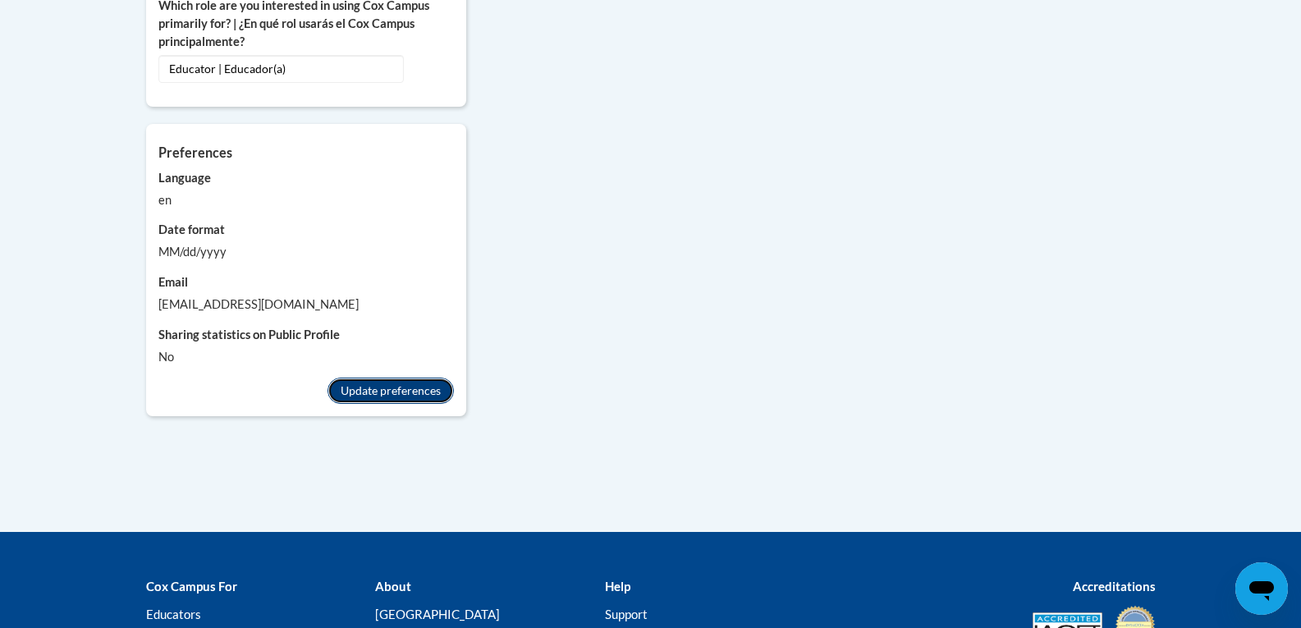
click at [406, 378] on button "Update preferences" at bounding box center [391, 391] width 126 height 26
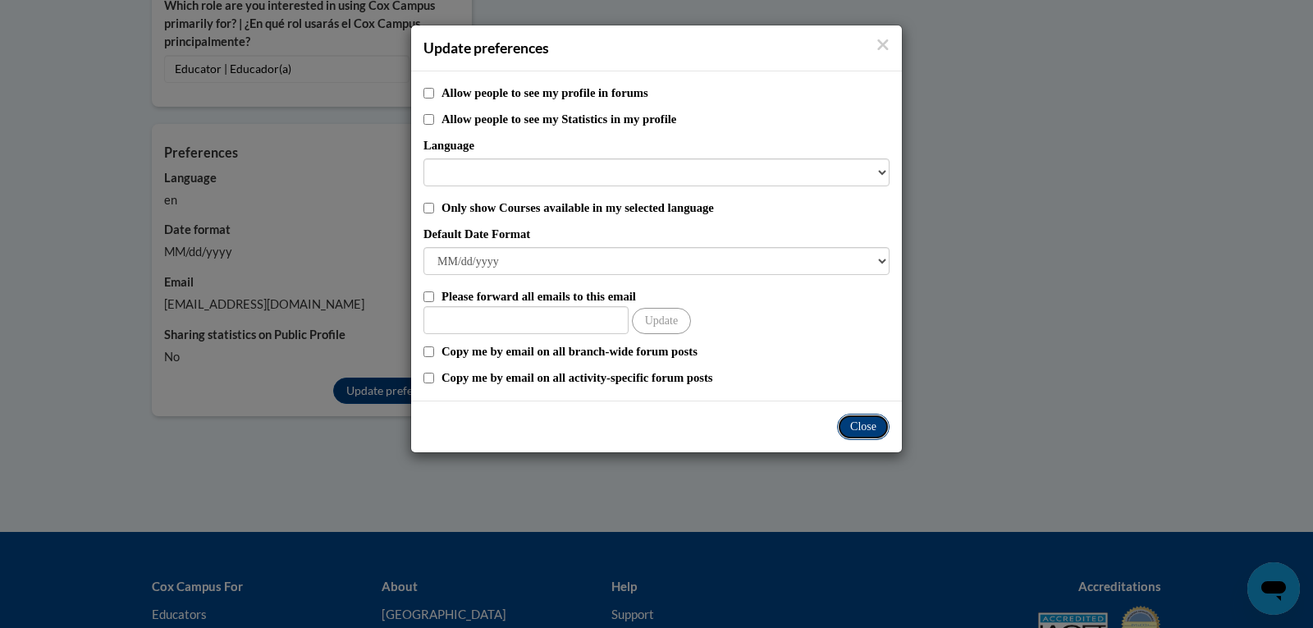
click at [861, 424] on button "Close" at bounding box center [863, 427] width 53 height 26
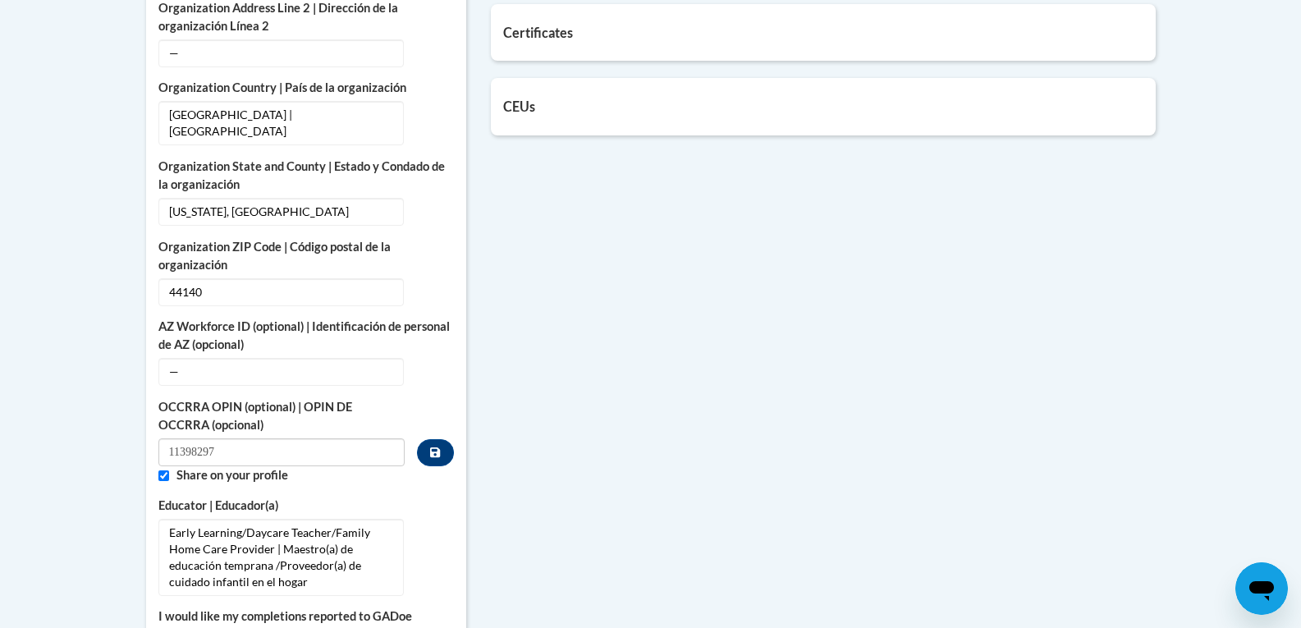
scroll to position [821, 0]
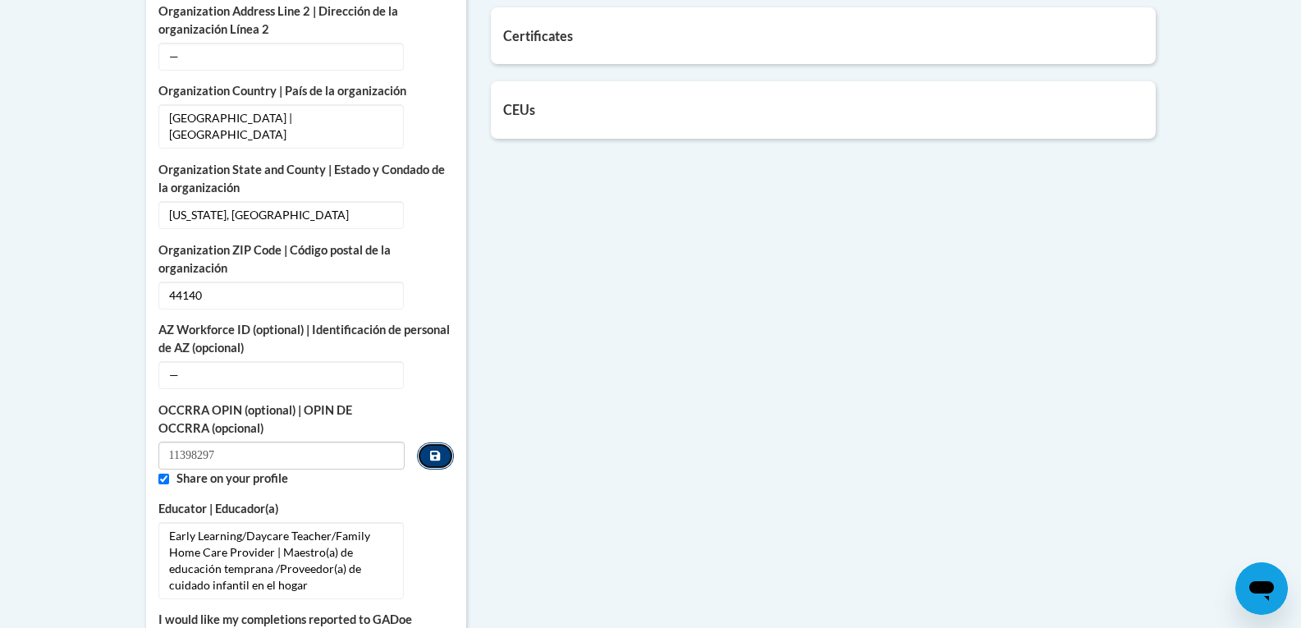
click at [438, 451] on icon "Custom profile fields" at bounding box center [435, 456] width 10 height 10
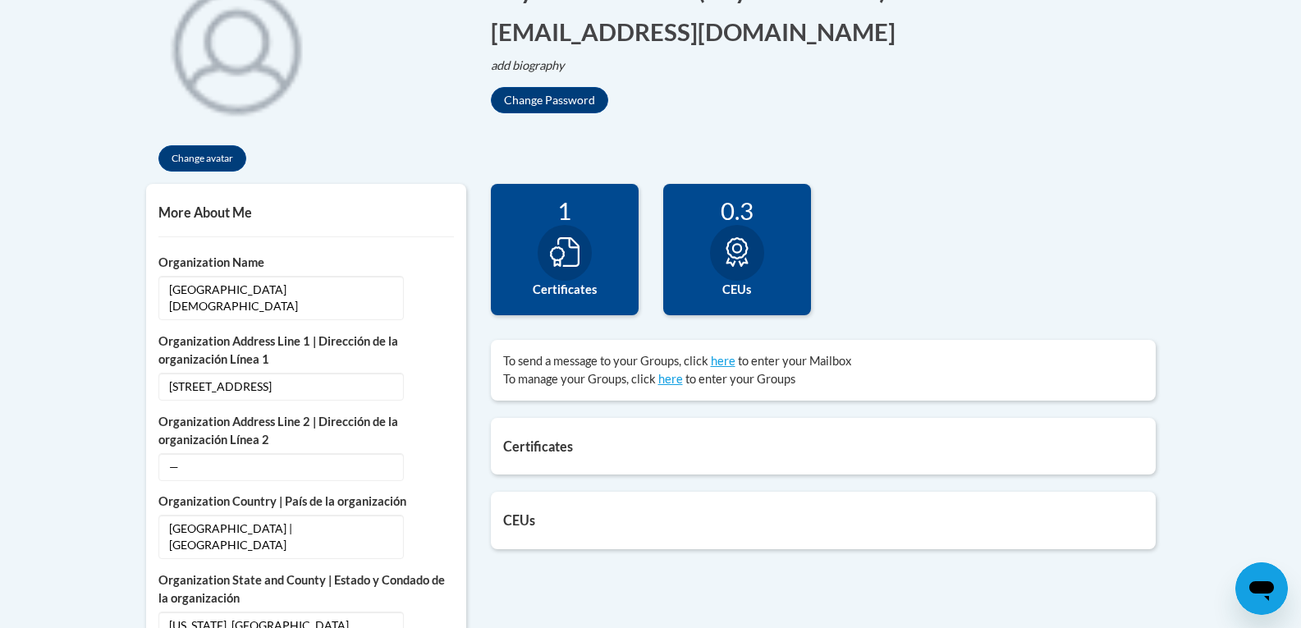
scroll to position [0, 0]
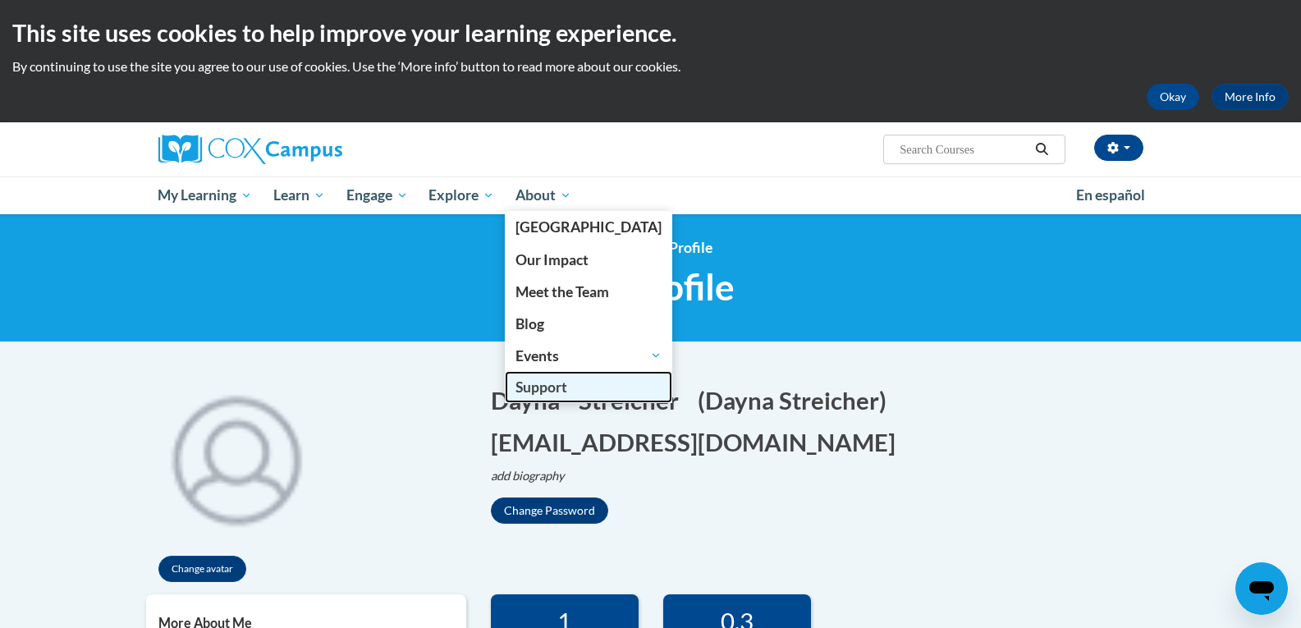
click at [552, 393] on span "Support" at bounding box center [542, 386] width 52 height 17
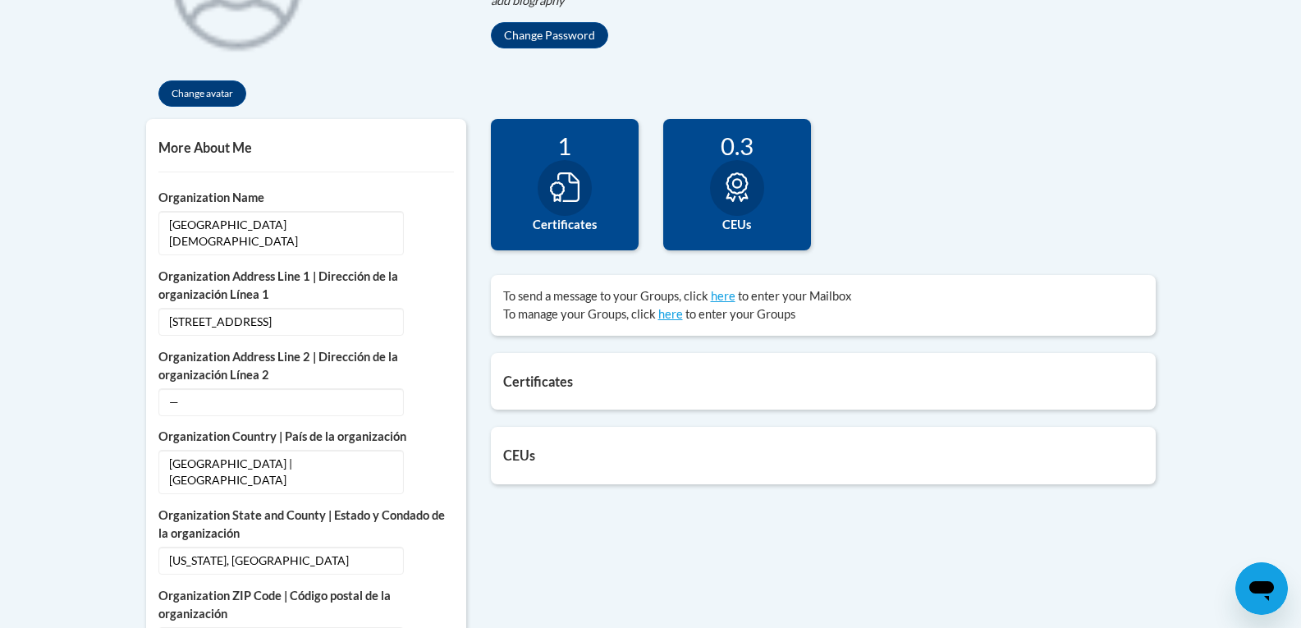
scroll to position [328, 0]
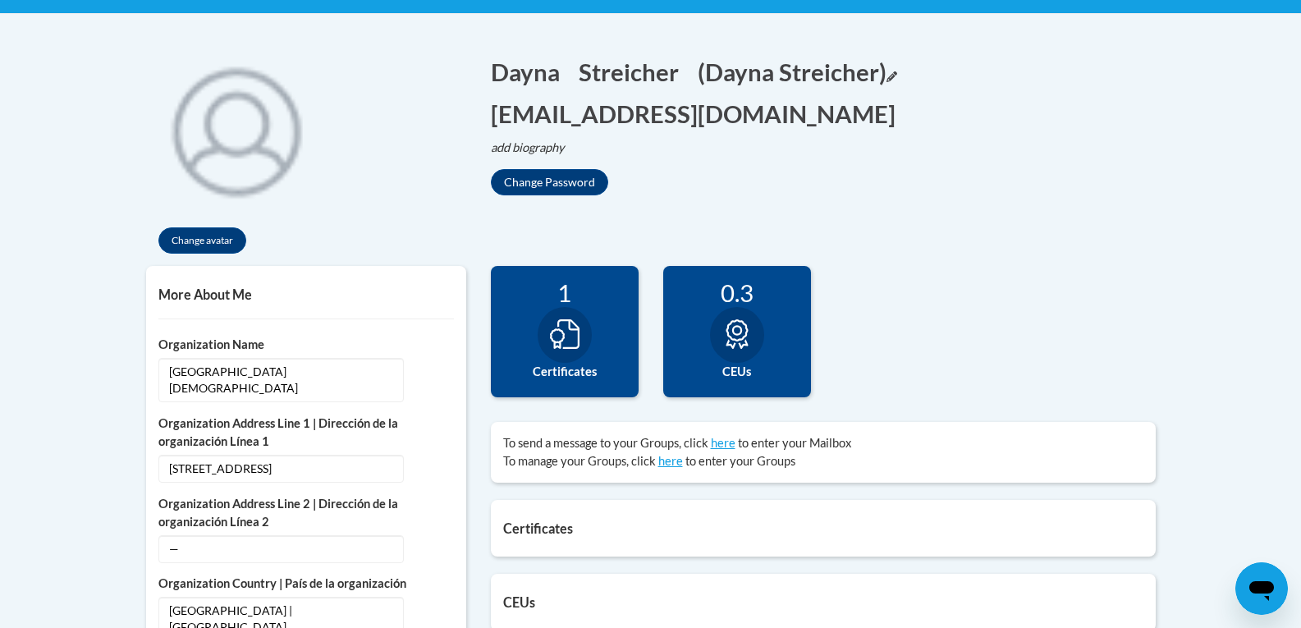
click at [897, 74] on icon "Edit screen name" at bounding box center [892, 76] width 11 height 11
click at [753, 69] on input "Dayna Streicher" at bounding box center [781, 69] width 167 height 28
click at [918, 67] on button "Save" at bounding box center [893, 68] width 49 height 26
click at [737, 110] on button "dstreicher@baypres.org Edit" at bounding box center [698, 114] width 415 height 34
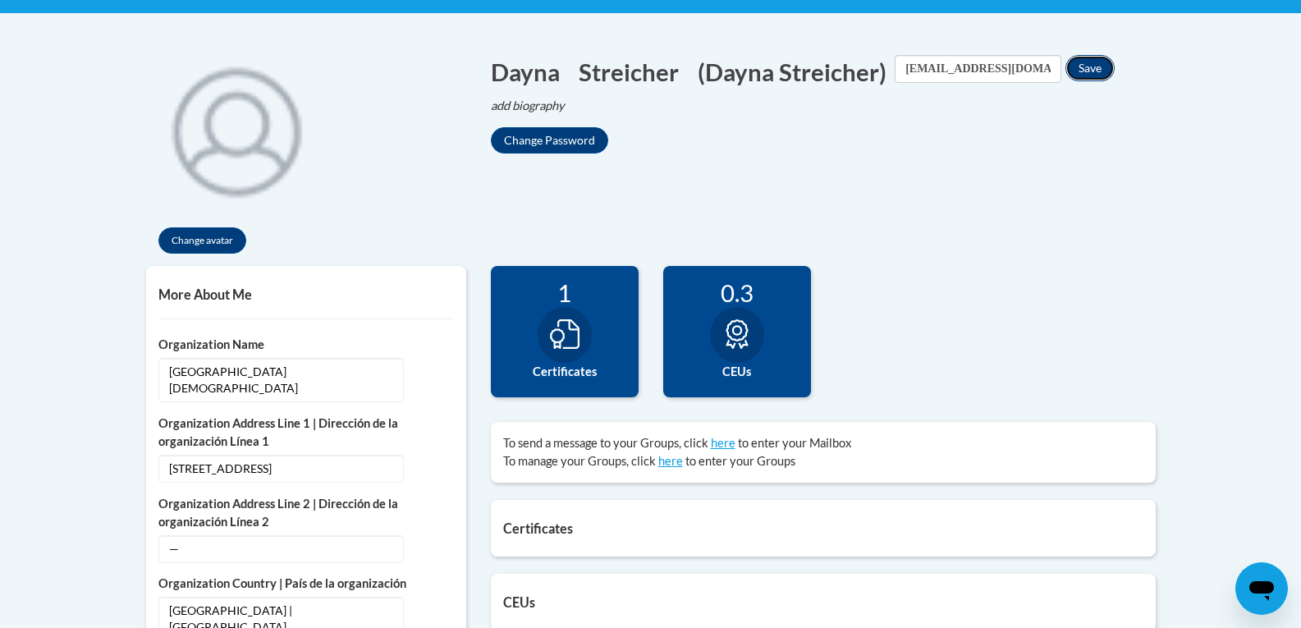
click at [1115, 71] on button "Save" at bounding box center [1090, 68] width 49 height 26
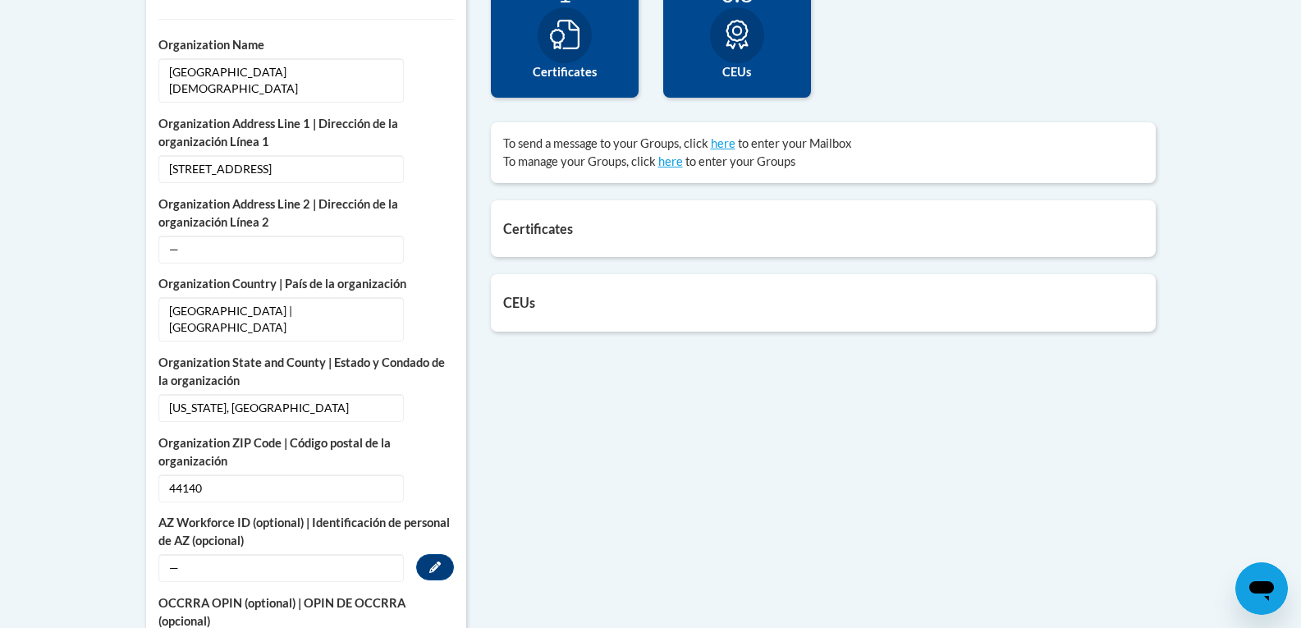
scroll to position [657, 0]
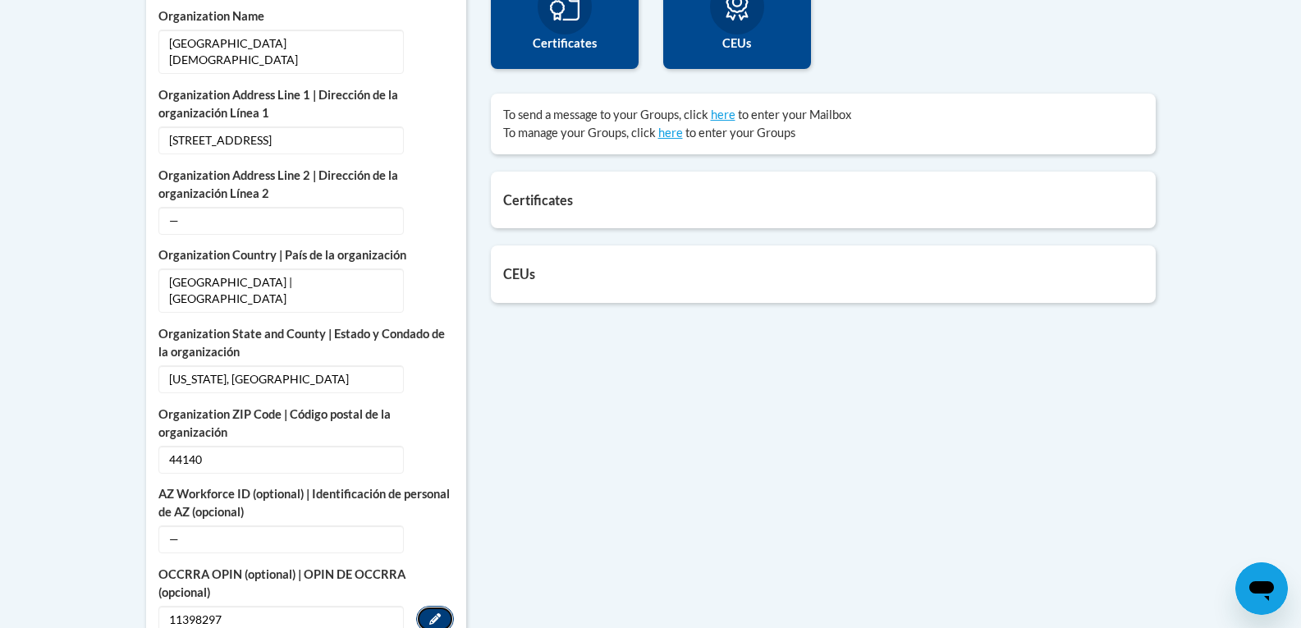
click at [433, 613] on icon "Custom profile fields" at bounding box center [434, 618] width 11 height 11
drag, startPoint x: 243, startPoint y: 584, endPoint x: 103, endPoint y: 584, distance: 140.4
click at [103, 584] on body "This site uses cookies to help improve your learning experience. By continuing …" at bounding box center [650, 524] width 1301 height 2363
paste input "-"
click at [439, 615] on icon "Custom profile fields" at bounding box center [435, 620] width 10 height 10
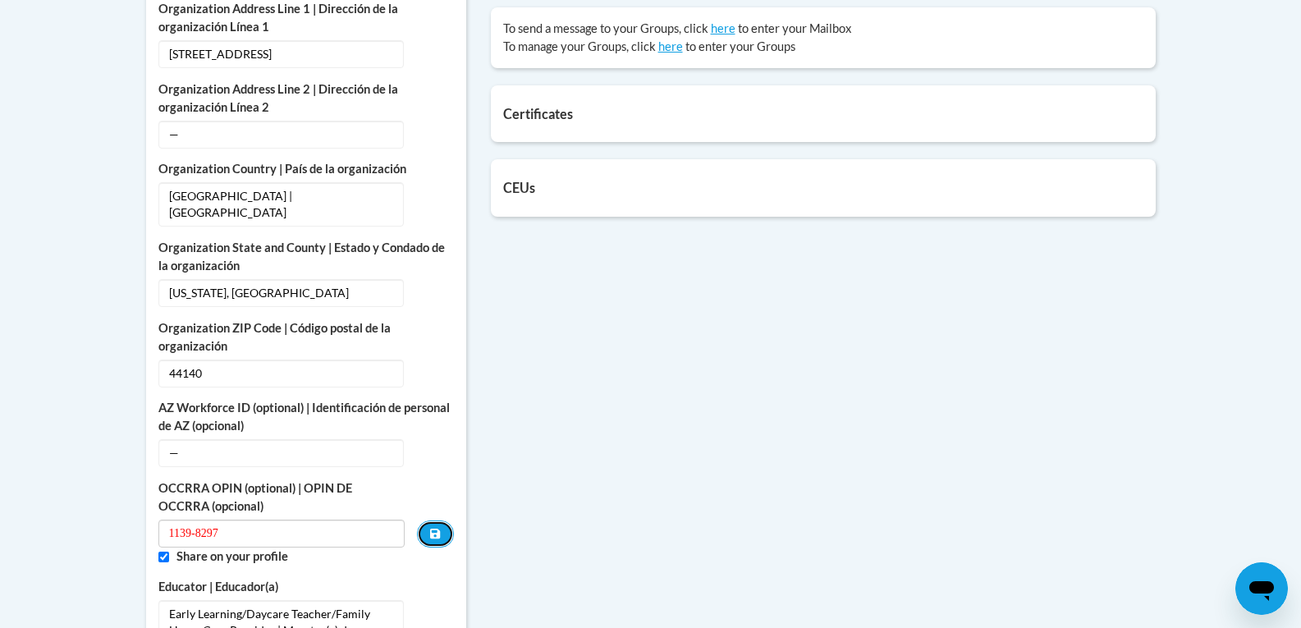
scroll to position [821, 0]
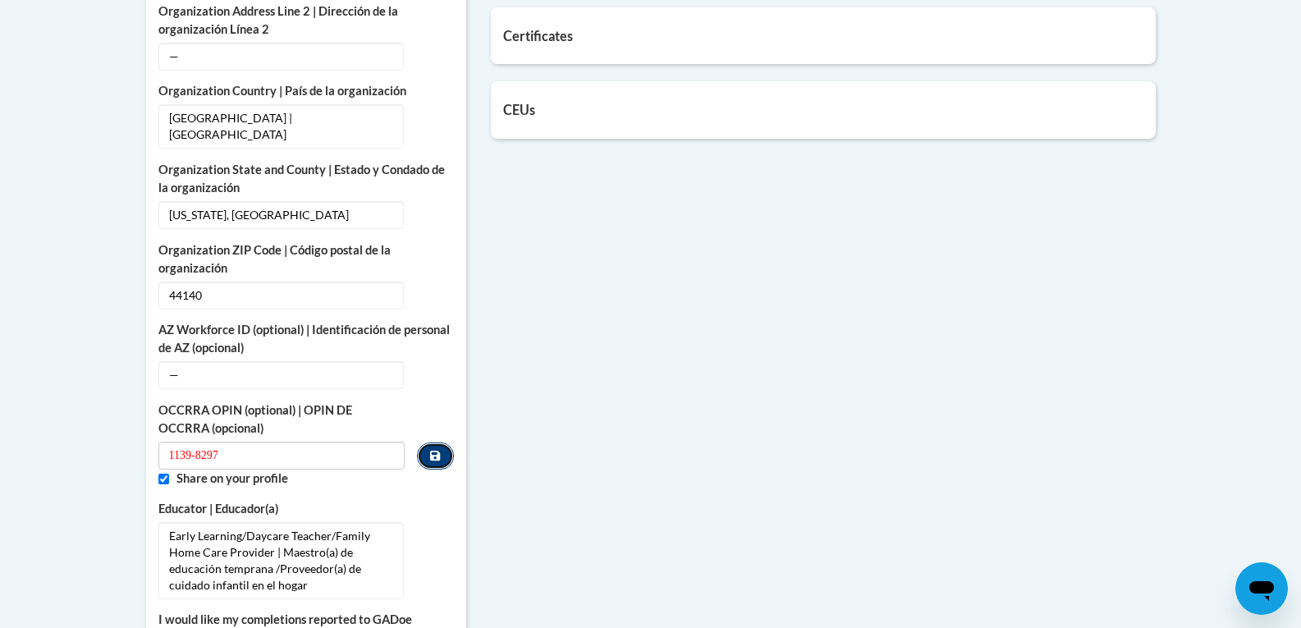
click at [446, 442] on button "Custom profile fields" at bounding box center [435, 455] width 36 height 27
click at [448, 442] on button "Custom profile fields" at bounding box center [435, 455] width 36 height 27
click at [340, 442] on input "11398297" at bounding box center [281, 456] width 247 height 28
click at [198, 442] on input "11398297" at bounding box center [281, 456] width 247 height 28
type input "11398297"
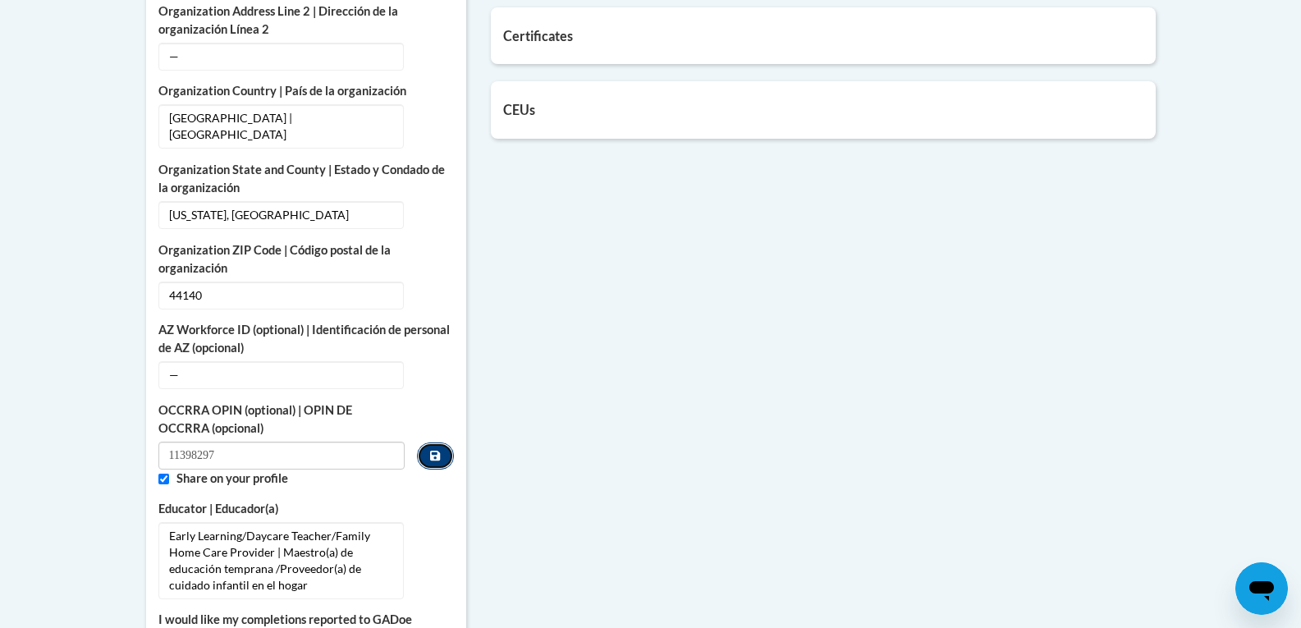
click at [439, 451] on icon "Custom profile fields" at bounding box center [435, 456] width 10 height 10
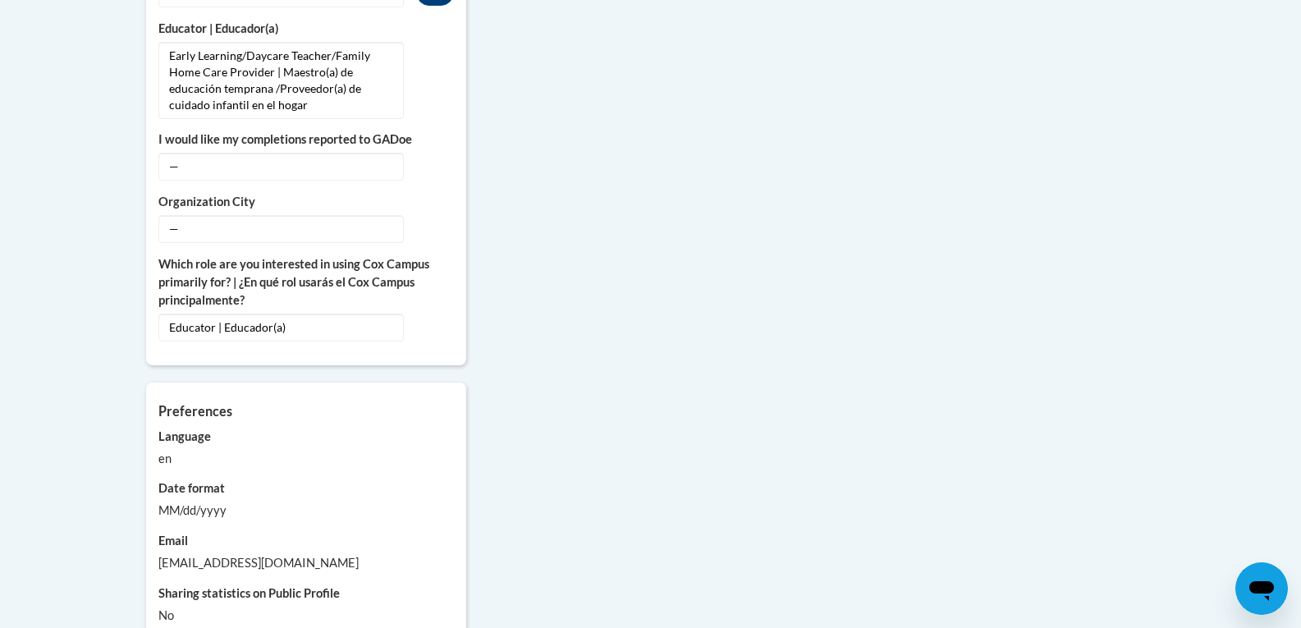
scroll to position [1478, 0]
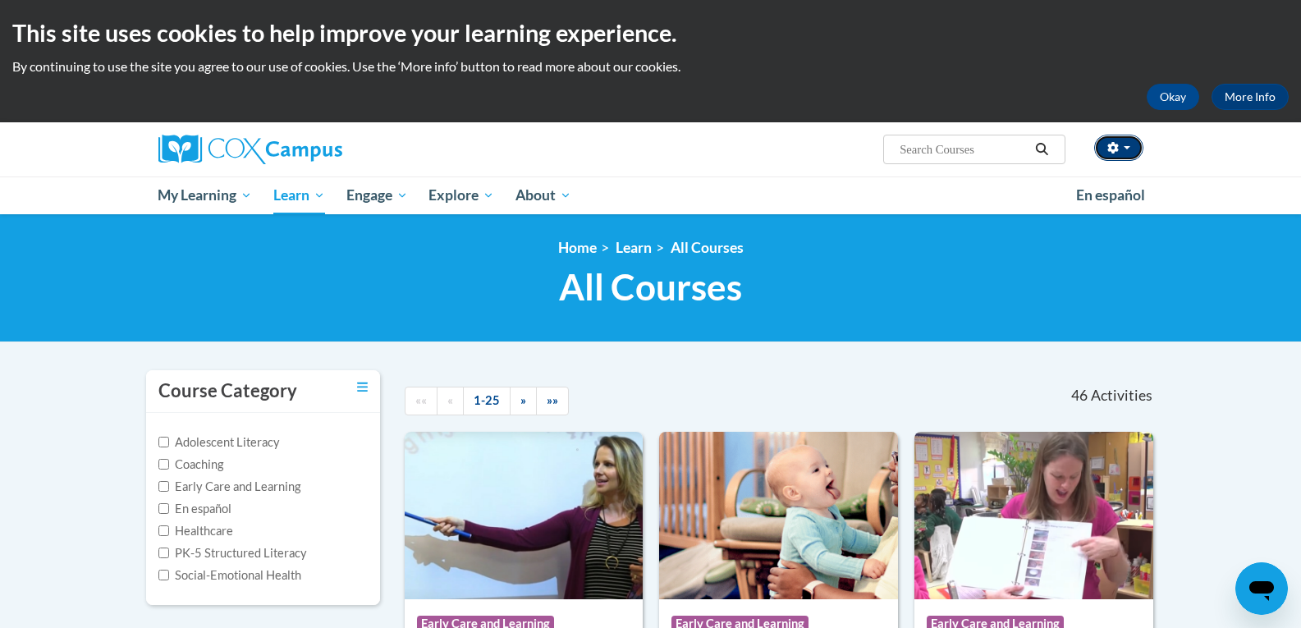
click at [1139, 149] on button "button" at bounding box center [1118, 148] width 49 height 26
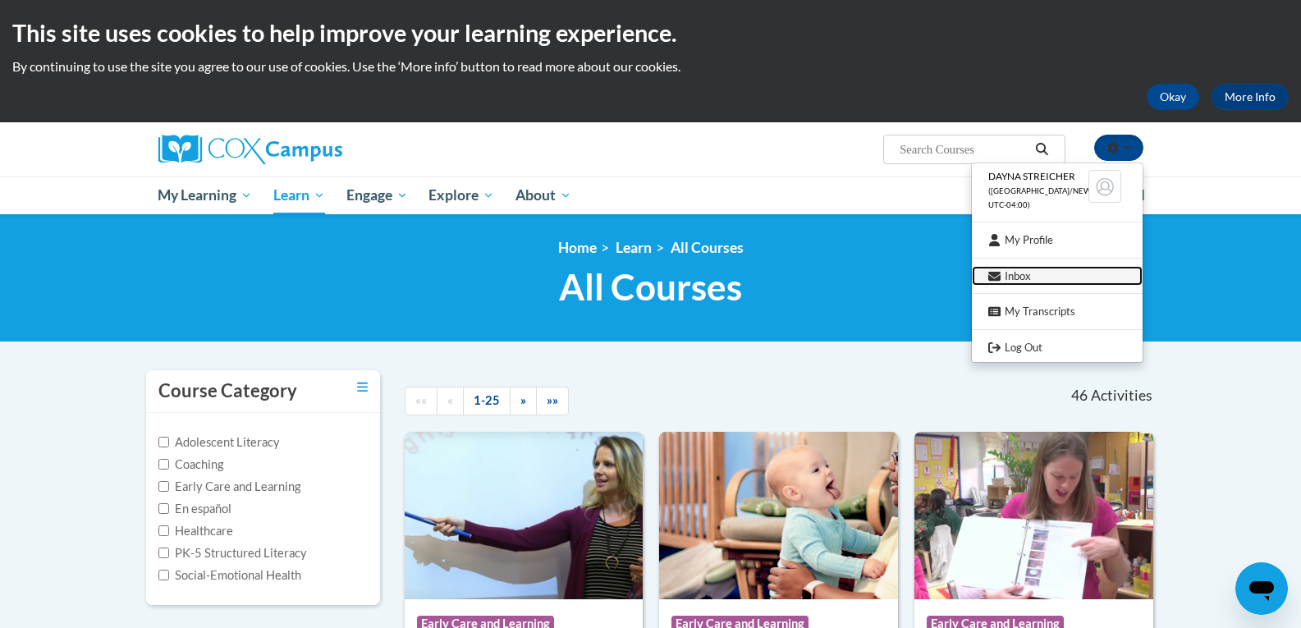
click at [1036, 274] on link "Inbox" at bounding box center [1057, 276] width 171 height 21
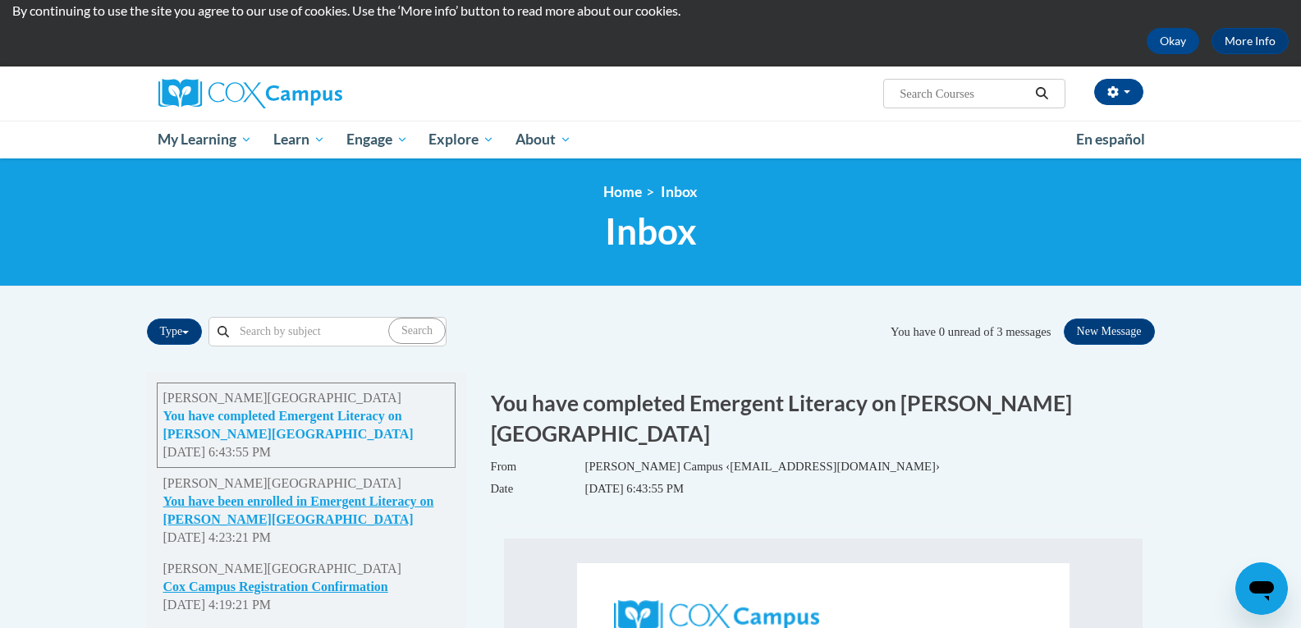
scroll to position [82, 0]
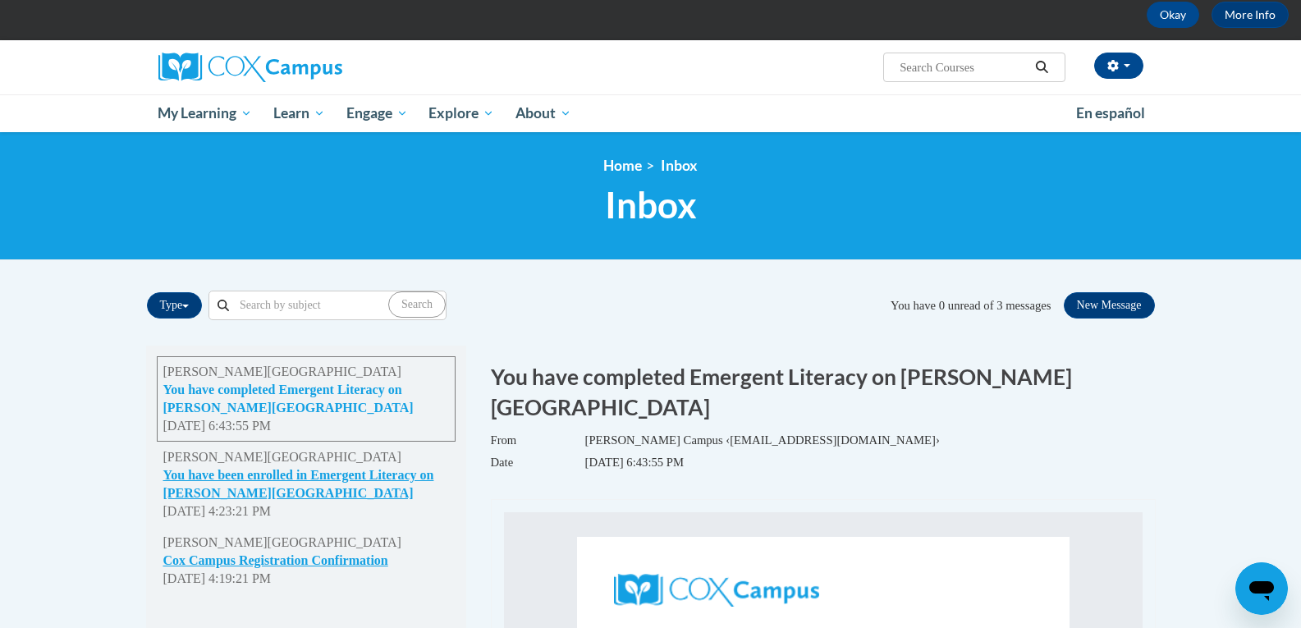
click at [393, 386] on button "You have completed Emergent Literacy on [PERSON_NAME][GEOGRAPHIC_DATA]" at bounding box center [306, 399] width 286 height 36
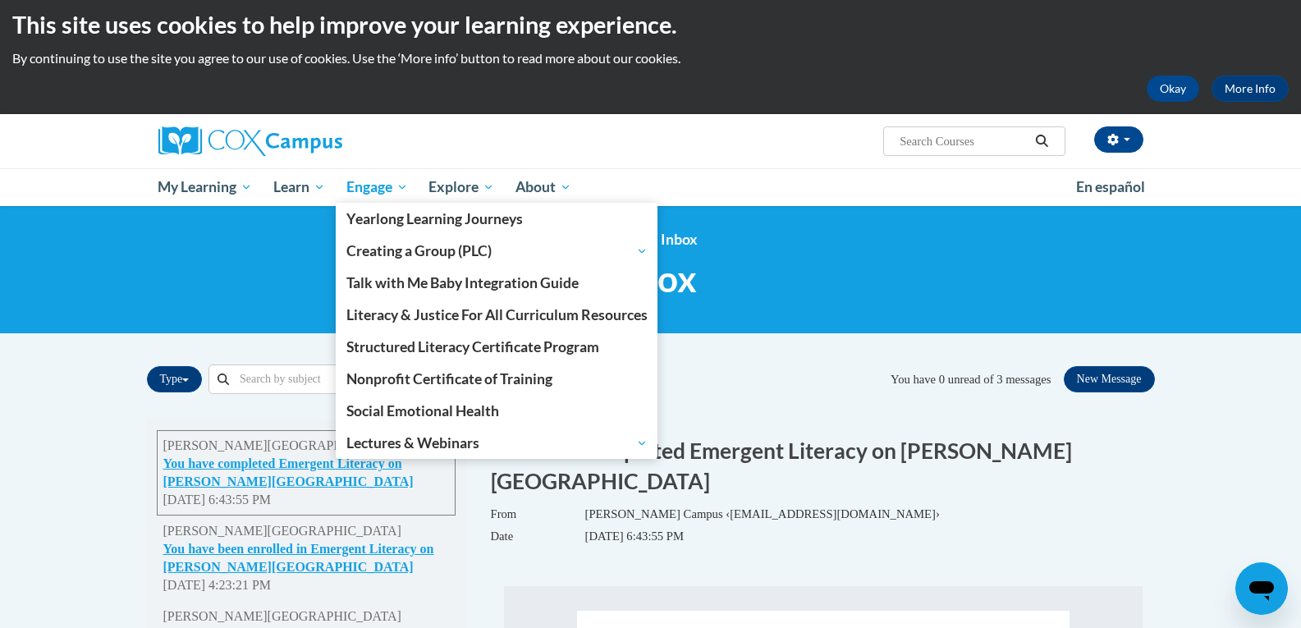
scroll to position [0, 0]
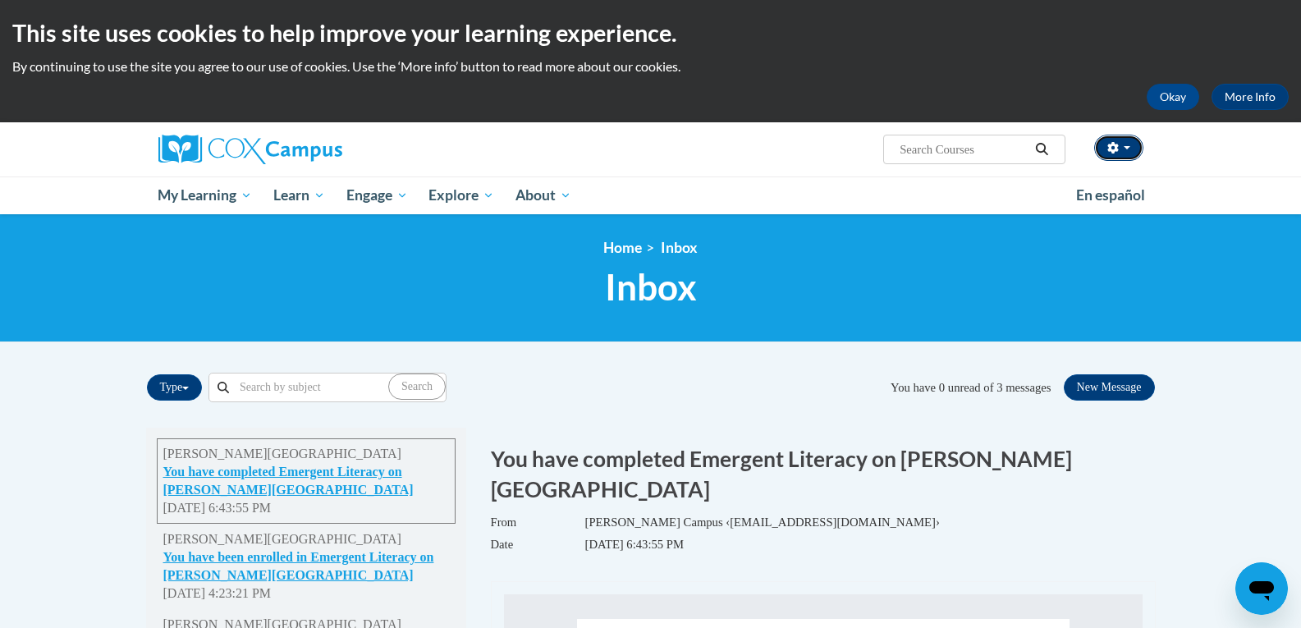
click at [1128, 147] on span "button" at bounding box center [1127, 147] width 7 height 3
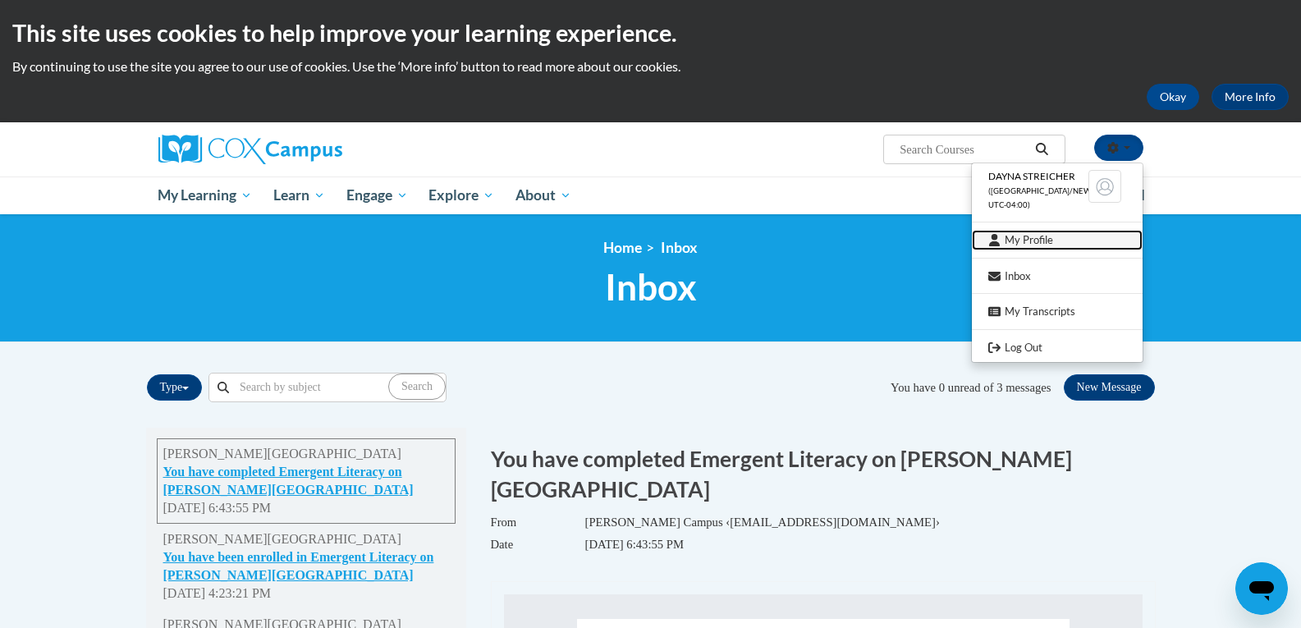
click at [1028, 238] on link "My Profile" at bounding box center [1057, 240] width 171 height 21
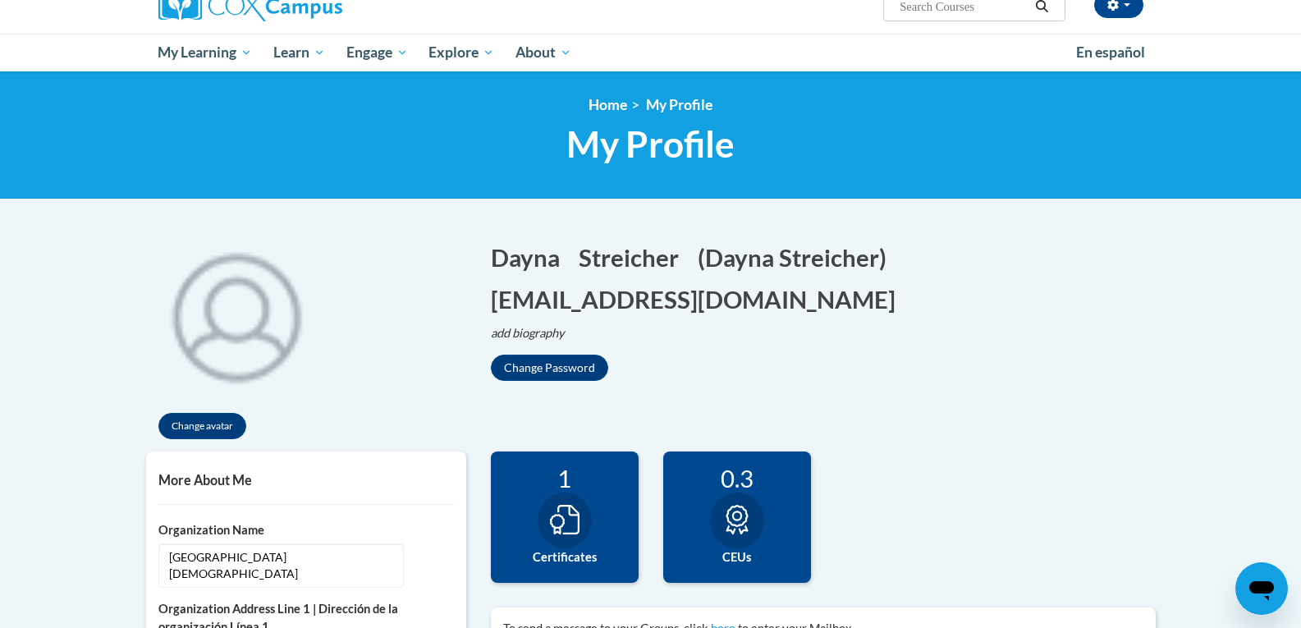
scroll to position [164, 0]
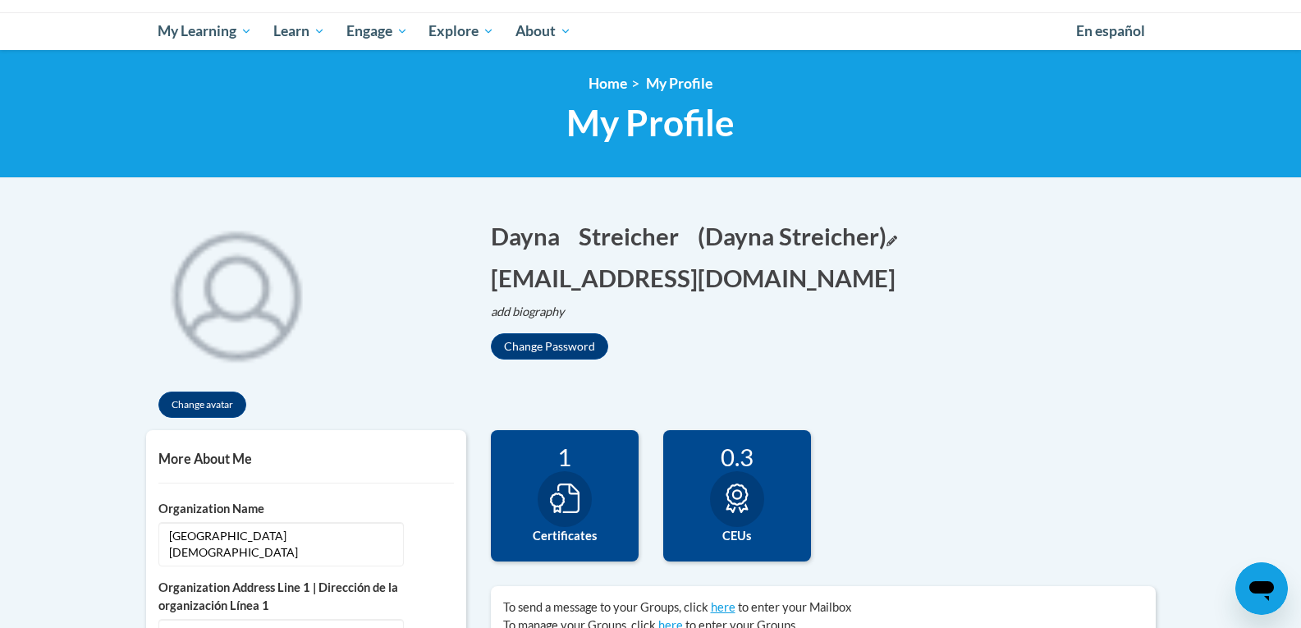
click at [897, 233] on button "(Dayna Streicher) Edit" at bounding box center [797, 236] width 199 height 34
drag, startPoint x: 860, startPoint y: 236, endPoint x: 649, endPoint y: 232, distance: 211.8
click at [649, 232] on h1 "Dayna Edit Screen Name Dayna Save Streicher Edit Screen Name Streicher Save (Da…" at bounding box center [823, 257] width 665 height 76
type input "Dayna Streicher"
click at [918, 240] on button "Save" at bounding box center [893, 232] width 49 height 26
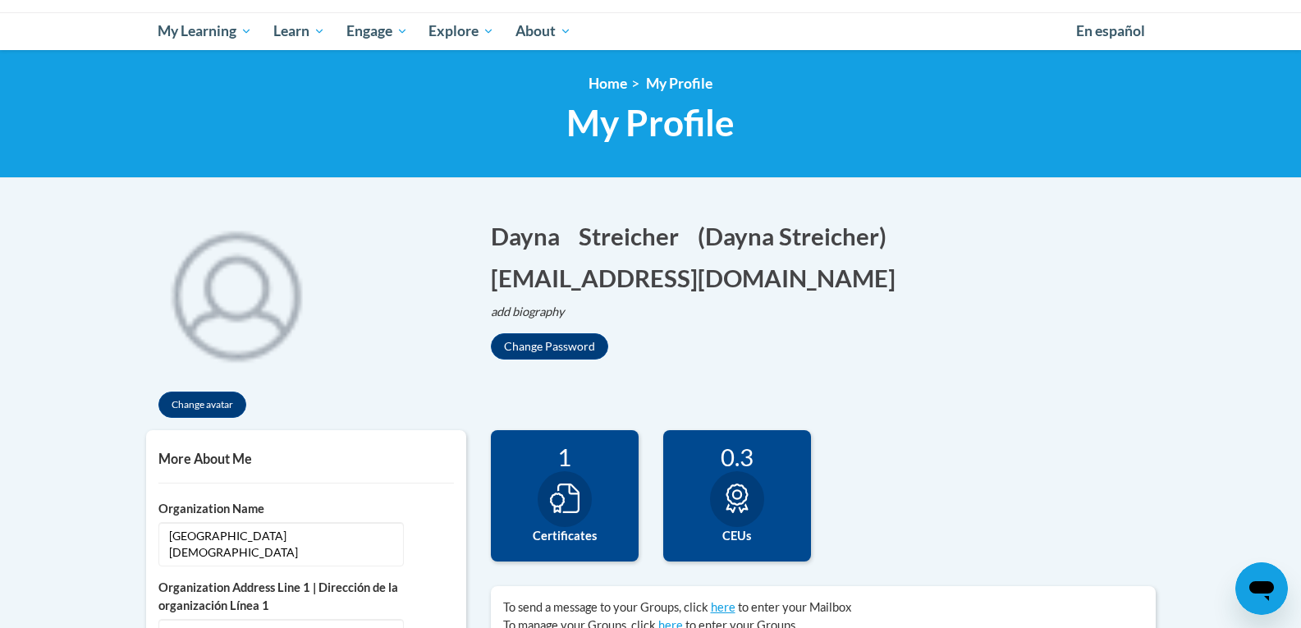
click at [834, 279] on h1 "Dayna Edit Screen Name Dayna Save Streicher Edit Screen Name Streicher Save (Da…" at bounding box center [823, 257] width 665 height 76
click at [746, 283] on button "dstreicher@baypres.org Edit" at bounding box center [698, 278] width 415 height 34
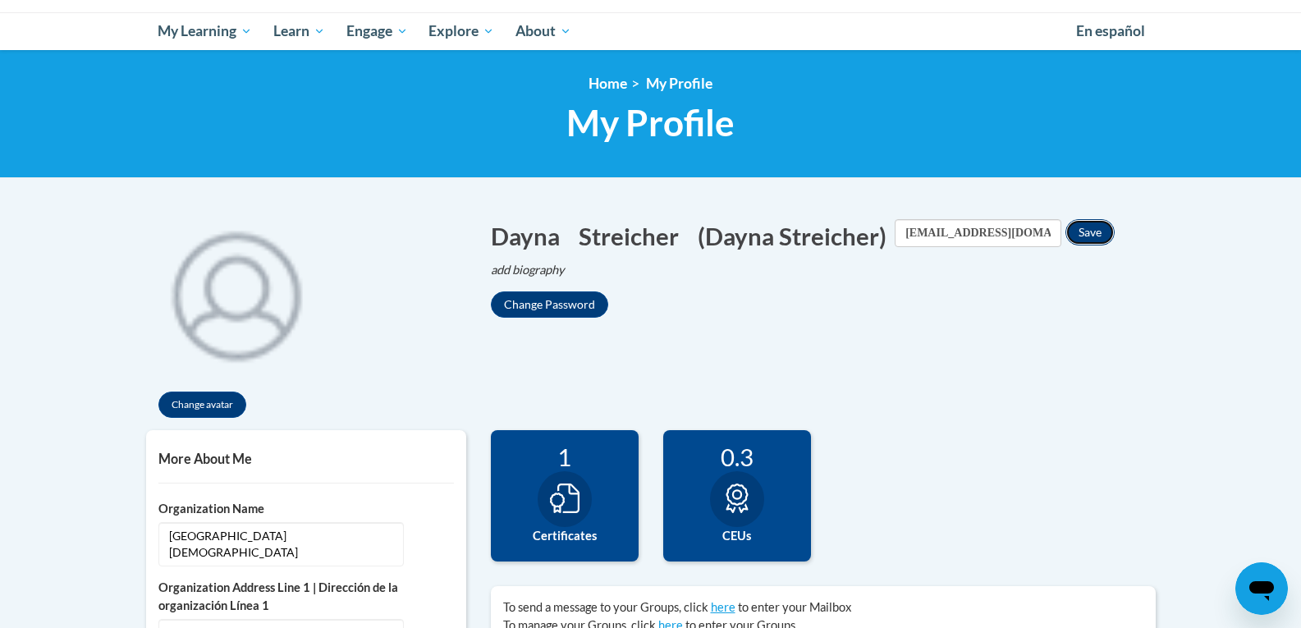
click at [1115, 238] on button "Save" at bounding box center [1090, 232] width 49 height 26
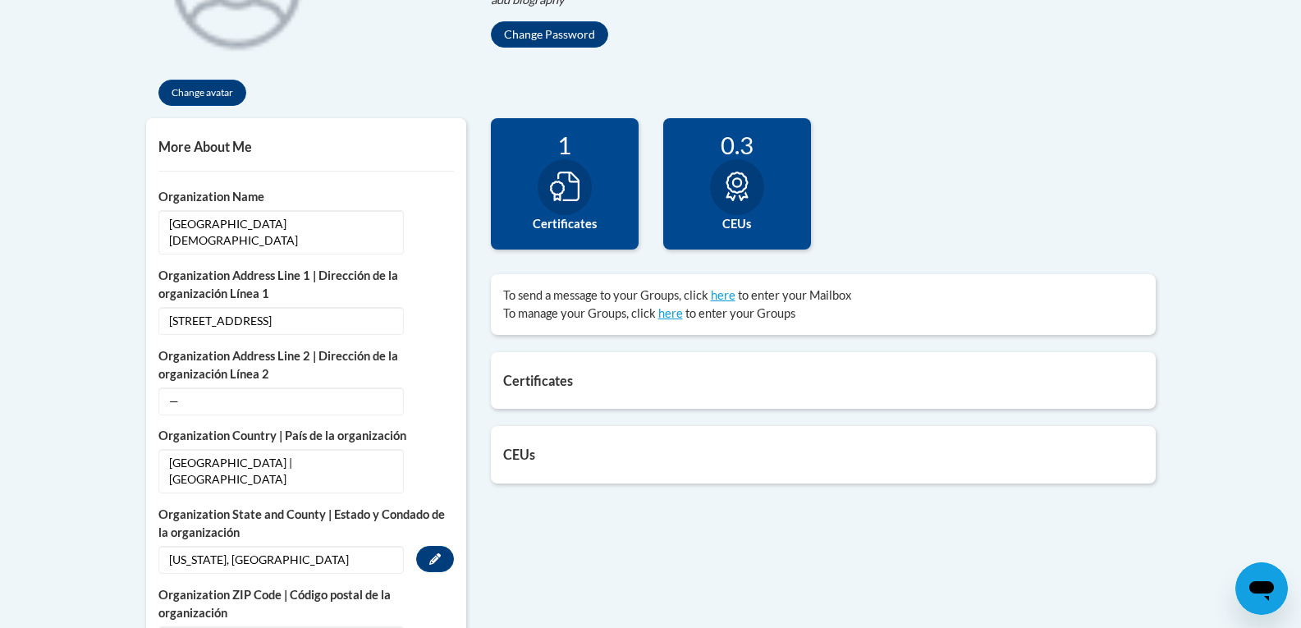
scroll to position [493, 0]
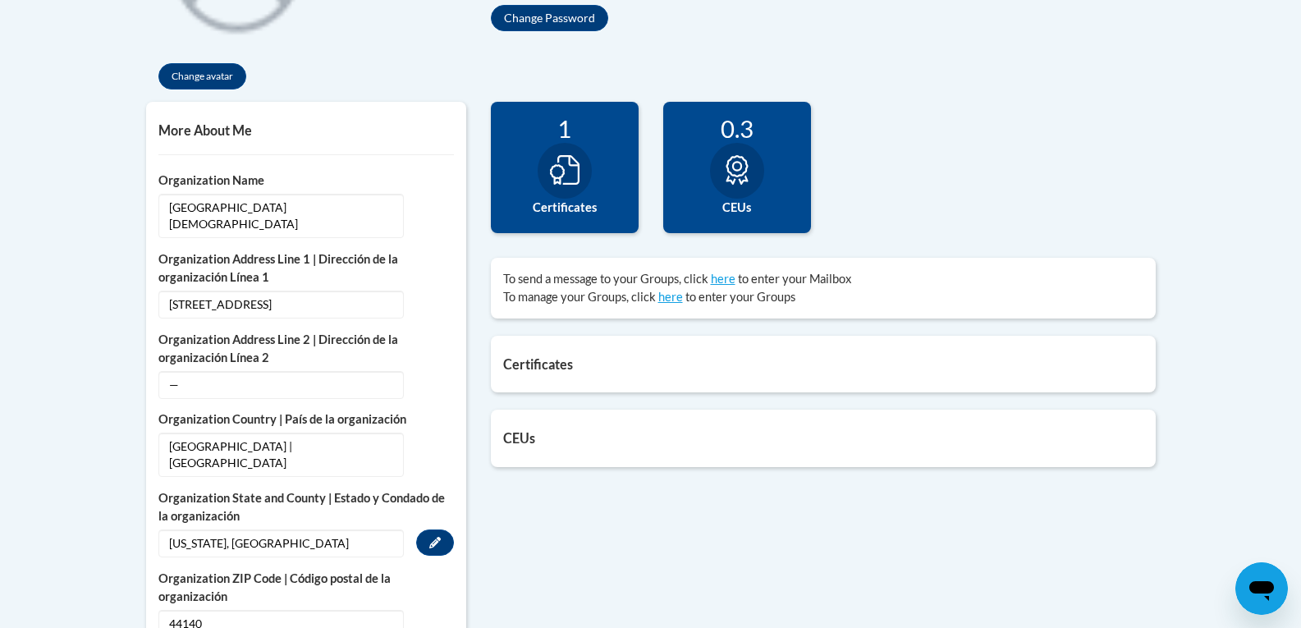
click at [332, 529] on span "Ohio, Cuyahoga" at bounding box center [280, 543] width 245 height 28
click at [426, 529] on button "Edit" at bounding box center [435, 542] width 38 height 26
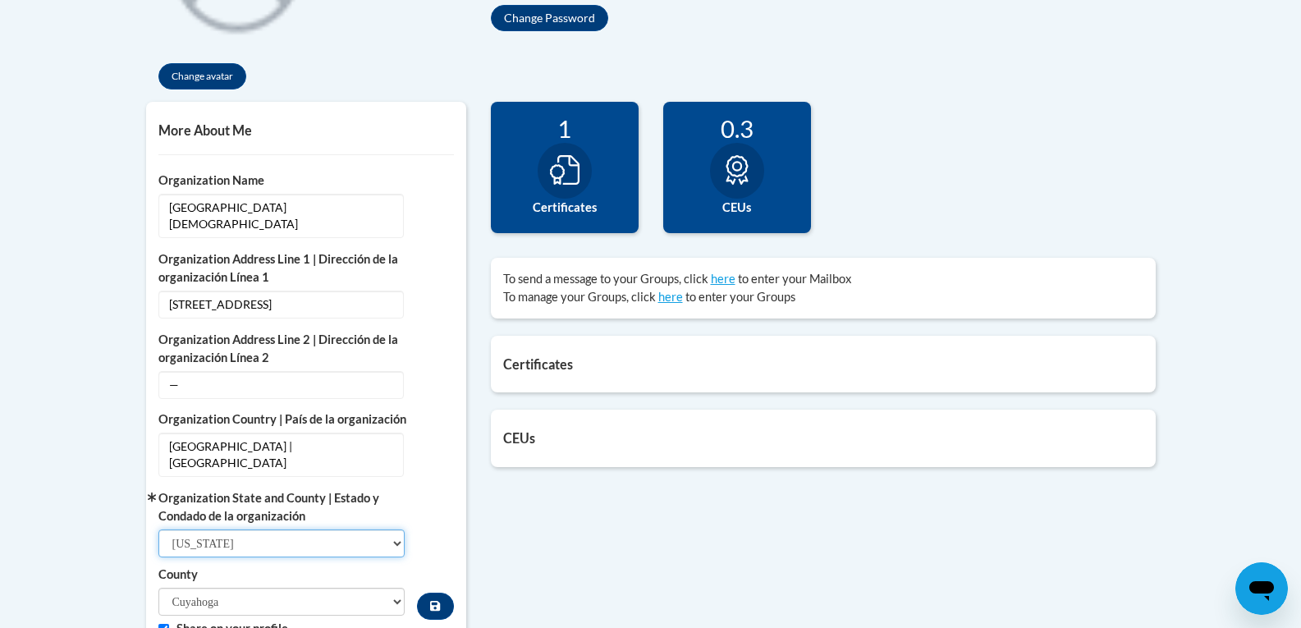
click at [392, 529] on select "Select State Alabama Alaska Arizona Arkansas California Colorado Connecticut De…" at bounding box center [281, 543] width 247 height 28
click at [158, 529] on select "Select State Alabama Alaska Arizona Arkansas California Colorado Connecticut De…" at bounding box center [281, 543] width 247 height 28
click at [271, 588] on select "Adams Allen Ashland Ashtabula Athens Auglaize Belmont Brown Butler Carroll Cham…" at bounding box center [281, 602] width 247 height 28
click at [158, 588] on select "Adams Allen Ashland Ashtabula Athens Auglaize Belmont Brown Butler Carroll Cham…" at bounding box center [281, 602] width 247 height 28
click at [433, 600] on icon "Custom profile fields" at bounding box center [435, 605] width 10 height 11
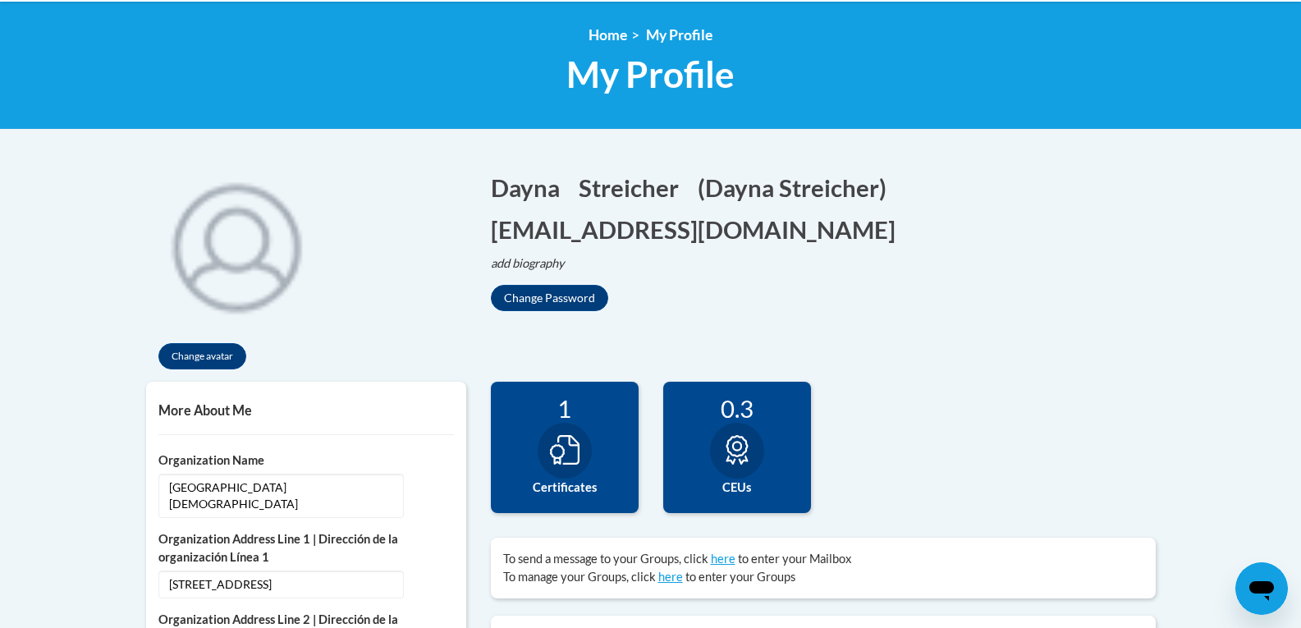
scroll to position [0, 0]
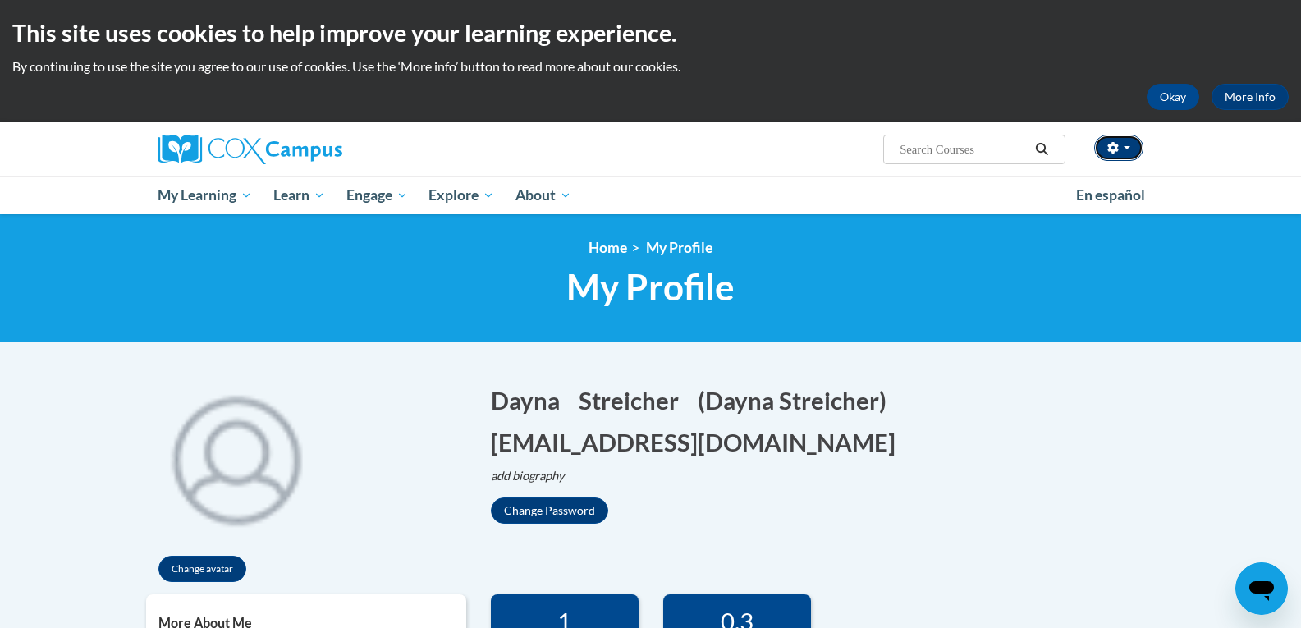
click at [1133, 147] on button "button" at bounding box center [1118, 148] width 49 height 26
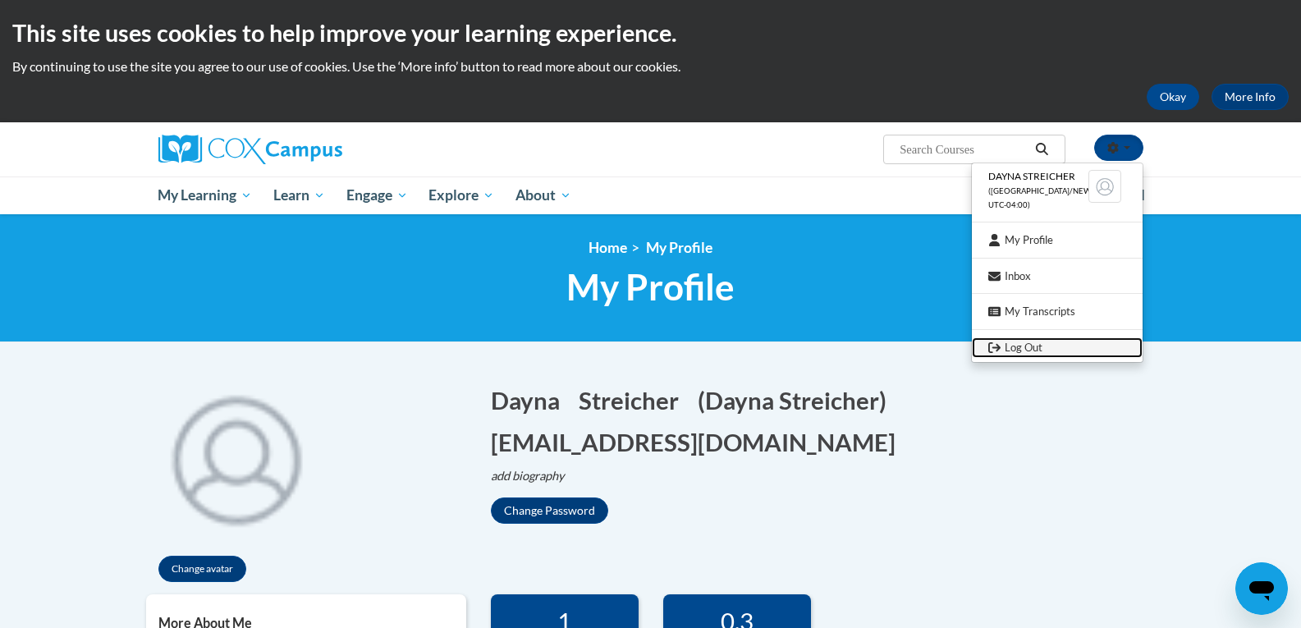
click at [1021, 350] on link "Log Out" at bounding box center [1057, 347] width 171 height 21
